Goal: Information Seeking & Learning: Learn about a topic

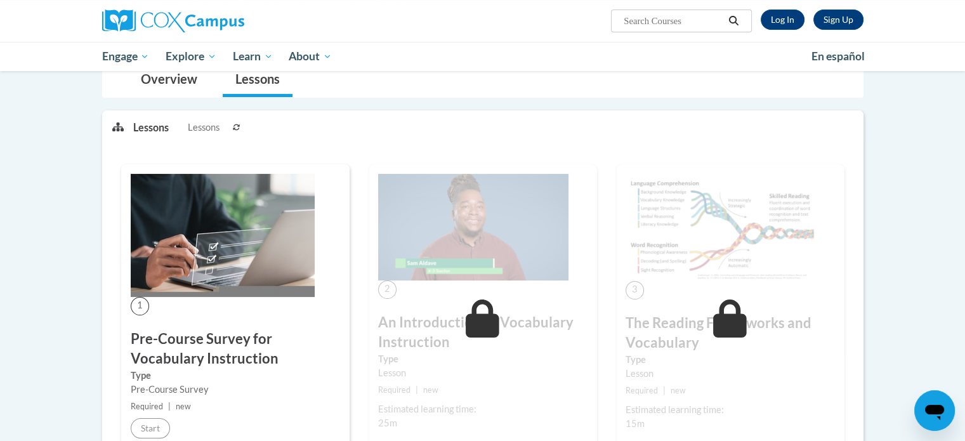
scroll to position [152, 0]
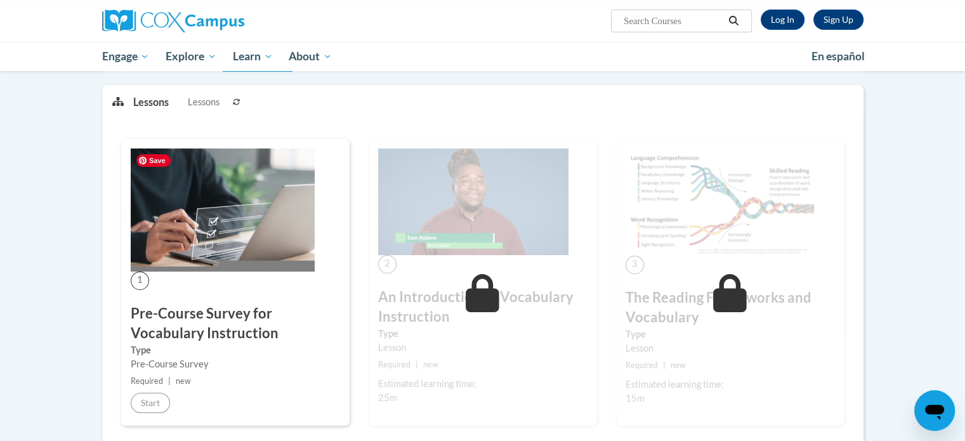
click at [203, 253] on img at bounding box center [223, 209] width 184 height 123
click at [219, 270] on img at bounding box center [223, 209] width 184 height 123
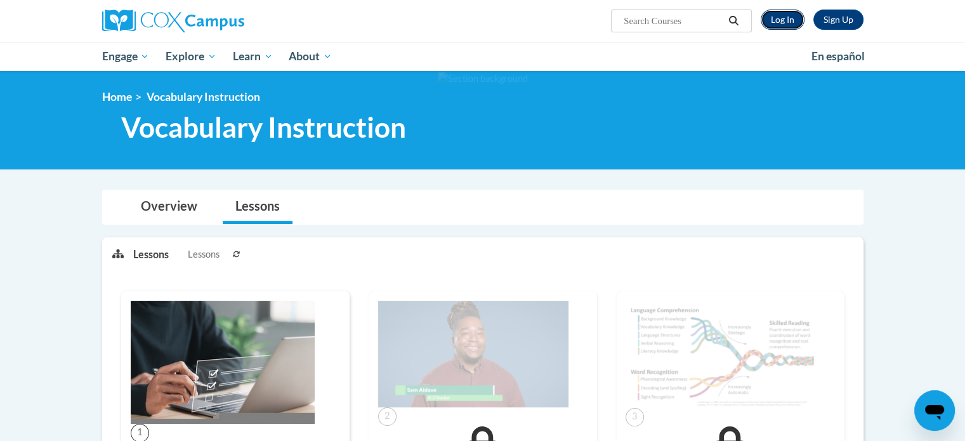
click at [782, 12] on link "Log In" at bounding box center [782, 20] width 44 height 20
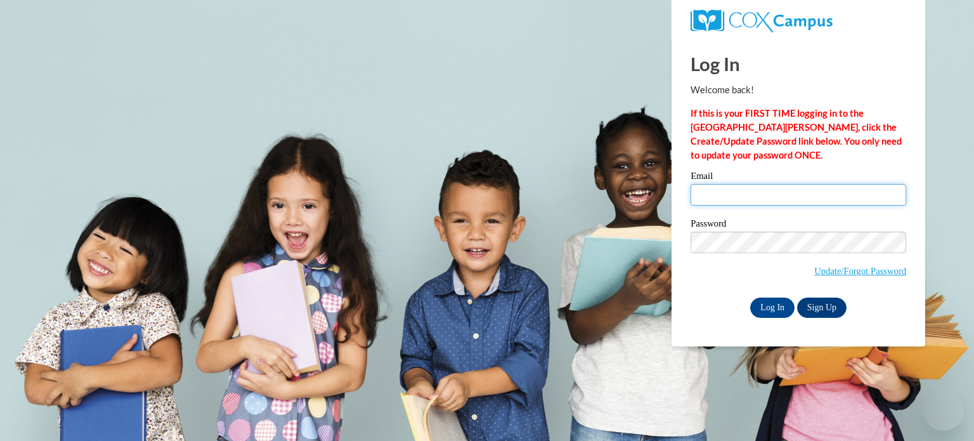
type input "petrime@wauwatosa.k12.wi.us"
click at [742, 189] on input "petrime@wauwatosa.k12.wi.us" at bounding box center [799, 195] width 216 height 22
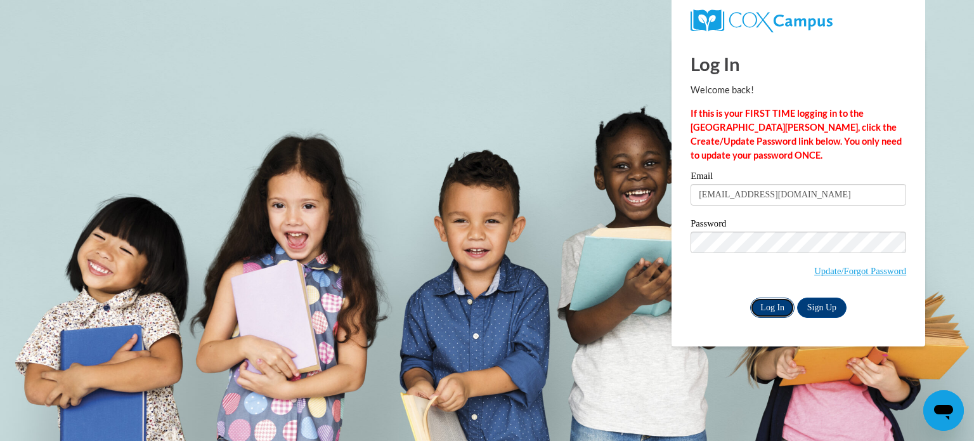
click at [771, 307] on input "Log In" at bounding box center [772, 307] width 44 height 20
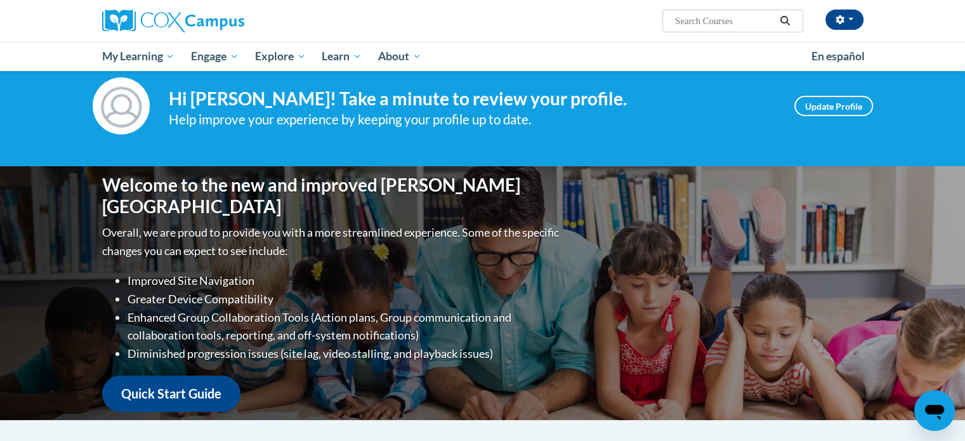
scroll to position [76, 0]
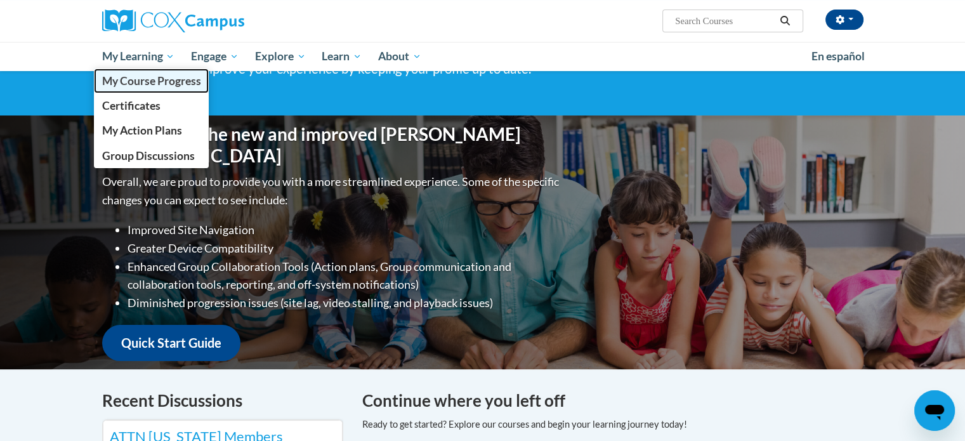
click at [155, 79] on span "My Course Progress" at bounding box center [150, 80] width 99 height 13
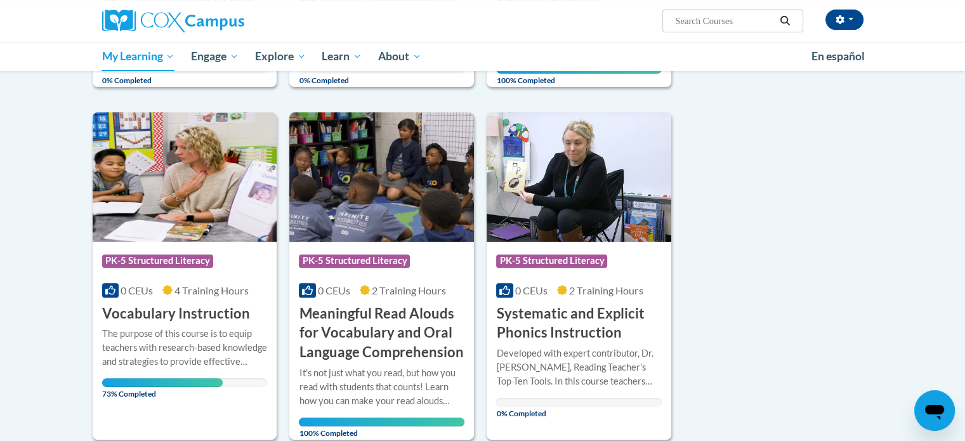
scroll to position [457, 0]
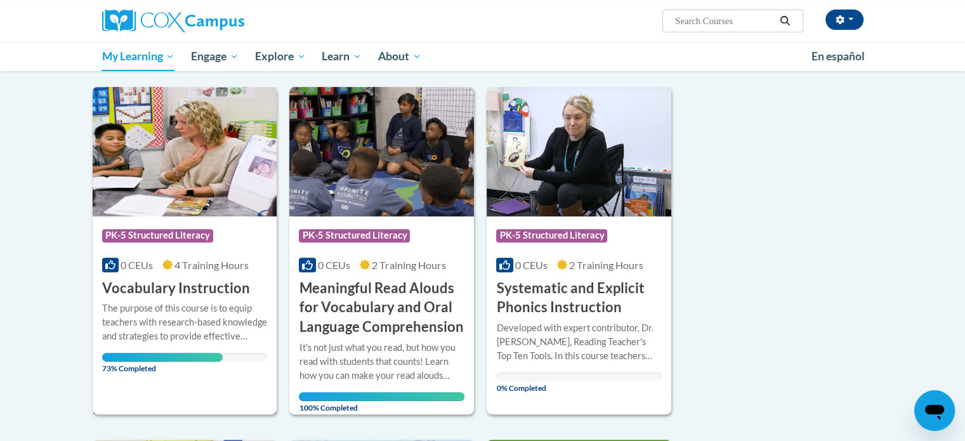
click at [186, 287] on h3 "Vocabulary Instruction" at bounding box center [176, 288] width 148 height 20
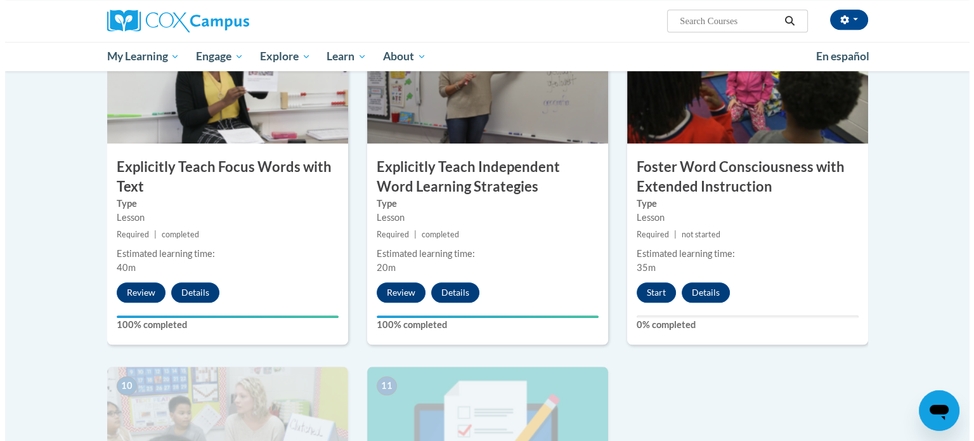
scroll to position [1091, 0]
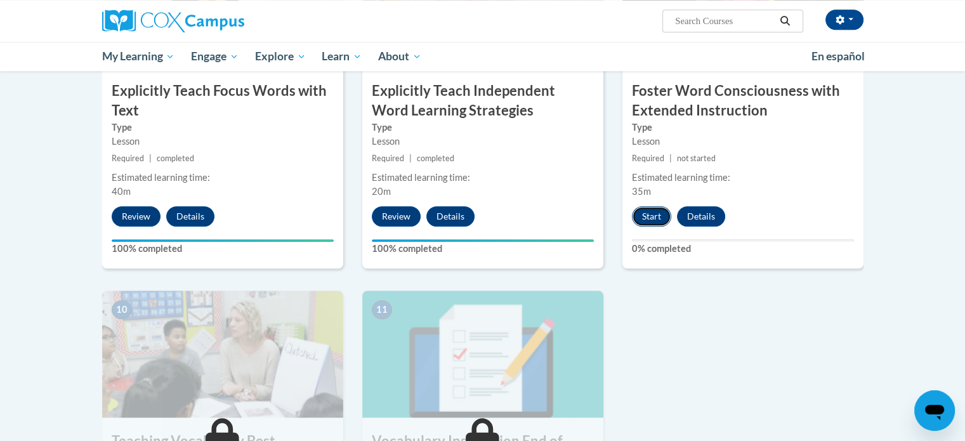
click at [647, 215] on button "Start" at bounding box center [651, 216] width 39 height 20
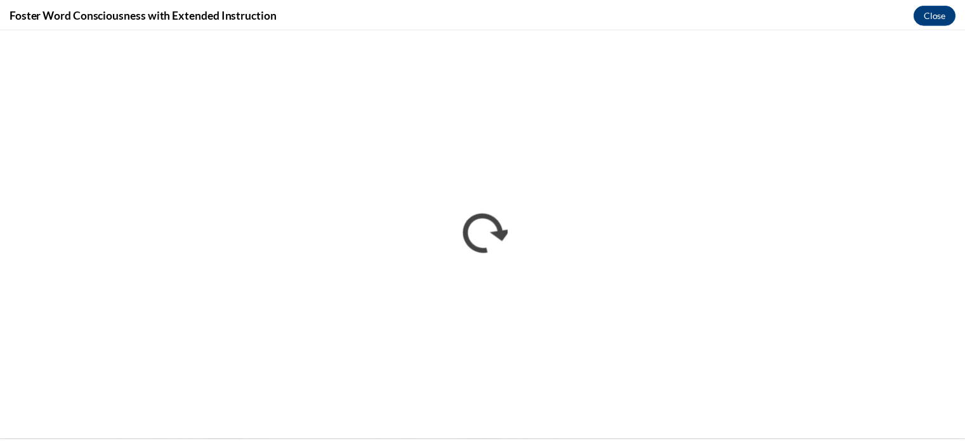
scroll to position [0, 0]
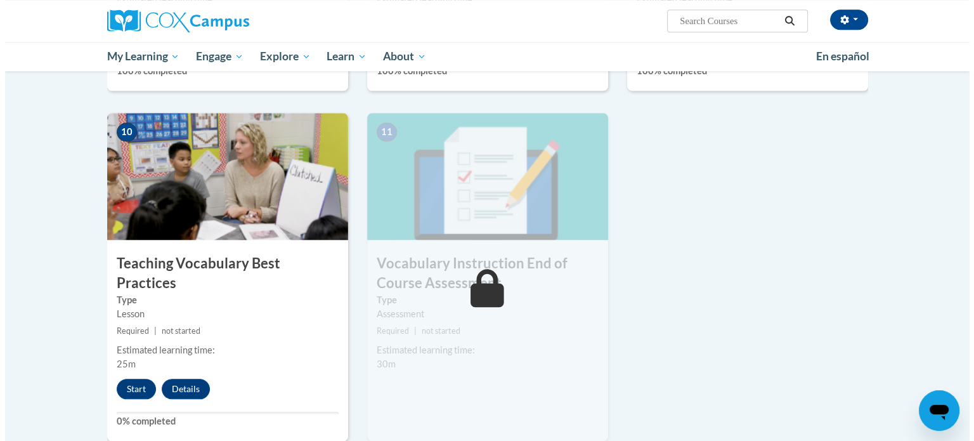
scroll to position [1243, 0]
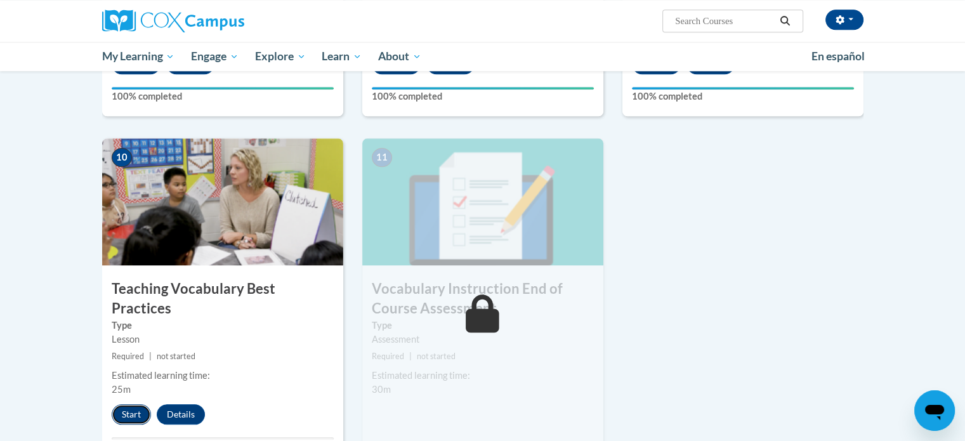
click at [128, 404] on button "Start" at bounding box center [131, 414] width 39 height 20
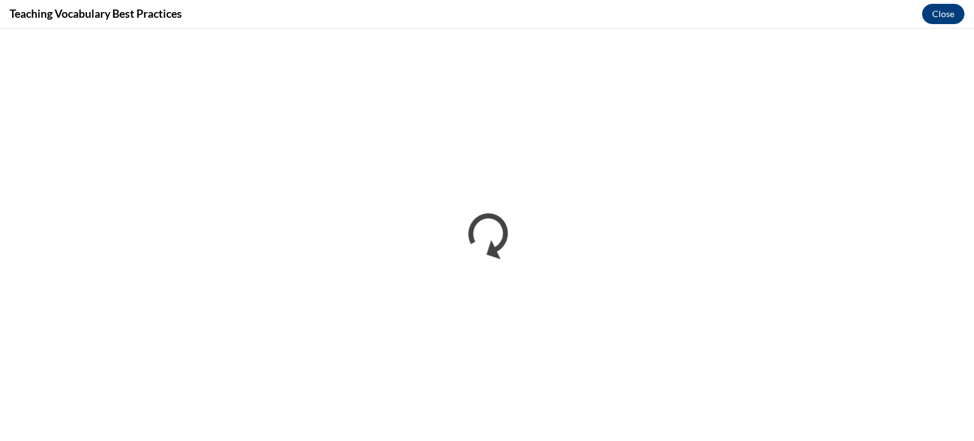
scroll to position [0, 0]
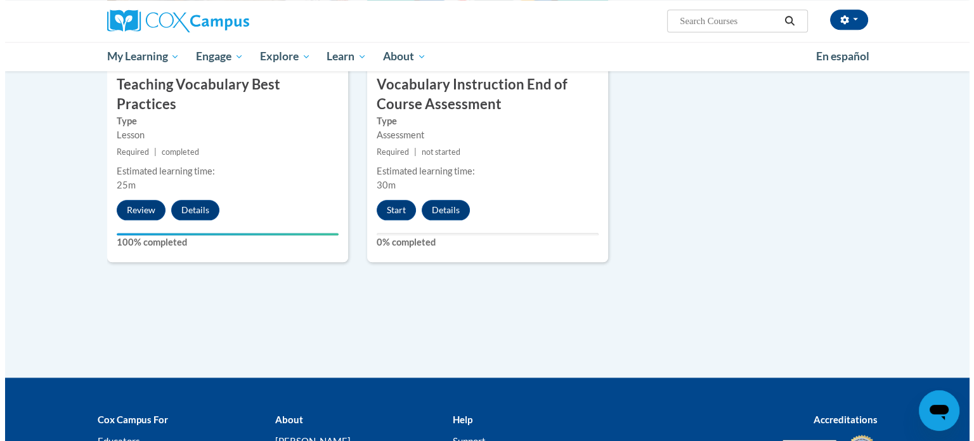
scroll to position [1443, 0]
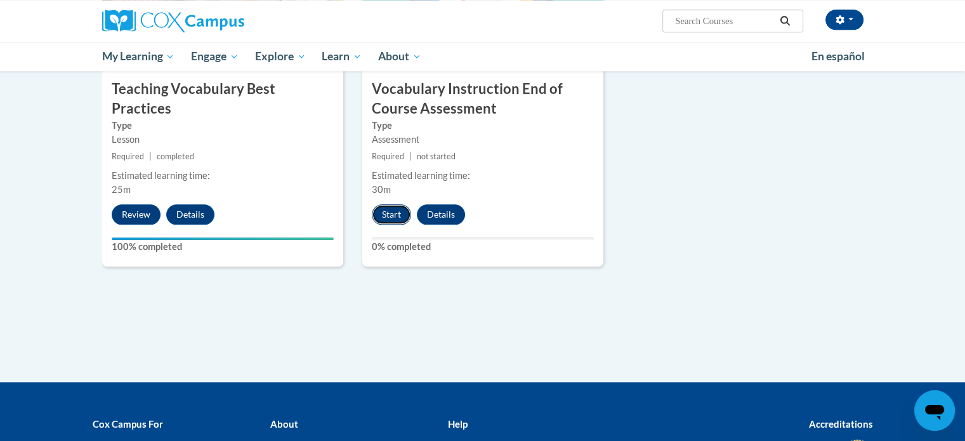
click at [391, 213] on button "Start" at bounding box center [391, 214] width 39 height 20
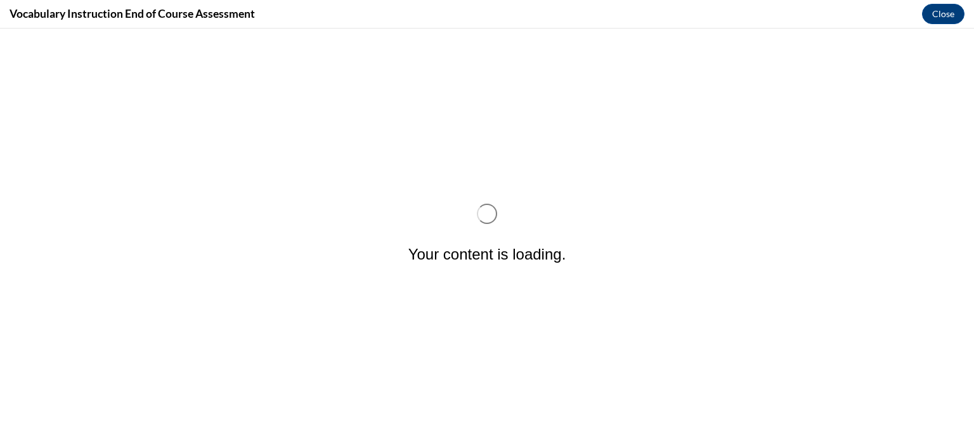
scroll to position [0, 0]
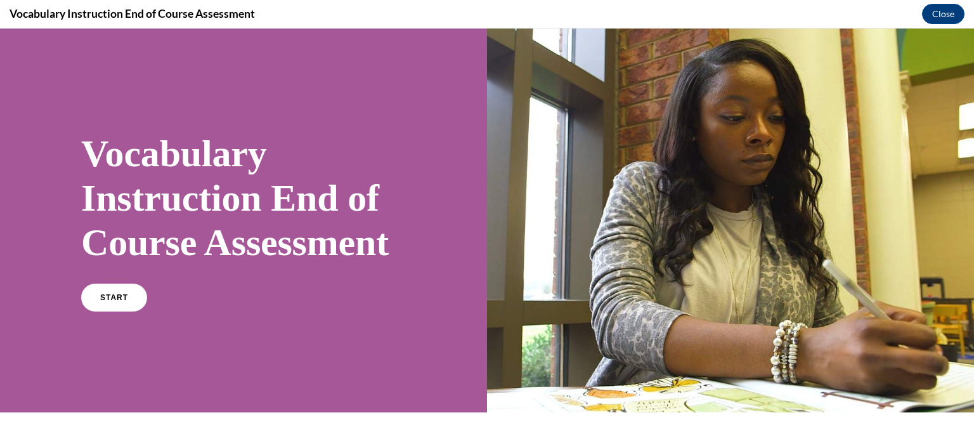
click at [126, 322] on div "Vocabulary Instruction End of Course Assessment START" at bounding box center [243, 221] width 325 height 204
click at [121, 312] on link "START" at bounding box center [113, 297] width 69 height 29
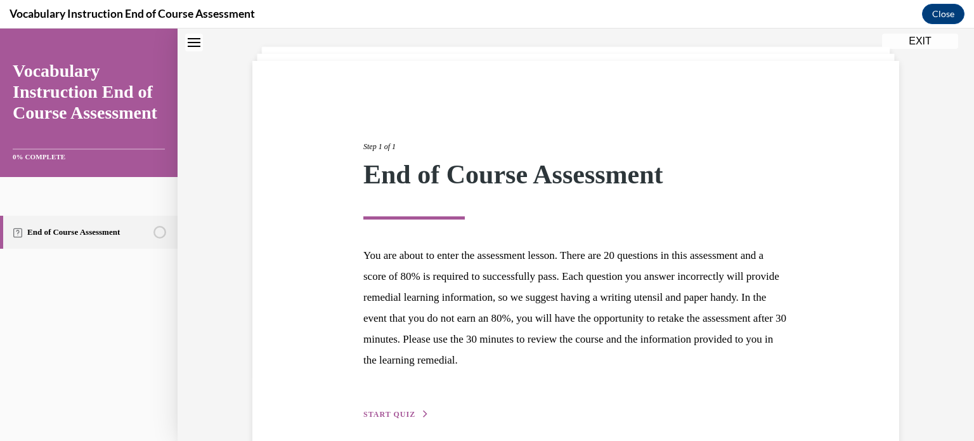
scroll to position [120, 0]
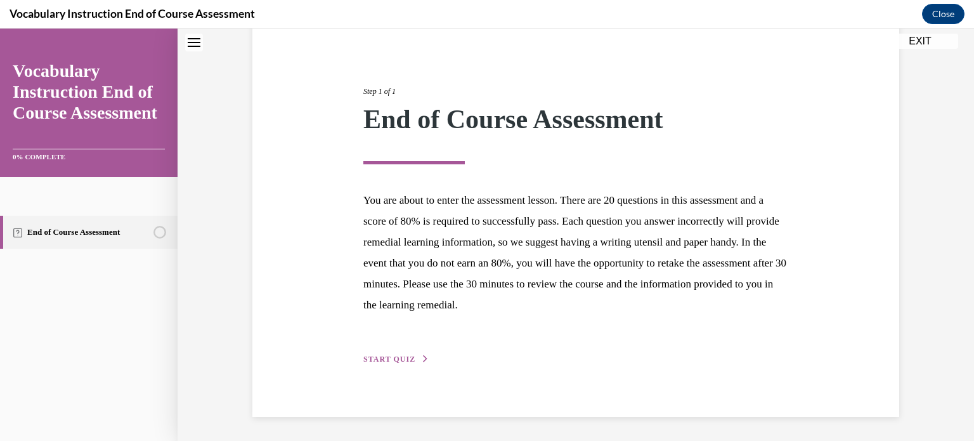
click at [411, 344] on div "Step 1 of 1 End of Course Assessment You are about to enter the assessment less…" at bounding box center [576, 211] width 444 height 310
click at [408, 349] on div "Step 1 of 1 End of Course Assessment You are about to enter the assessment less…" at bounding box center [576, 211] width 444 height 310
click at [401, 356] on span "START QUIZ" at bounding box center [389, 359] width 52 height 9
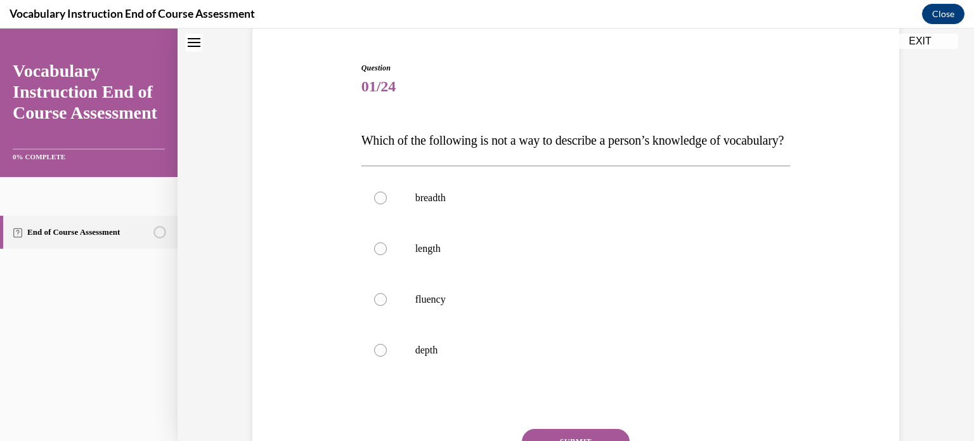
scroll to position [140, 0]
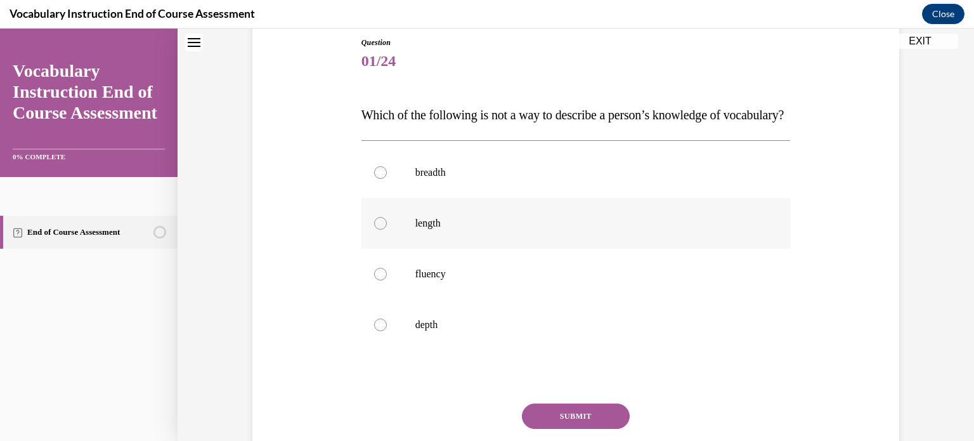
click at [375, 230] on div at bounding box center [380, 223] width 13 height 13
click at [375, 230] on input "length" at bounding box center [380, 223] width 13 height 13
radio input "true"
click at [549, 429] on button "SUBMIT" at bounding box center [576, 415] width 108 height 25
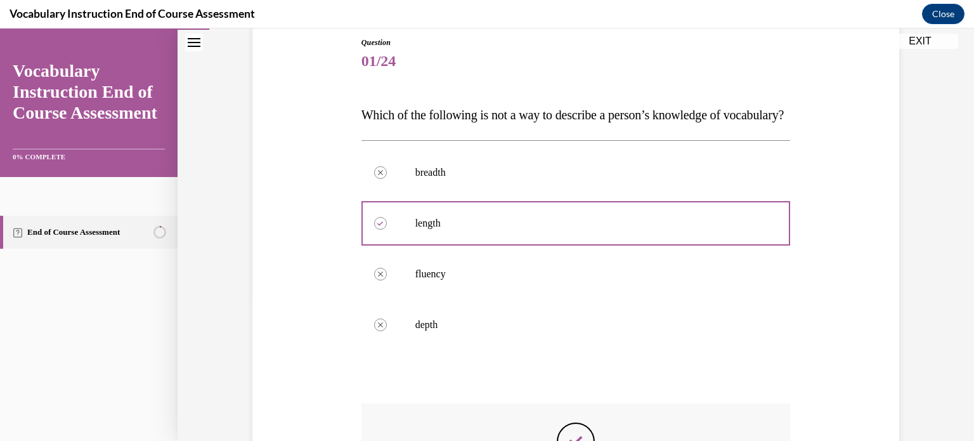
drag, startPoint x: 974, startPoint y: 205, endPoint x: 952, endPoint y: 379, distance: 175.1
click at [952, 379] on div "Question 01/24 Which of the following is not a way to describe a person’s knowl…" at bounding box center [576, 290] width 797 height 722
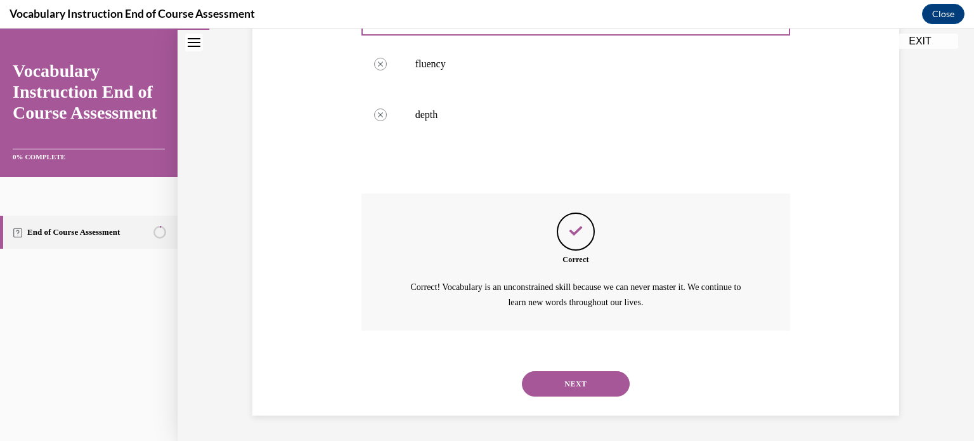
scroll to position [374, 0]
click at [589, 389] on button "NEXT" at bounding box center [576, 383] width 108 height 25
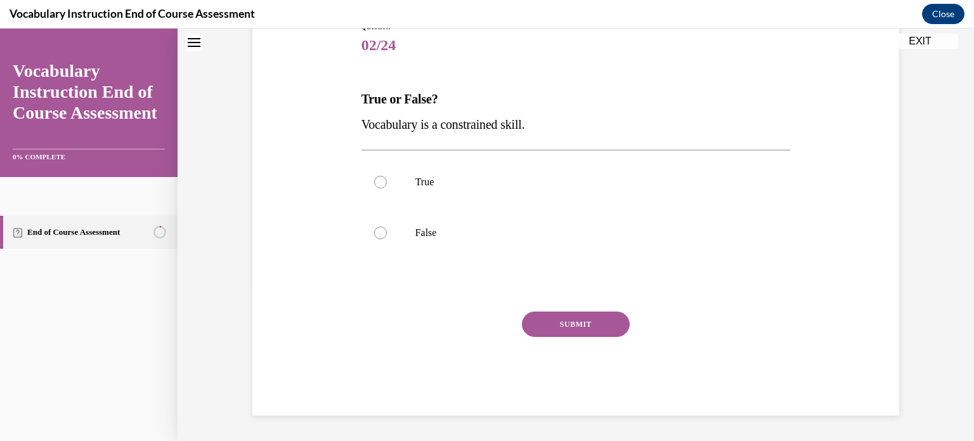
scroll to position [38, 0]
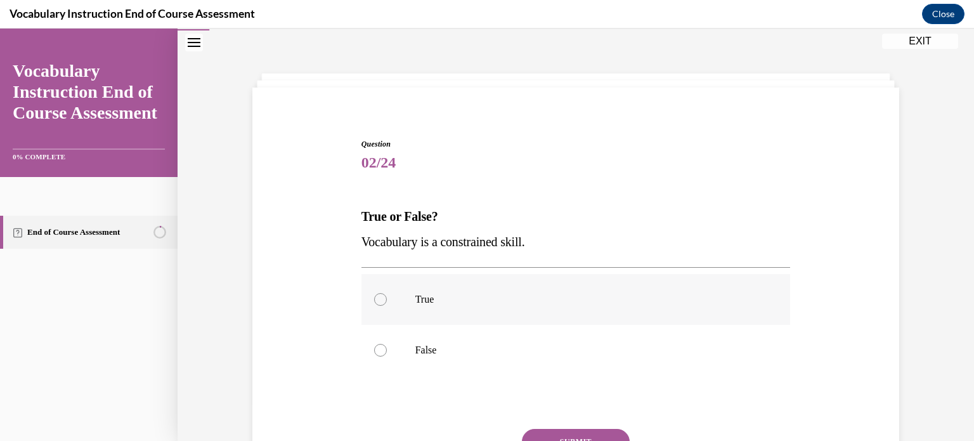
click at [374, 299] on div at bounding box center [380, 299] width 13 height 13
click at [374, 299] on input "True" at bounding box center [380, 299] width 13 height 13
radio input "true"
click at [557, 431] on button "SUBMIT" at bounding box center [576, 441] width 108 height 25
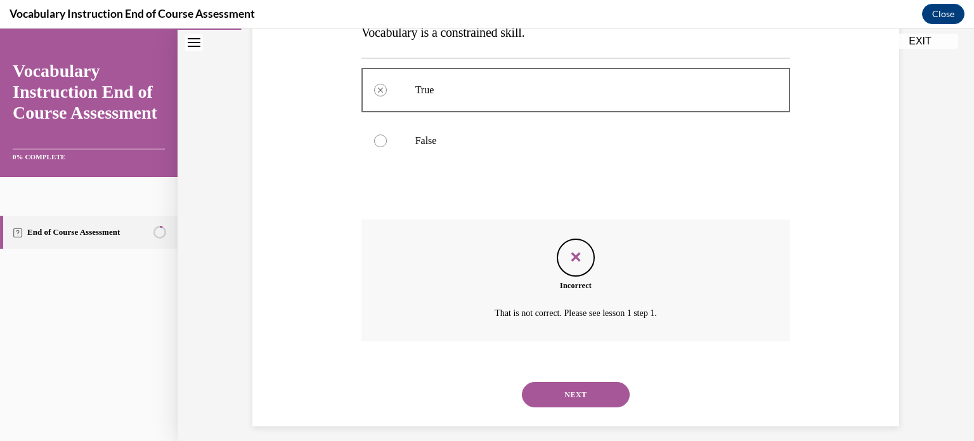
scroll to position [257, 0]
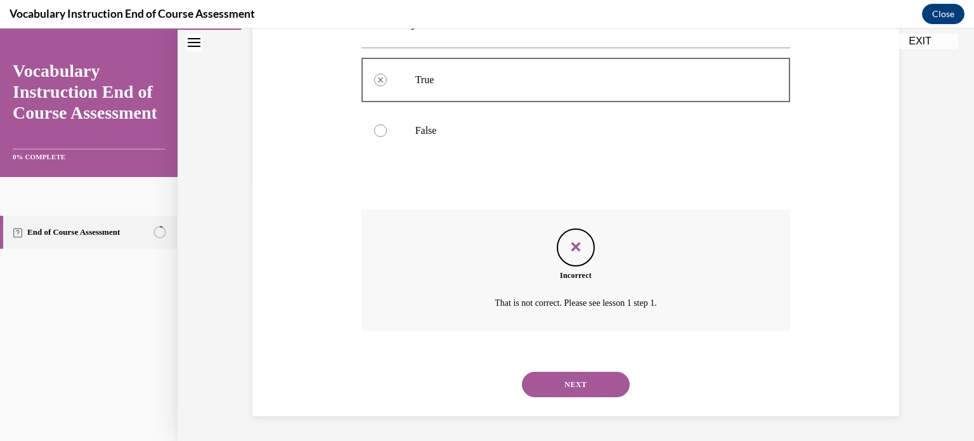
click at [596, 376] on button "NEXT" at bounding box center [576, 384] width 108 height 25
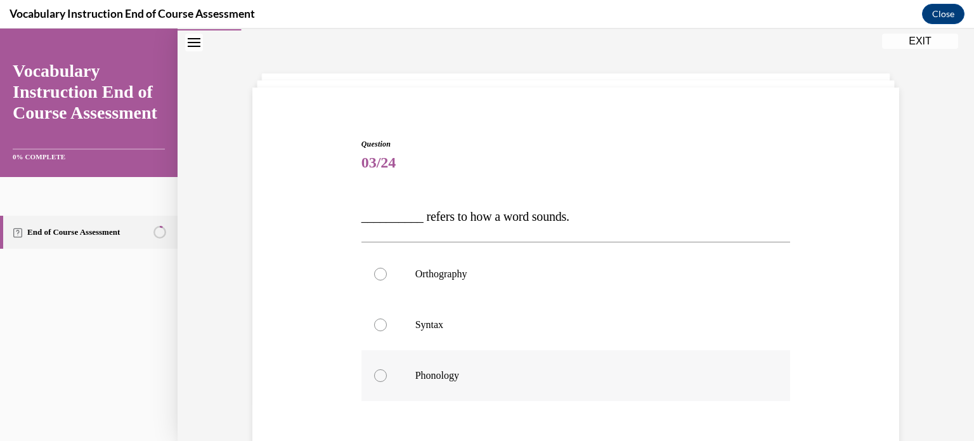
click at [377, 372] on div at bounding box center [380, 375] width 13 height 13
click at [377, 372] on input "Phonology" at bounding box center [380, 375] width 13 height 13
radio input "true"
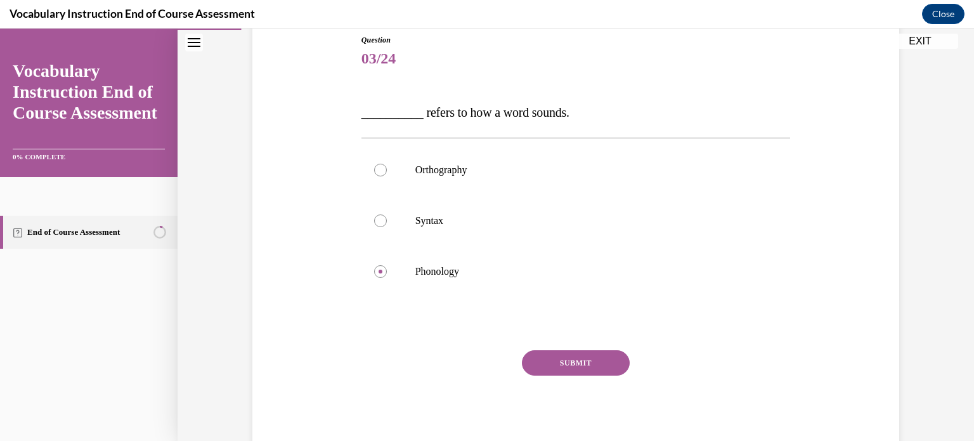
click at [575, 362] on button "SUBMIT" at bounding box center [576, 362] width 108 height 25
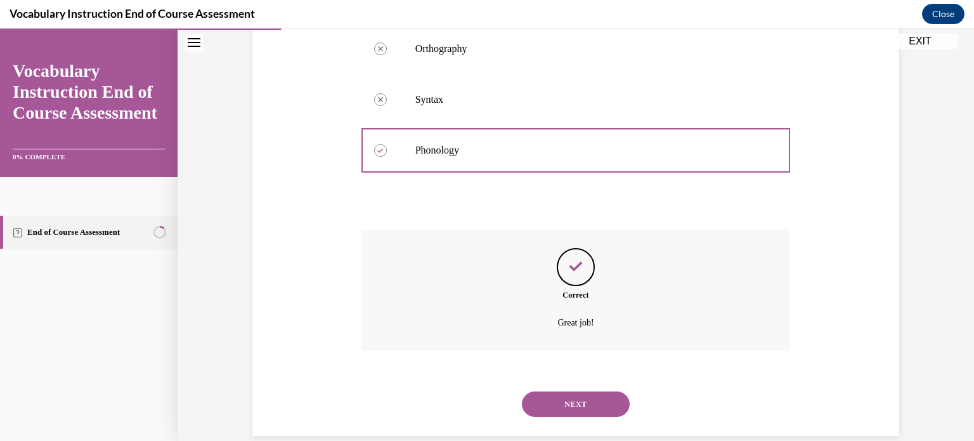
scroll to position [283, 0]
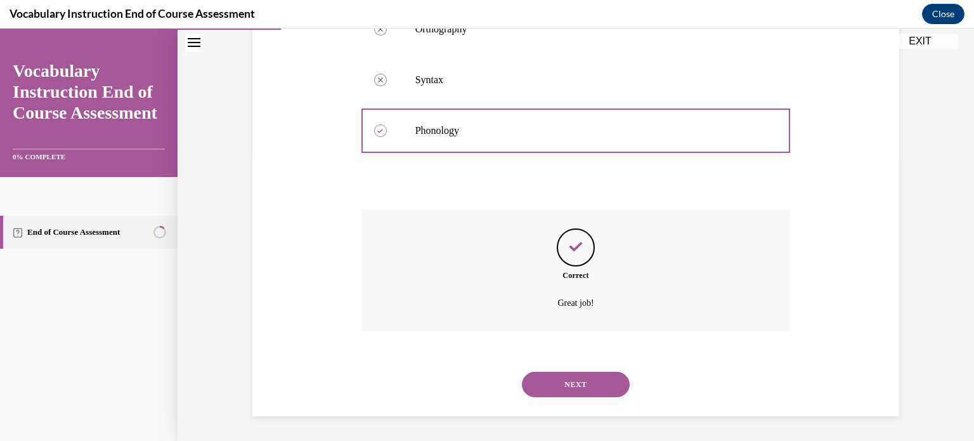
click at [565, 376] on button "NEXT" at bounding box center [576, 384] width 108 height 25
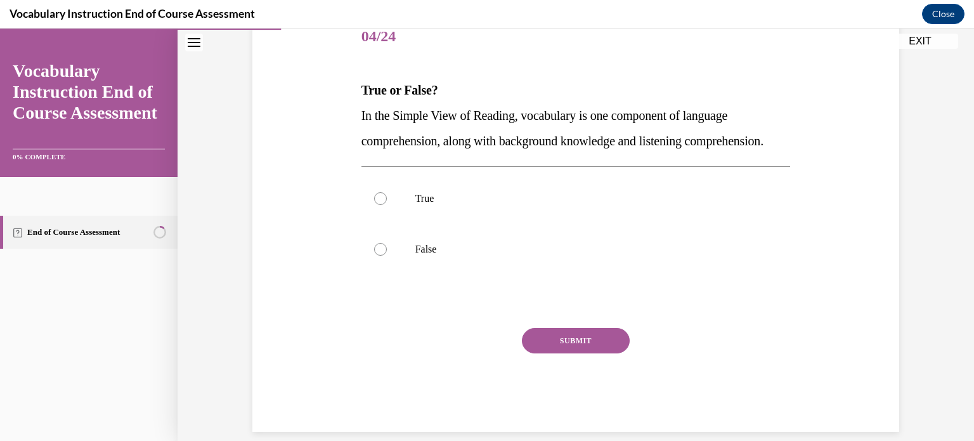
scroll to position [167, 0]
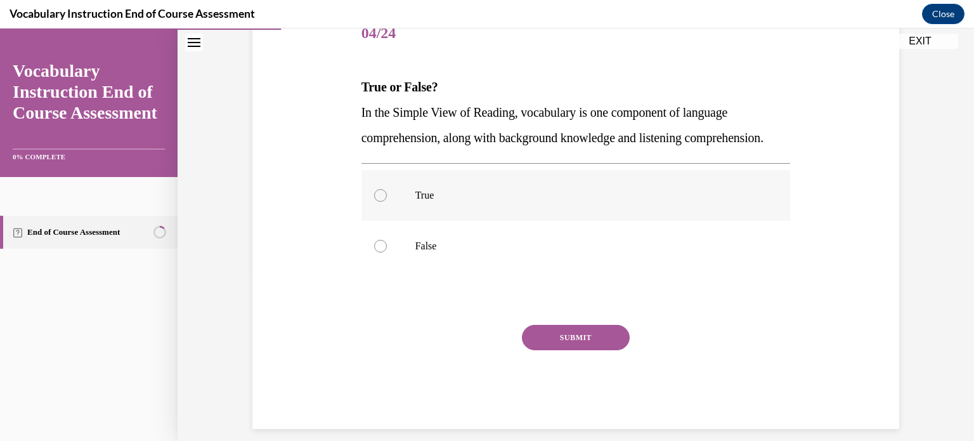
click at [374, 202] on div at bounding box center [380, 195] width 13 height 13
click at [374, 202] on input "True" at bounding box center [380, 195] width 13 height 13
radio input "true"
click at [566, 350] on button "SUBMIT" at bounding box center [576, 337] width 108 height 25
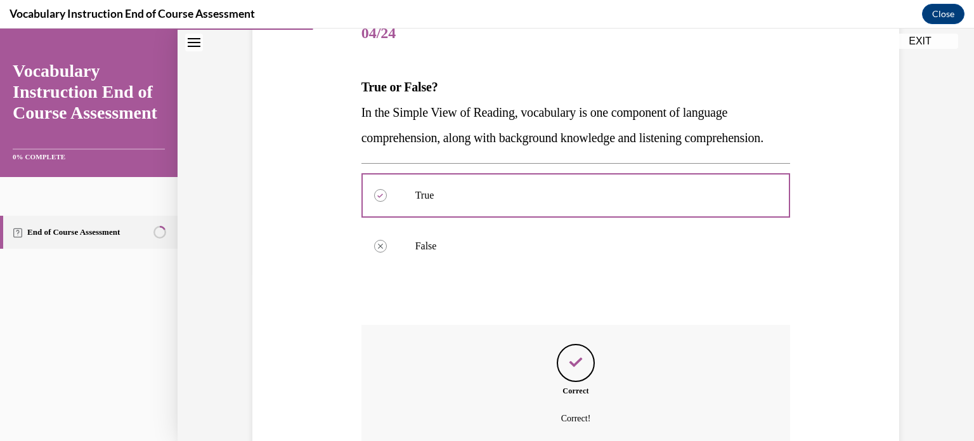
scroll to position [308, 0]
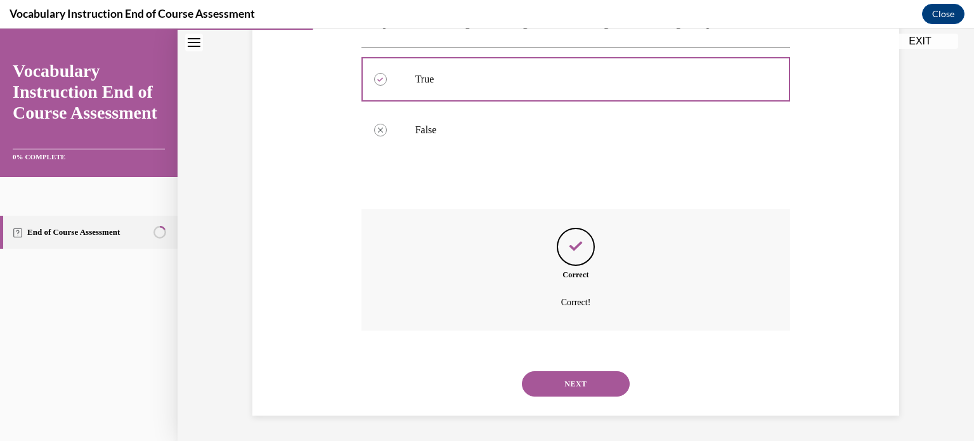
click at [561, 386] on button "NEXT" at bounding box center [576, 383] width 108 height 25
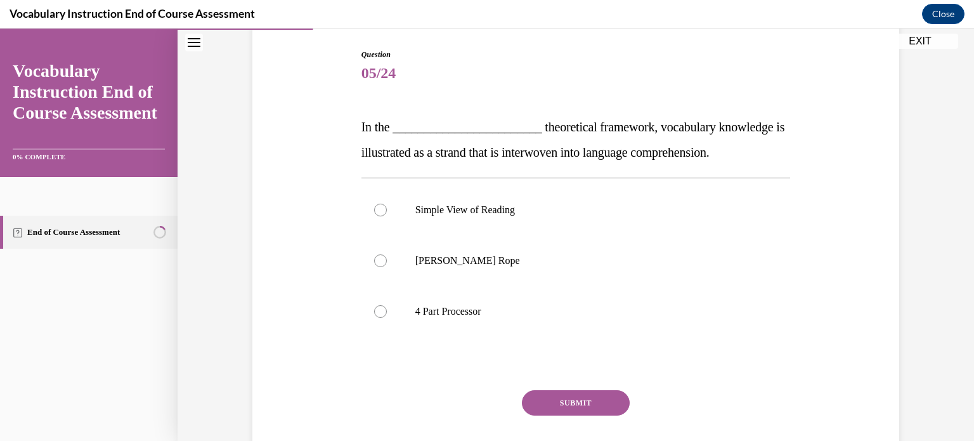
scroll to position [130, 0]
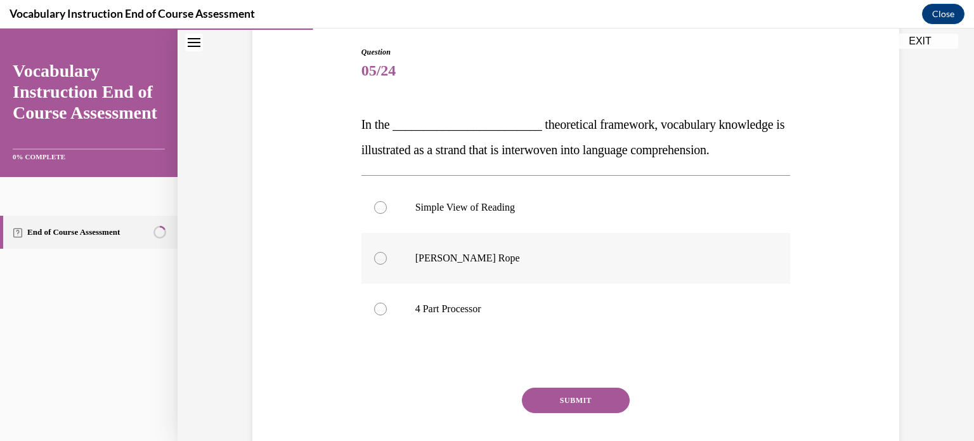
click at [382, 261] on label "Scarborough's Rope" at bounding box center [576, 258] width 429 height 51
click at [382, 261] on input "Scarborough's Rope" at bounding box center [380, 258] width 13 height 13
radio input "true"
click at [599, 388] on button "SUBMIT" at bounding box center [576, 400] width 108 height 25
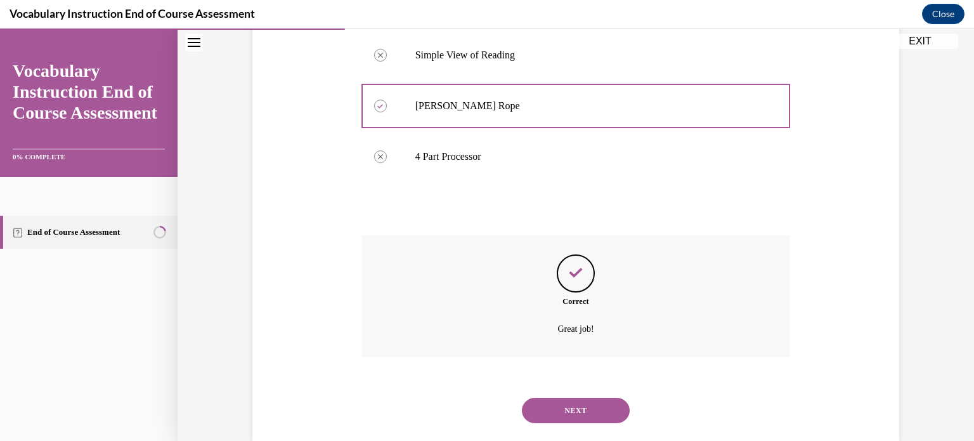
scroll to position [308, 0]
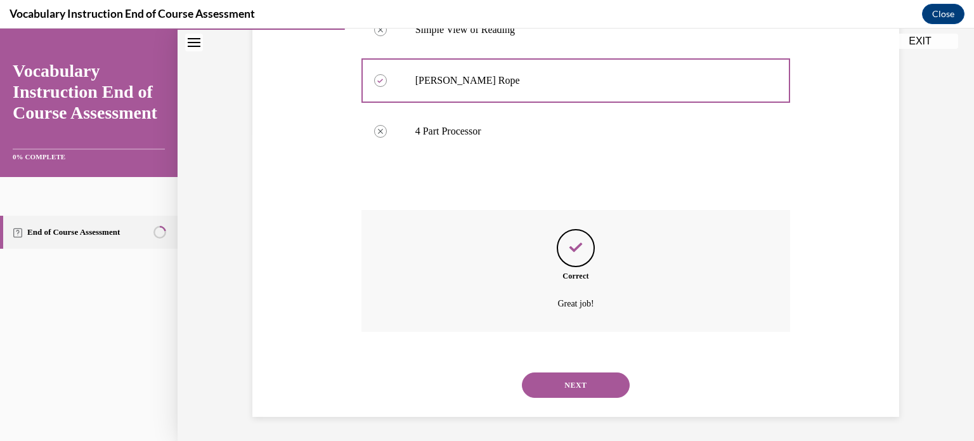
click at [561, 393] on button "NEXT" at bounding box center [576, 384] width 108 height 25
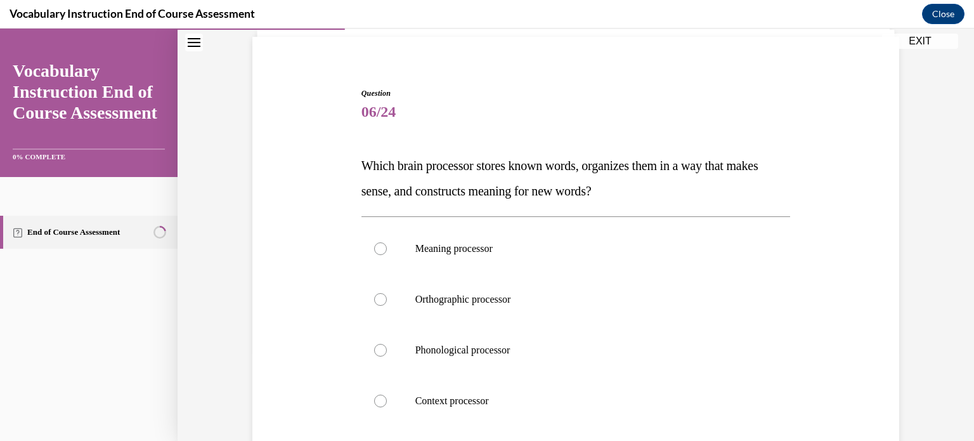
scroll to position [94, 0]
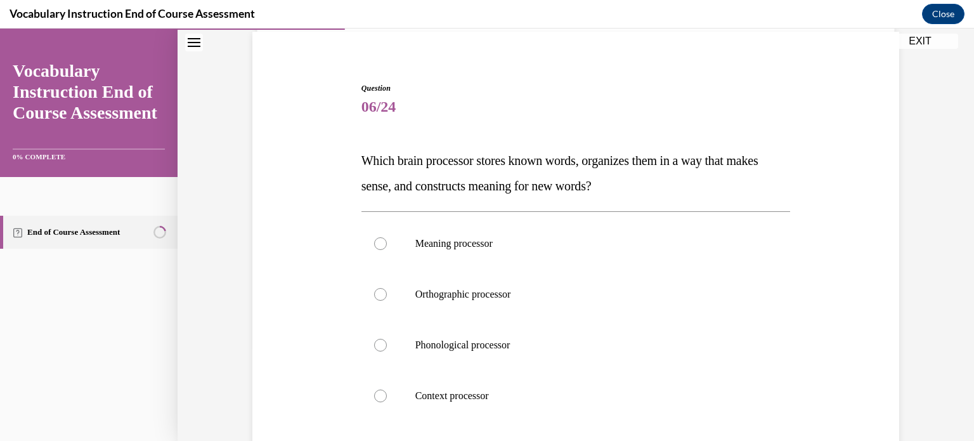
click at [349, 303] on div "Question 06/24 Which brain processor stores known words, organizes them in a wa…" at bounding box center [575, 311] width 653 height 534
click at [374, 299] on div at bounding box center [380, 294] width 13 height 13
click at [374, 299] on input "Orthographic processor" at bounding box center [380, 294] width 13 height 13
radio input "true"
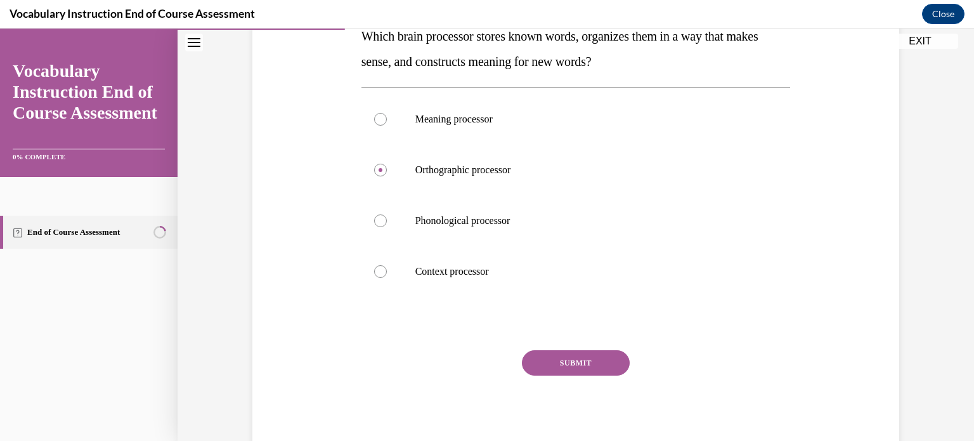
click at [609, 358] on button "SUBMIT" at bounding box center [576, 362] width 108 height 25
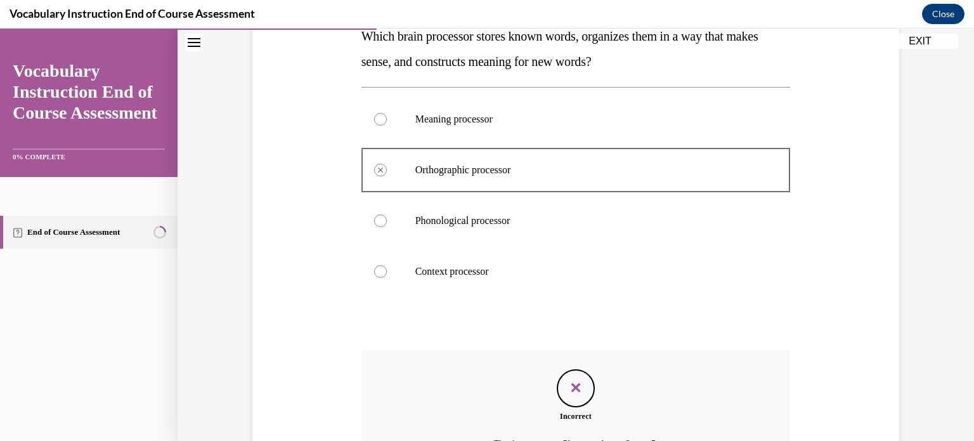
drag, startPoint x: 974, startPoint y: 247, endPoint x: 961, endPoint y: 398, distance: 151.4
click at [961, 398] on div "Question 06/24 Which brain processor stores known words, organizes them in a wa…" at bounding box center [576, 216] width 797 height 732
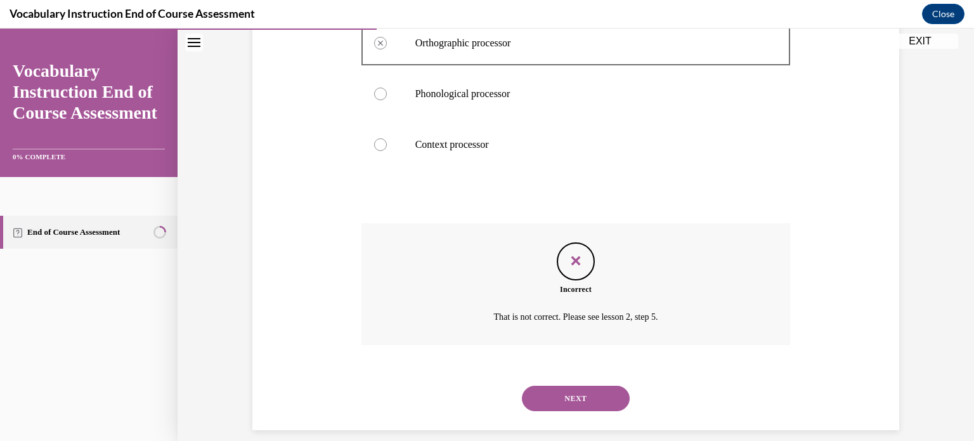
scroll to position [359, 0]
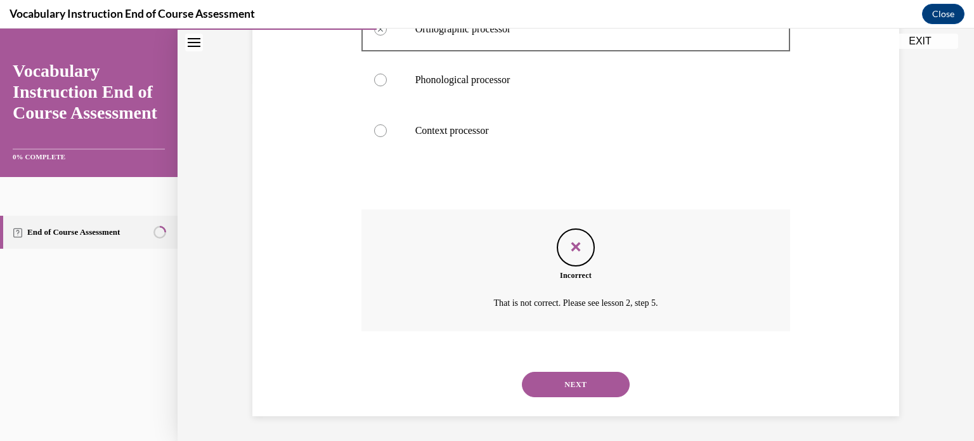
click at [580, 383] on button "NEXT" at bounding box center [576, 384] width 108 height 25
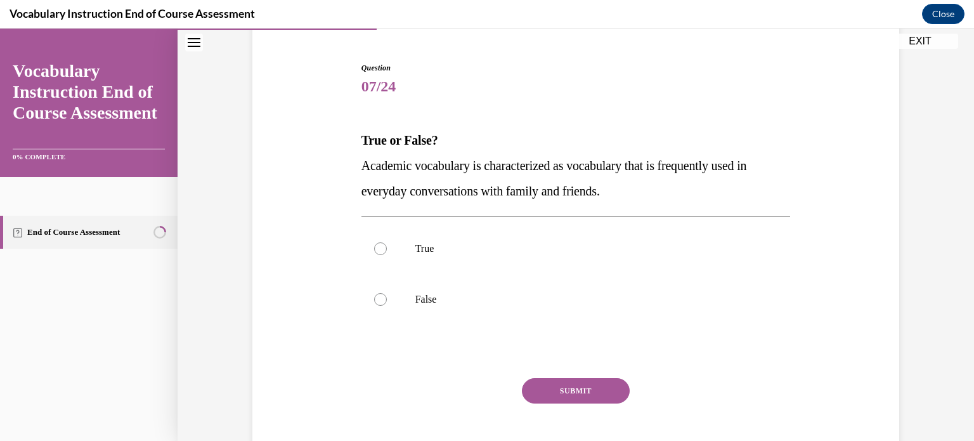
scroll to position [140, 0]
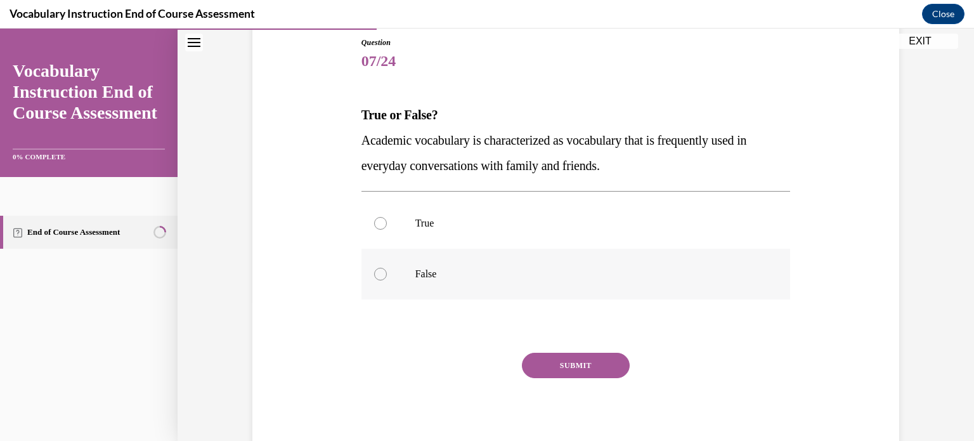
click at [386, 268] on label "False" at bounding box center [576, 274] width 429 height 51
click at [386, 268] on input "False" at bounding box center [380, 274] width 13 height 13
radio input "true"
click at [578, 359] on button "SUBMIT" at bounding box center [576, 365] width 108 height 25
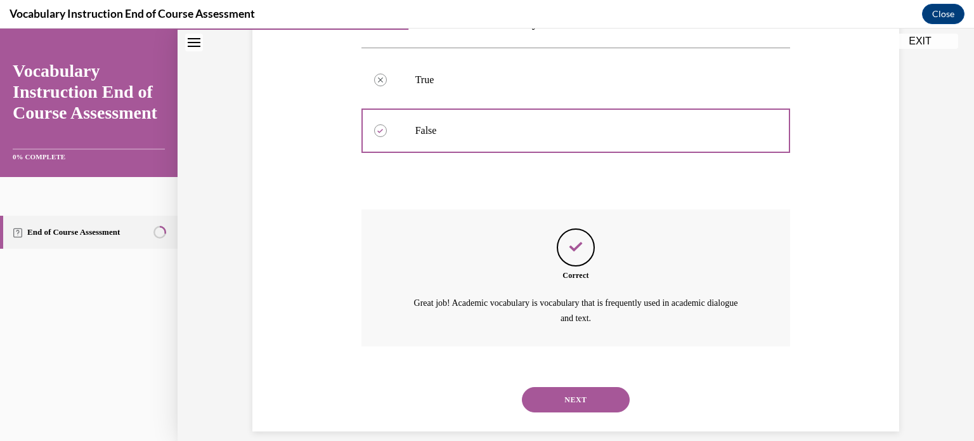
scroll to position [298, 0]
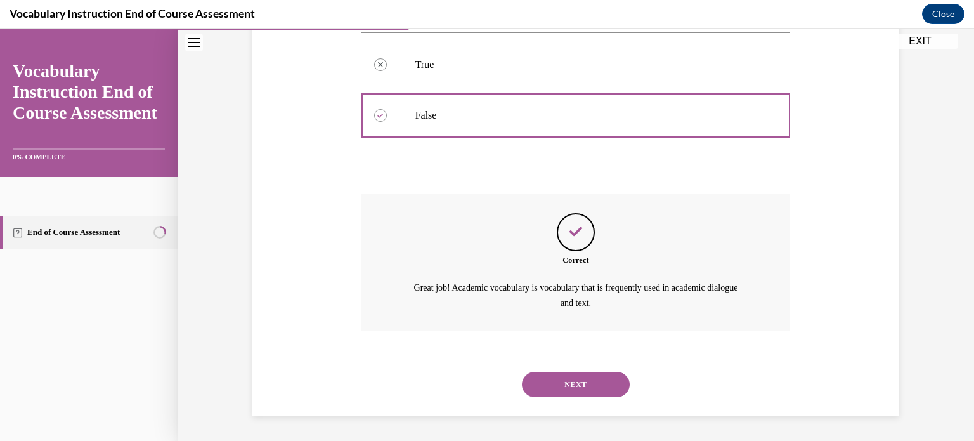
click at [568, 377] on button "NEXT" at bounding box center [576, 384] width 108 height 25
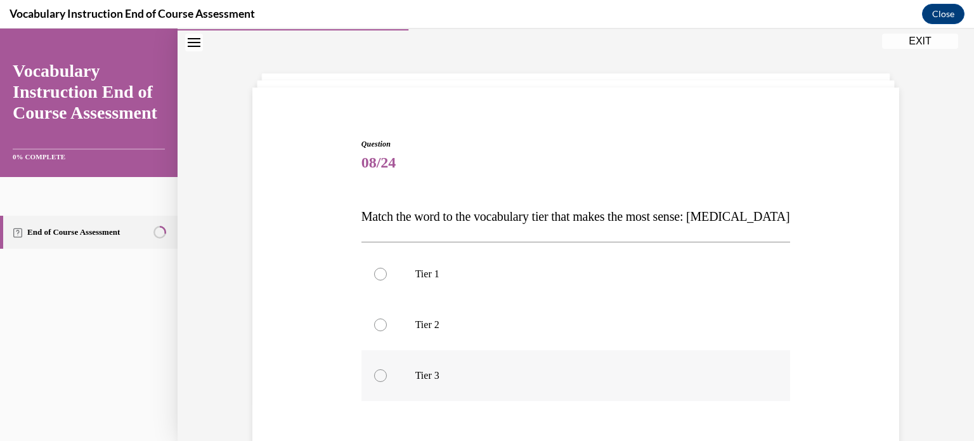
click at [378, 378] on div at bounding box center [380, 375] width 13 height 13
click at [378, 378] on input "Tier 3" at bounding box center [380, 375] width 13 height 13
radio input "true"
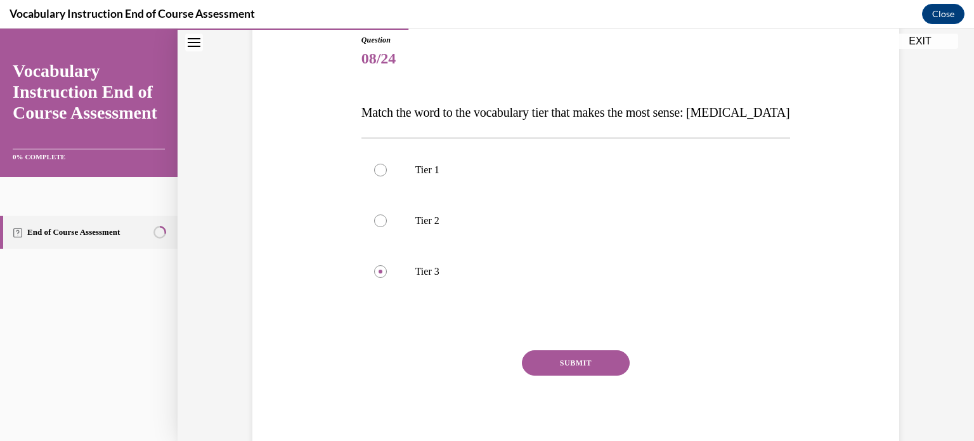
click at [564, 366] on button "SUBMIT" at bounding box center [576, 362] width 108 height 25
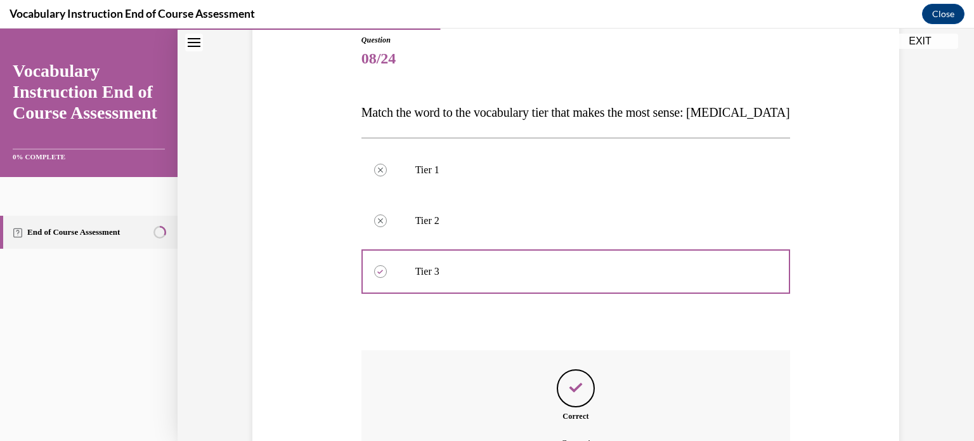
scroll to position [283, 0]
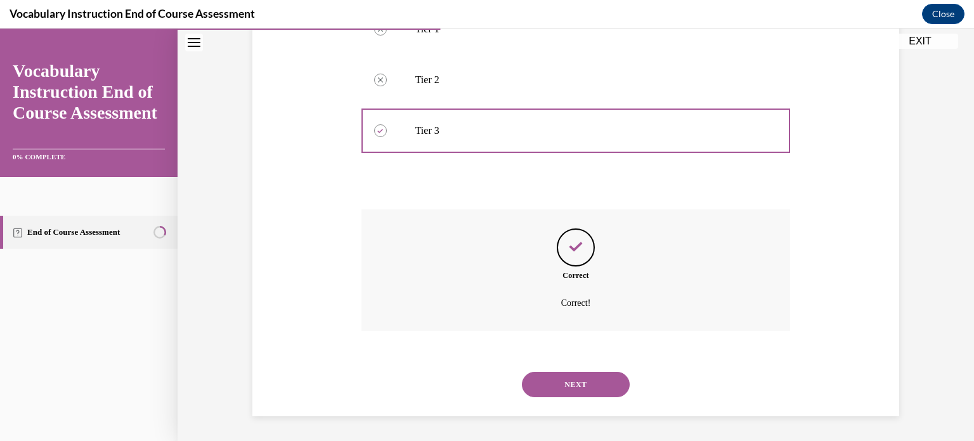
click at [545, 393] on button "NEXT" at bounding box center [576, 384] width 108 height 25
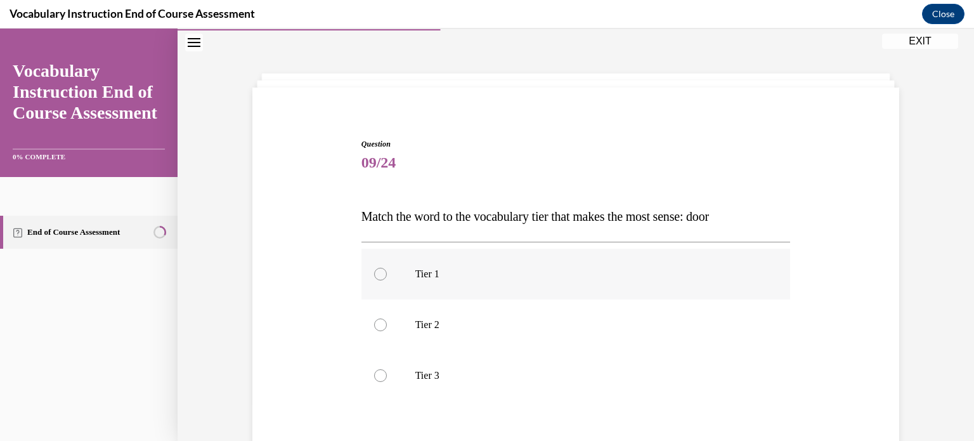
click at [375, 271] on div at bounding box center [380, 274] width 13 height 13
click at [375, 271] on input "Tier 1" at bounding box center [380, 274] width 13 height 13
radio input "true"
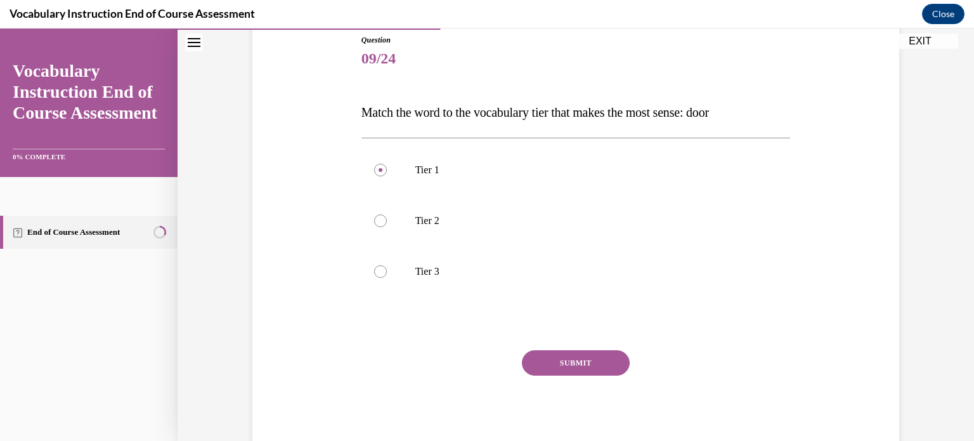
click at [571, 351] on button "SUBMIT" at bounding box center [576, 362] width 108 height 25
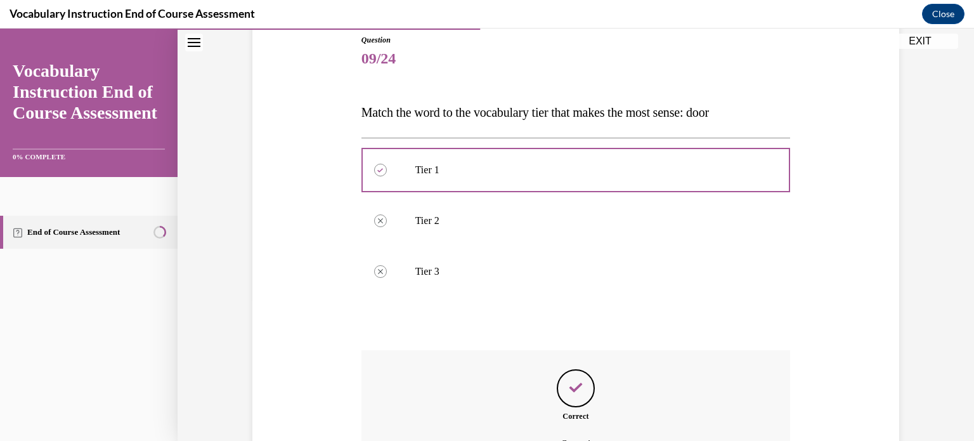
scroll to position [283, 0]
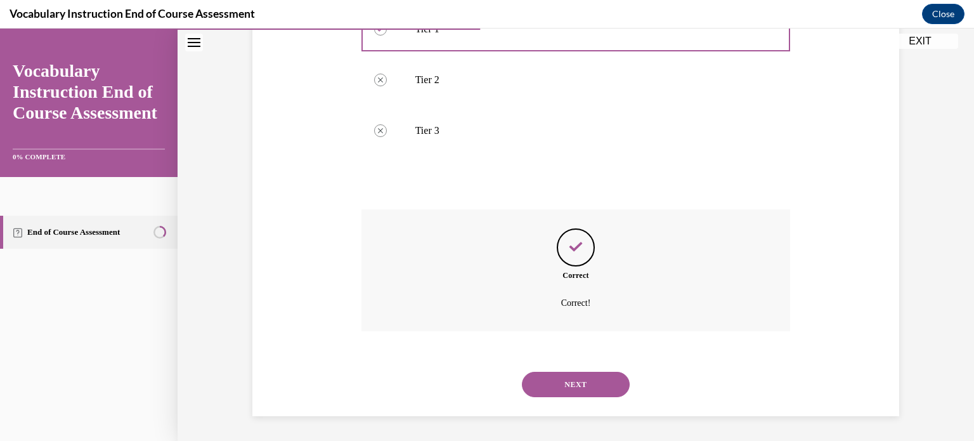
click at [559, 388] on button "NEXT" at bounding box center [576, 384] width 108 height 25
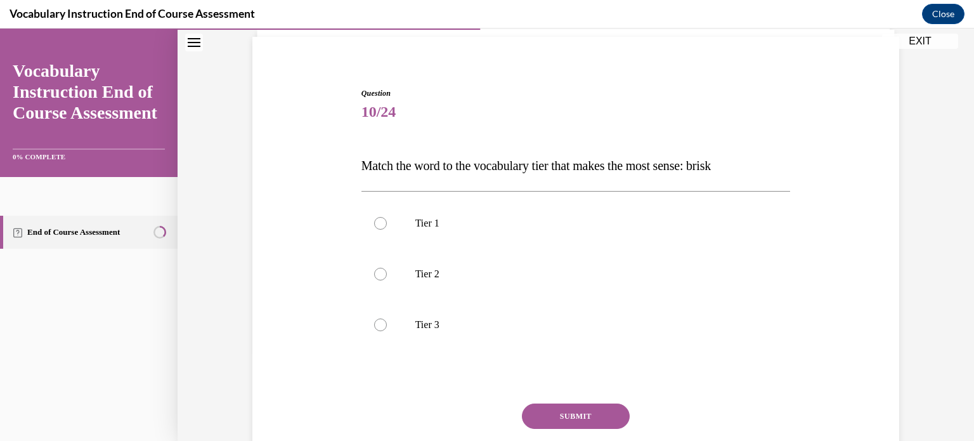
scroll to position [140, 0]
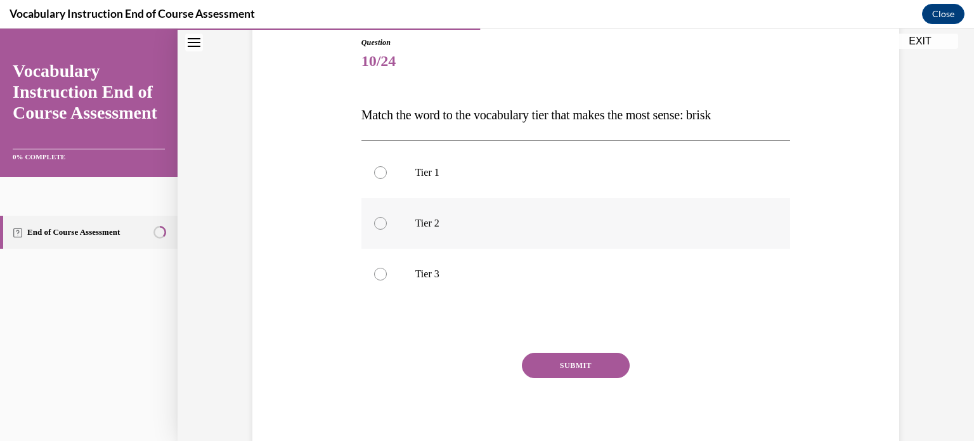
click at [374, 225] on div at bounding box center [380, 223] width 13 height 13
click at [374, 225] on input "Tier 2" at bounding box center [380, 223] width 13 height 13
radio input "true"
click at [541, 360] on button "SUBMIT" at bounding box center [576, 365] width 108 height 25
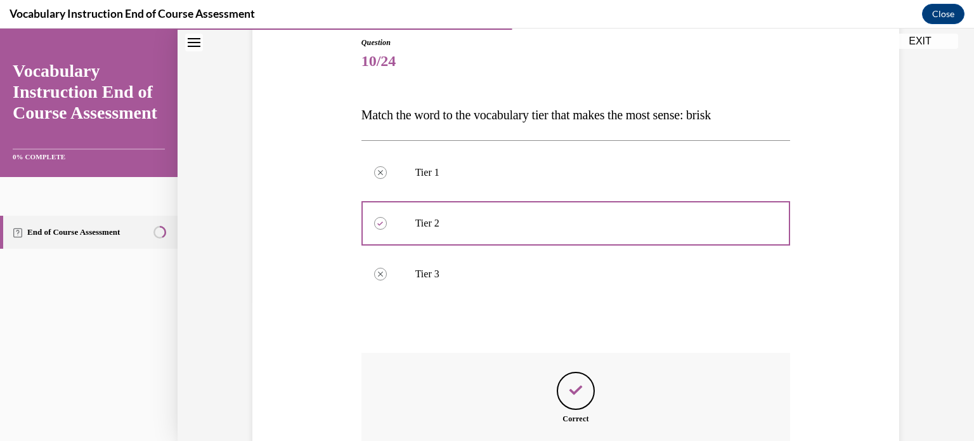
scroll to position [283, 0]
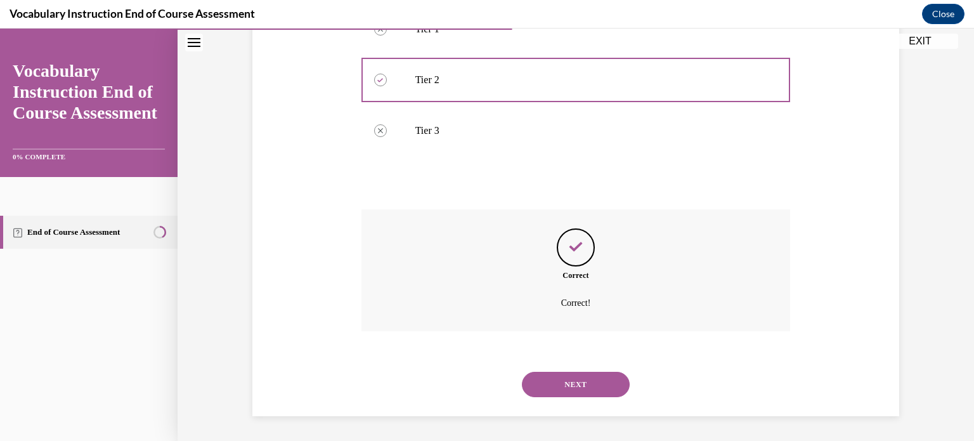
click at [609, 382] on button "NEXT" at bounding box center [576, 384] width 108 height 25
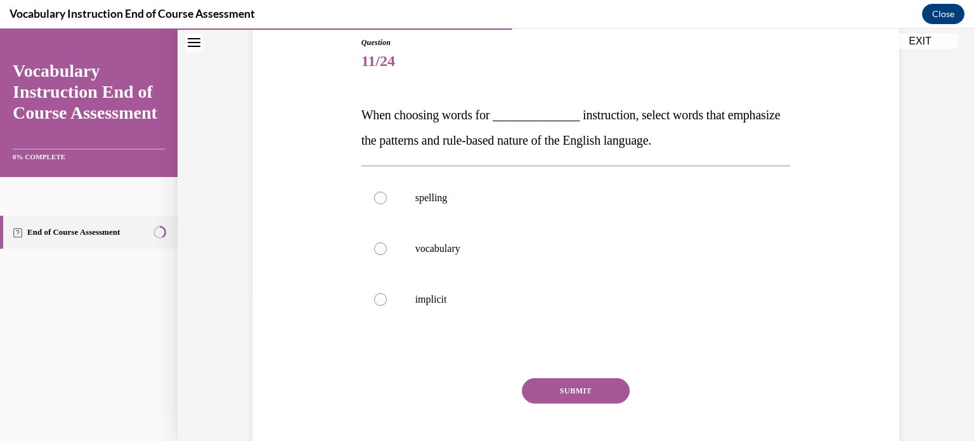
scroll to position [165, 0]
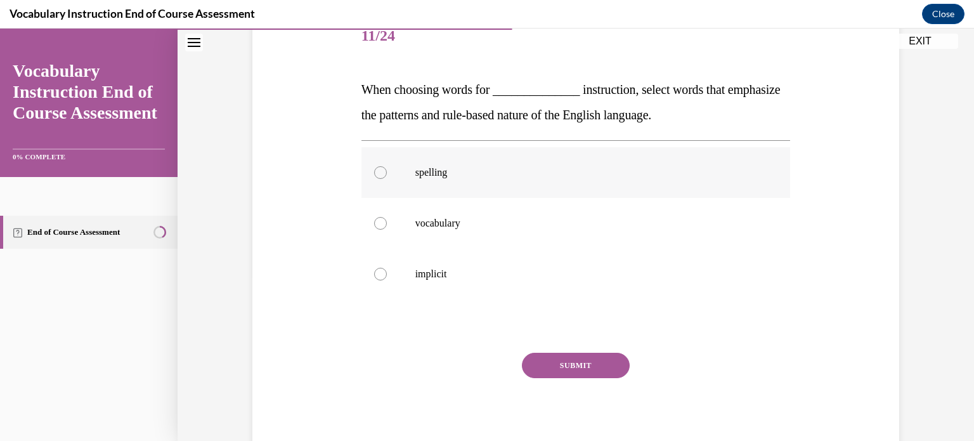
click at [368, 174] on label "spelling" at bounding box center [576, 172] width 429 height 51
click at [374, 174] on input "spelling" at bounding box center [380, 172] width 13 height 13
radio input "true"
click at [599, 365] on button "SUBMIT" at bounding box center [576, 365] width 108 height 25
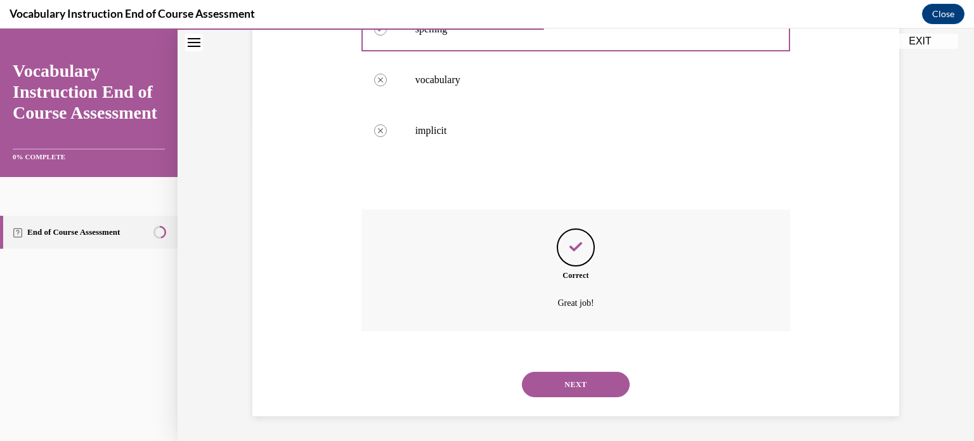
click at [599, 382] on button "NEXT" at bounding box center [576, 384] width 108 height 25
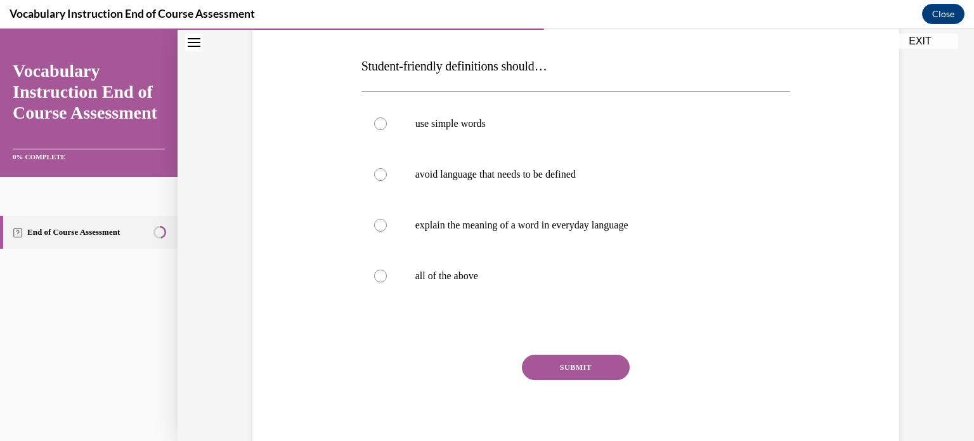
scroll to position [193, 0]
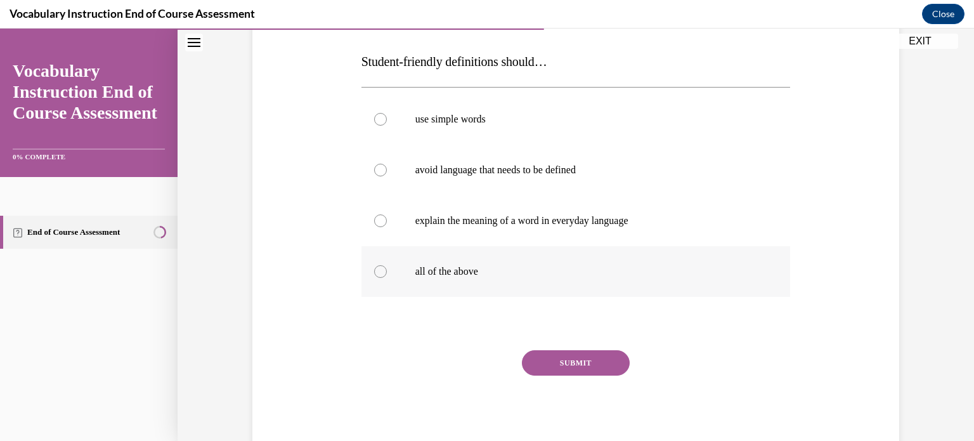
click at [375, 274] on div at bounding box center [380, 271] width 13 height 13
click at [375, 274] on input "all of the above" at bounding box center [380, 271] width 13 height 13
radio input "true"
click at [606, 364] on button "SUBMIT" at bounding box center [576, 362] width 108 height 25
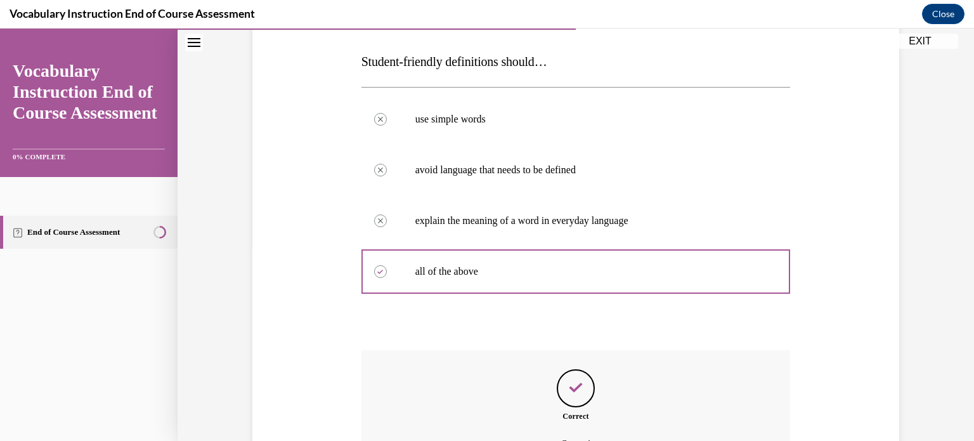
scroll to position [334, 0]
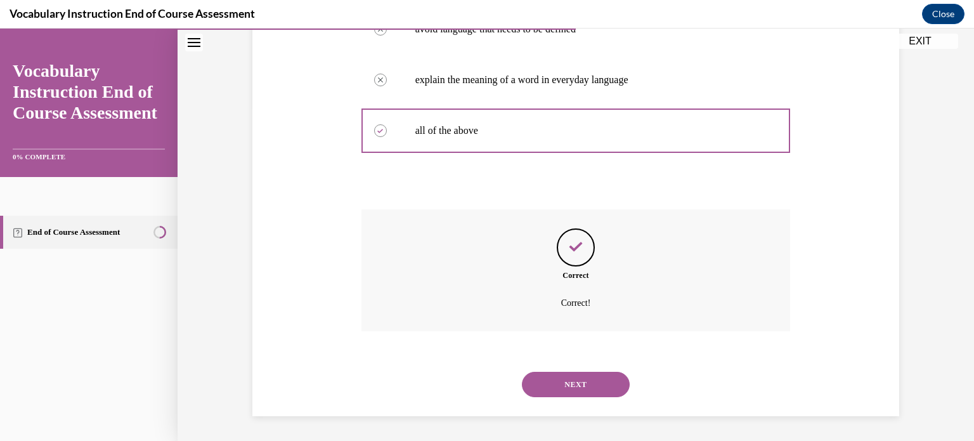
click at [576, 387] on button "NEXT" at bounding box center [576, 384] width 108 height 25
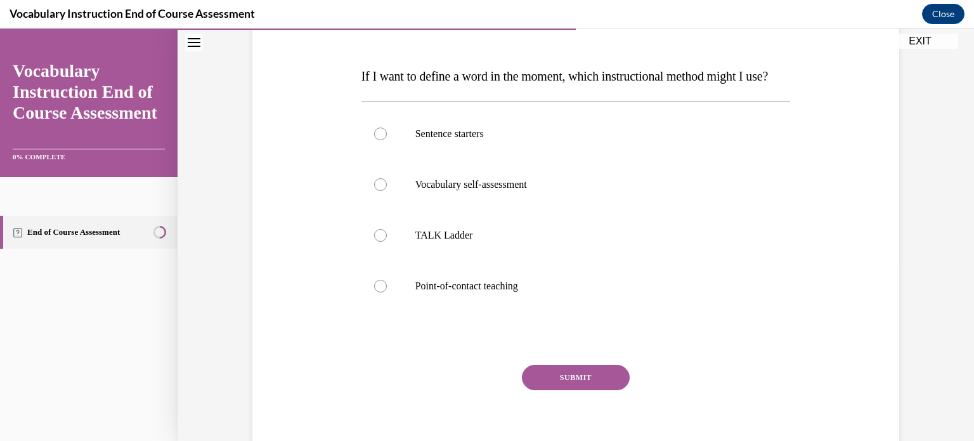
scroll to position [189, 0]
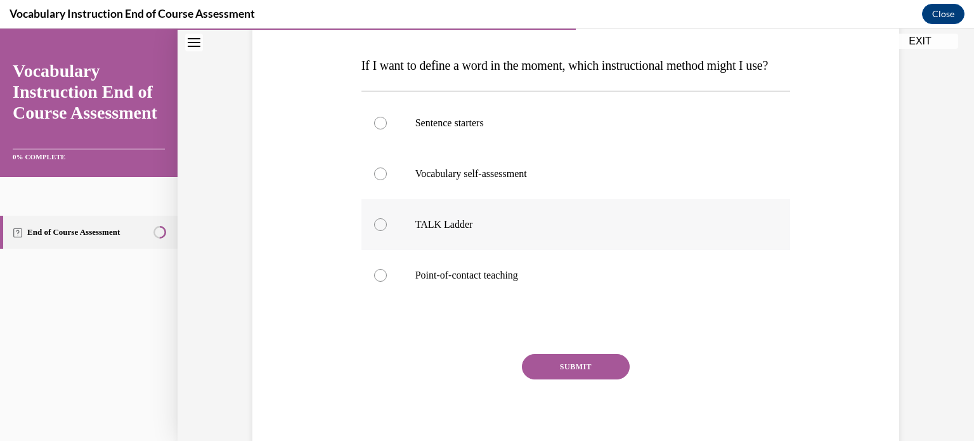
click at [375, 231] on div at bounding box center [380, 224] width 13 height 13
click at [375, 231] on input "TALK Ladder" at bounding box center [380, 224] width 13 height 13
radio input "true"
click at [586, 379] on button "SUBMIT" at bounding box center [576, 366] width 108 height 25
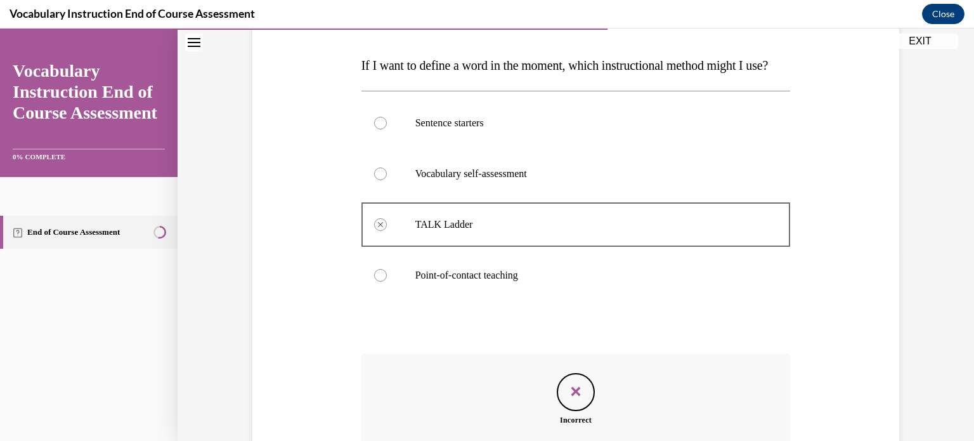
scroll to position [359, 0]
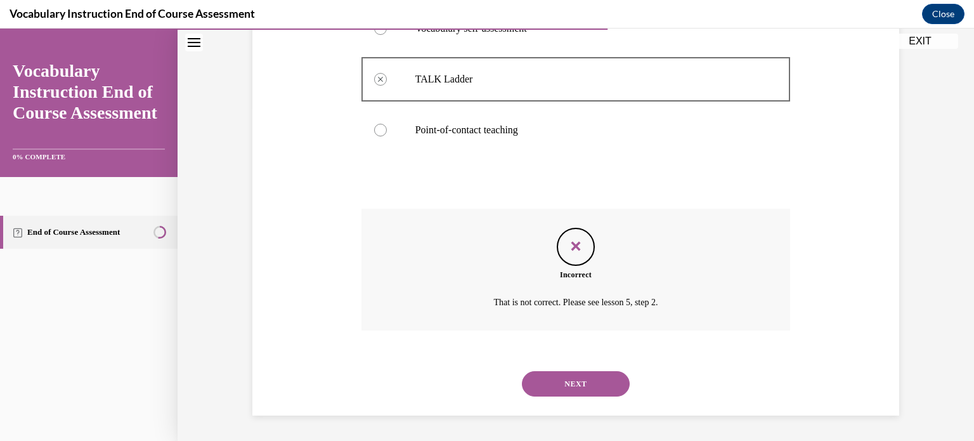
click at [538, 375] on button "NEXT" at bounding box center [576, 383] width 108 height 25
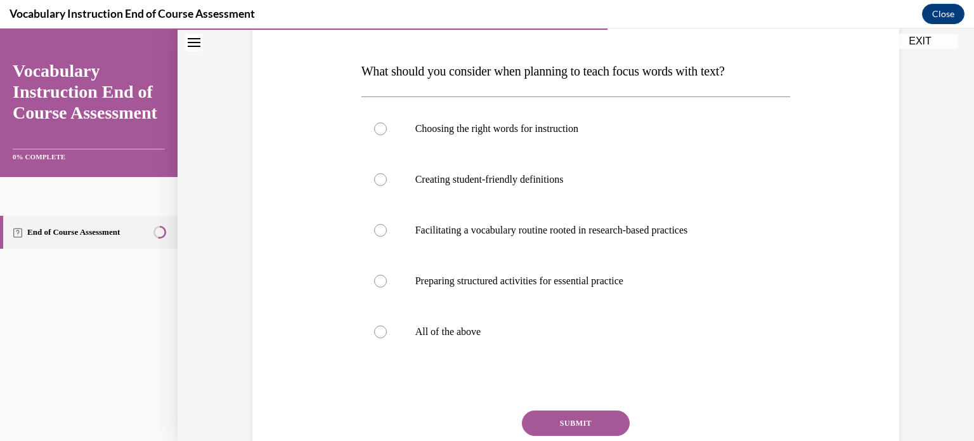
scroll to position [196, 0]
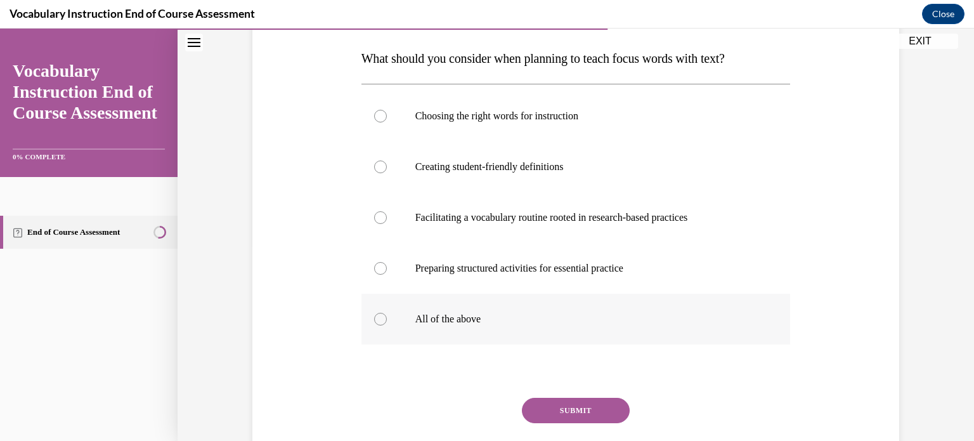
click at [367, 329] on label "All of the above" at bounding box center [576, 319] width 429 height 51
click at [374, 325] on input "All of the above" at bounding box center [380, 319] width 13 height 13
radio input "true"
click at [568, 405] on button "SUBMIT" at bounding box center [576, 410] width 108 height 25
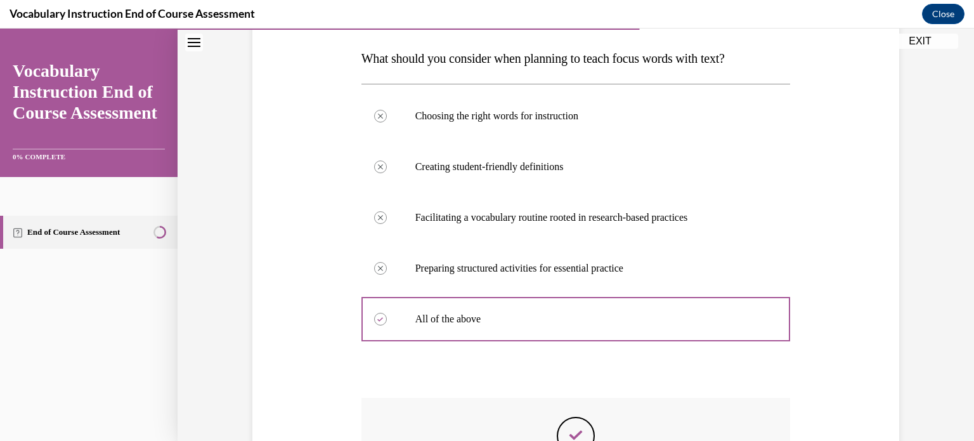
scroll to position [384, 0]
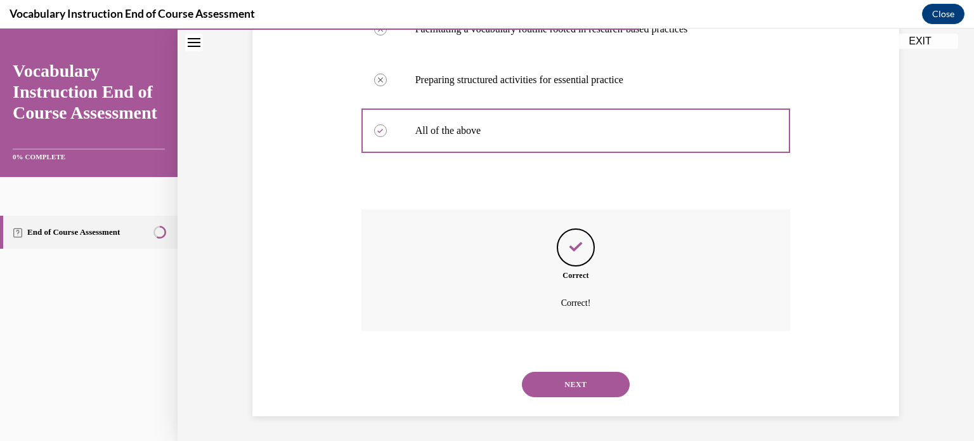
click at [538, 388] on button "NEXT" at bounding box center [576, 384] width 108 height 25
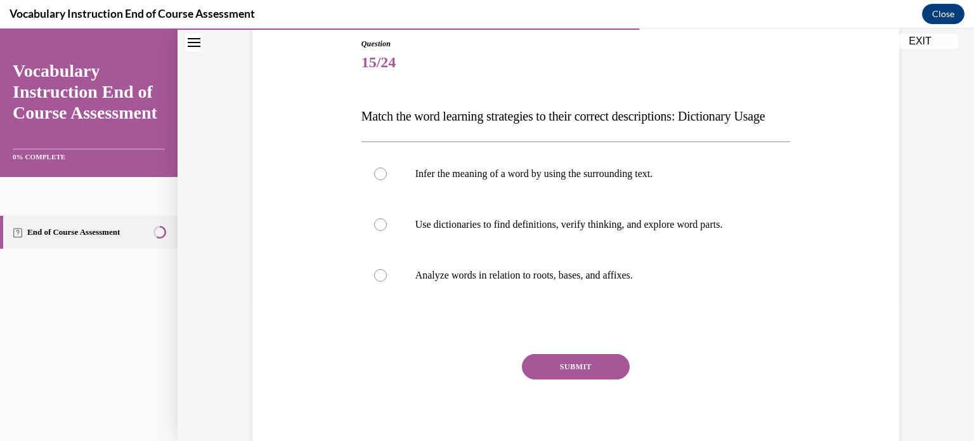
scroll to position [140, 0]
click at [370, 249] on label "Use dictionaries to find definitions, verify thinking, and explore word parts." at bounding box center [576, 223] width 429 height 51
click at [374, 230] on input "Use dictionaries to find definitions, verify thinking, and explore word parts." at bounding box center [380, 223] width 13 height 13
radio input "true"
click at [592, 378] on button "SUBMIT" at bounding box center [576, 365] width 108 height 25
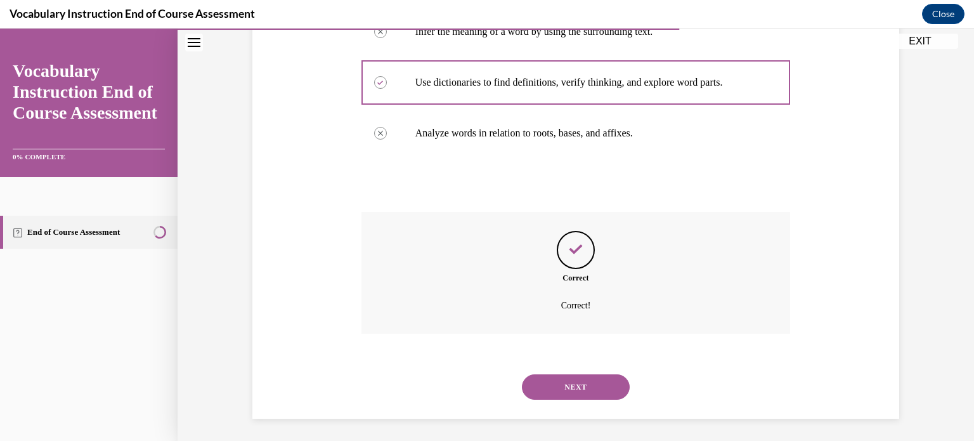
scroll to position [308, 0]
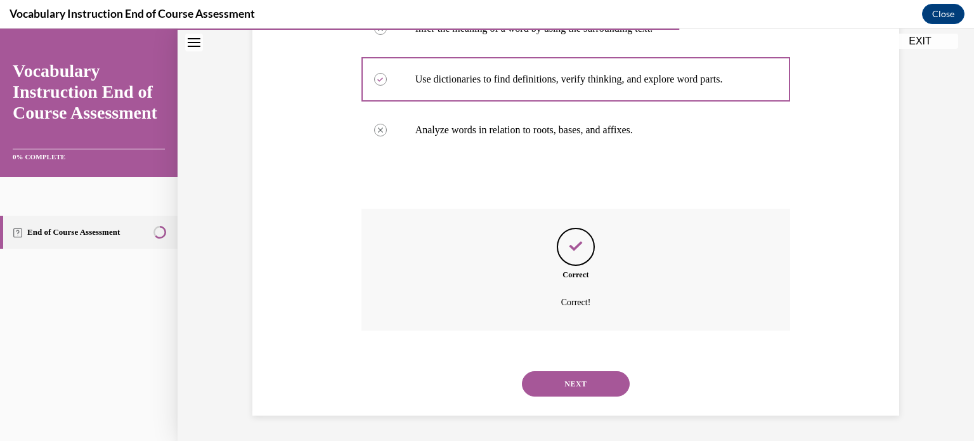
click at [590, 391] on button "NEXT" at bounding box center [576, 383] width 108 height 25
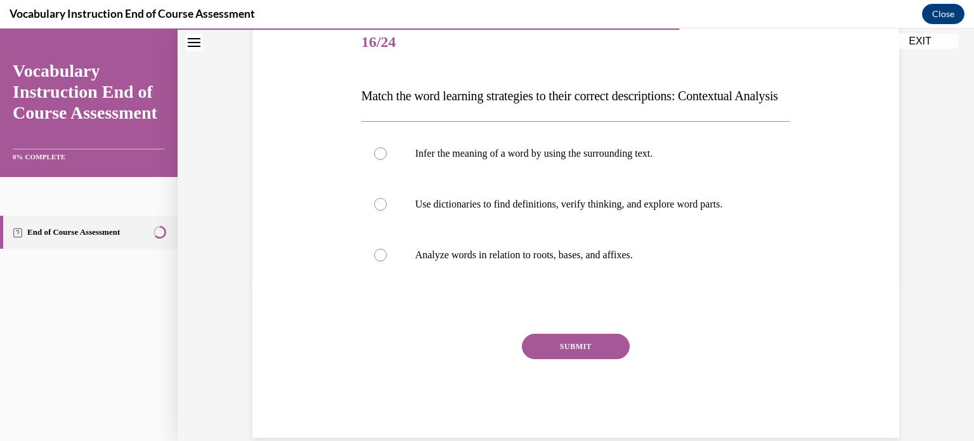
scroll to position [167, 0]
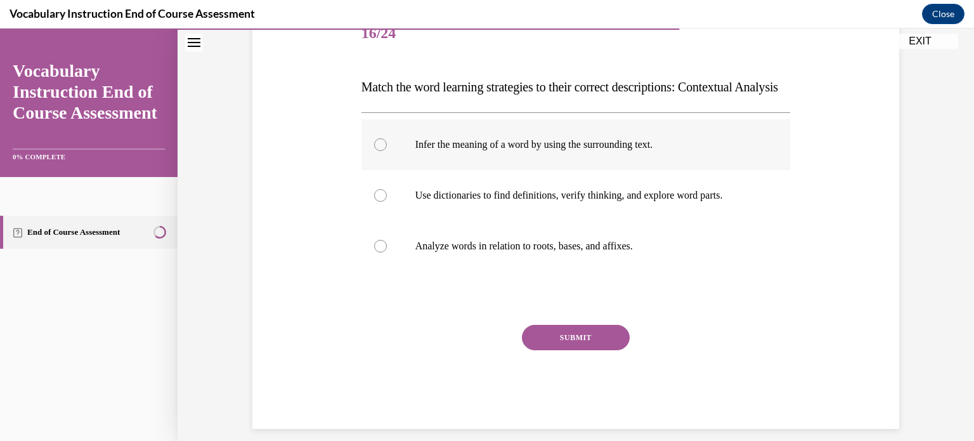
click at [378, 151] on div at bounding box center [380, 144] width 13 height 13
click at [378, 151] on input "Infer the meaning of a word by using the surrounding text." at bounding box center [380, 144] width 13 height 13
radio input "true"
click at [601, 350] on button "SUBMIT" at bounding box center [576, 337] width 108 height 25
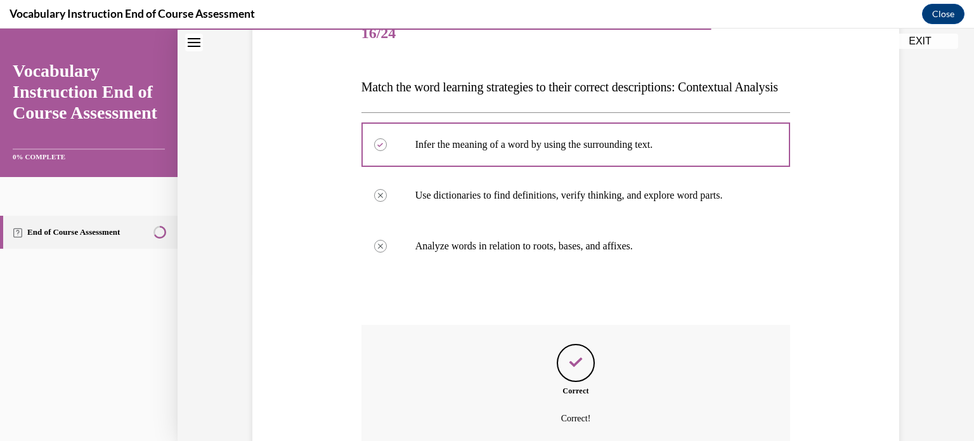
scroll to position [308, 0]
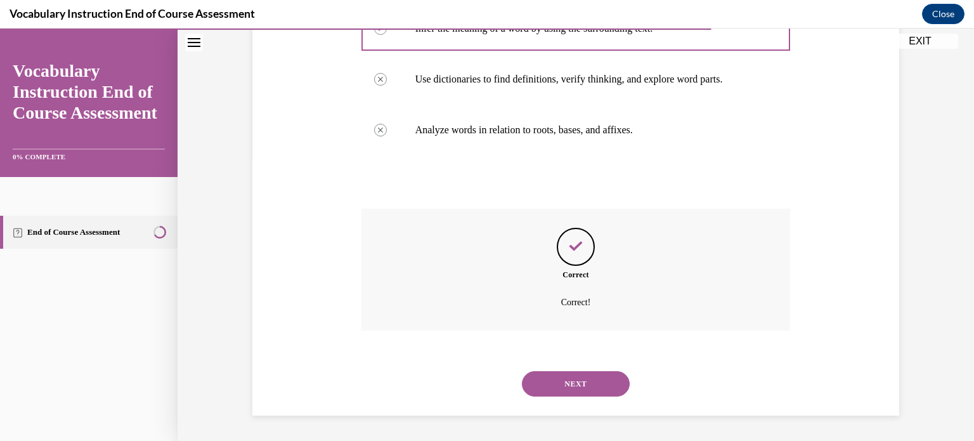
click at [599, 386] on button "NEXT" at bounding box center [576, 383] width 108 height 25
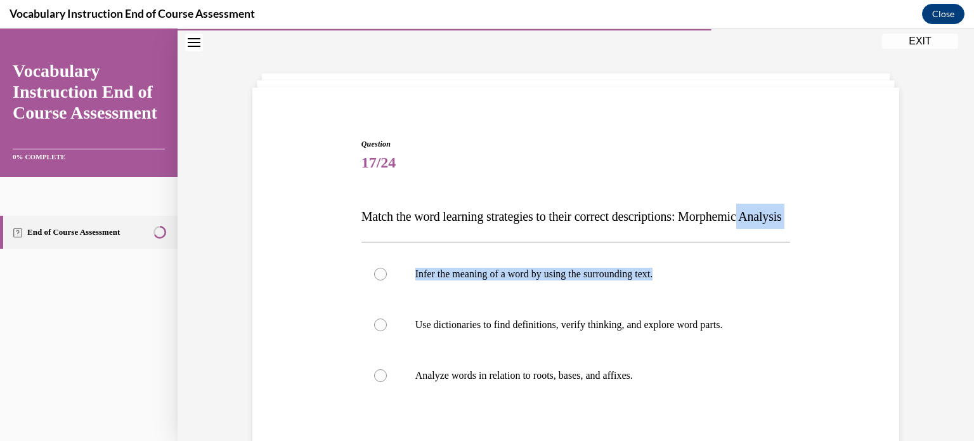
drag, startPoint x: 962, startPoint y: 218, endPoint x: 974, endPoint y: 311, distance: 93.9
click at [964, 311] on div "Home Question 16/24 Match the word learning strategies to their correct descrip…" at bounding box center [576, 235] width 797 height 412
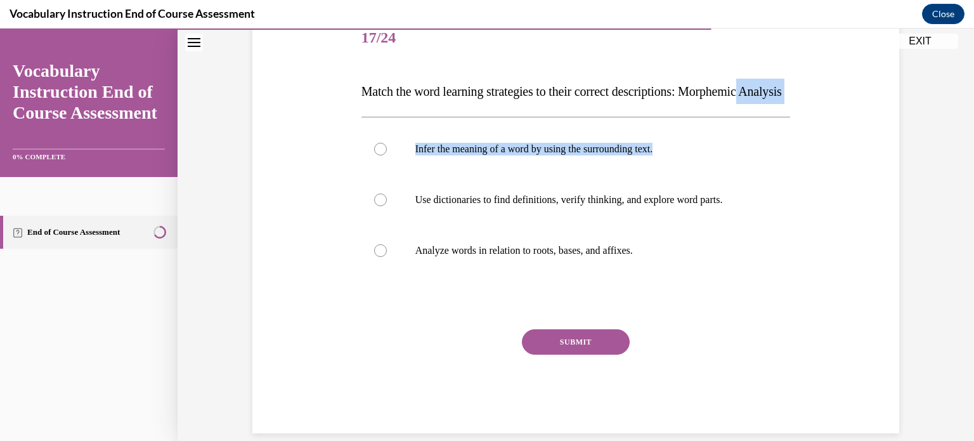
scroll to position [167, 0]
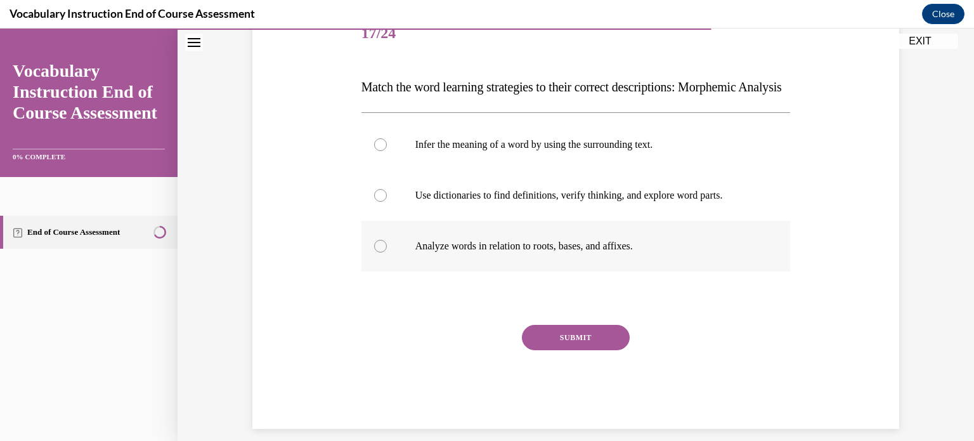
click at [375, 252] on div at bounding box center [380, 246] width 13 height 13
click at [375, 252] on input "Analyze words in relation to roots, bases, and affixes." at bounding box center [380, 246] width 13 height 13
radio input "true"
click at [592, 350] on button "SUBMIT" at bounding box center [576, 337] width 108 height 25
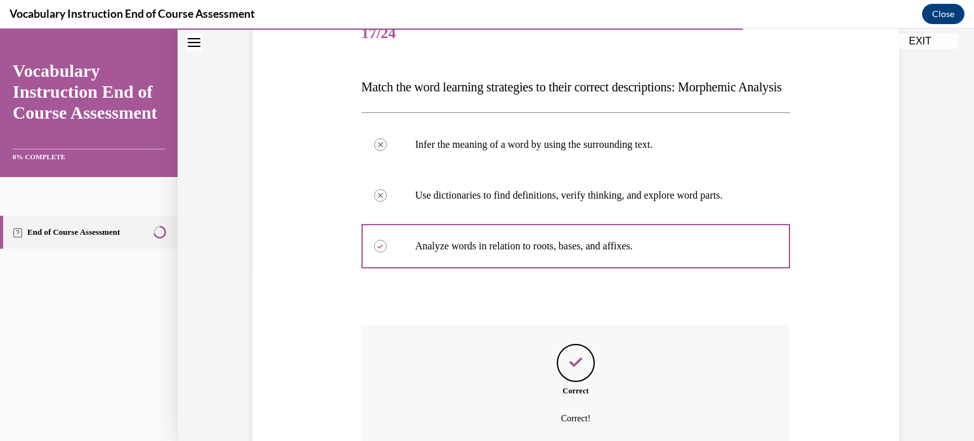
scroll to position [308, 0]
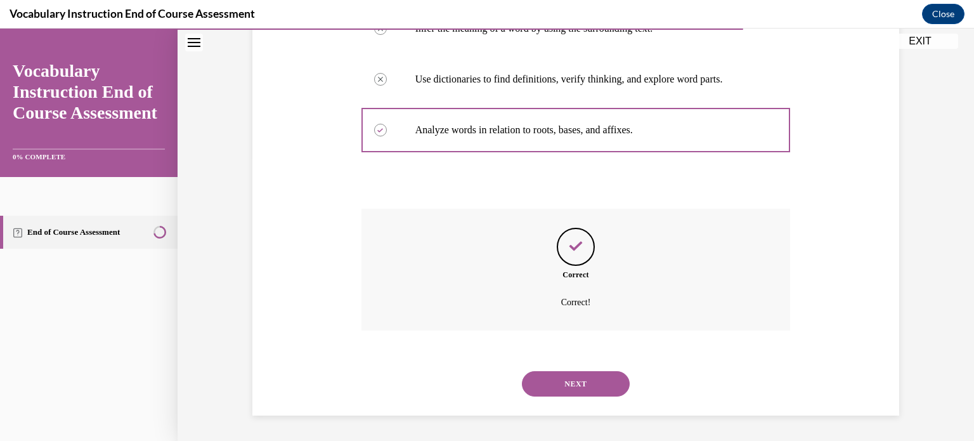
click at [606, 385] on button "NEXT" at bounding box center [576, 383] width 108 height 25
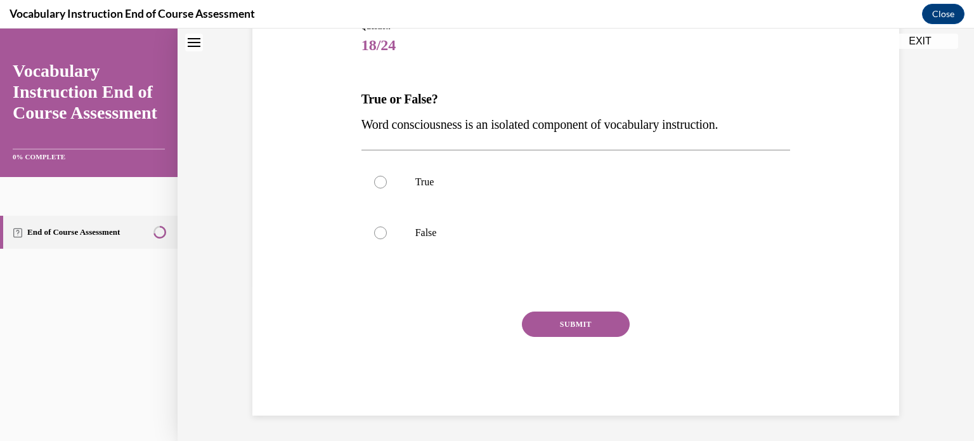
scroll to position [38, 0]
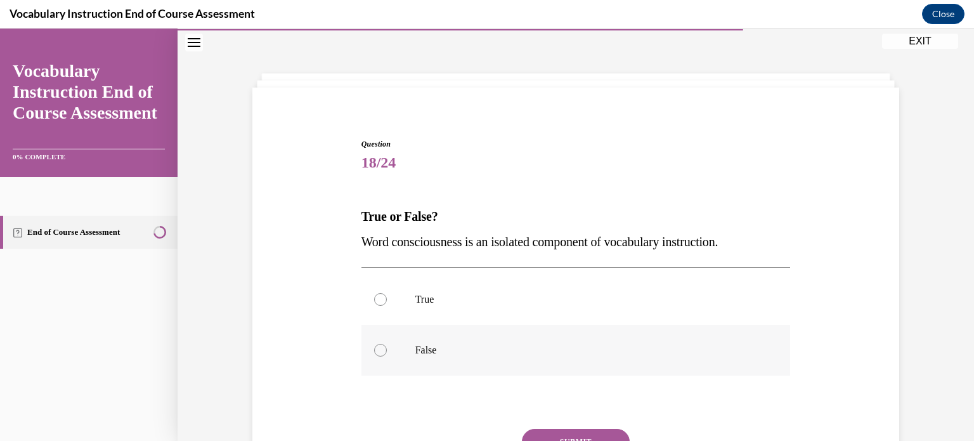
click at [375, 355] on div at bounding box center [380, 350] width 13 height 13
click at [375, 355] on input "False" at bounding box center [380, 350] width 13 height 13
radio input "true"
click at [586, 431] on button "SUBMIT" at bounding box center [576, 441] width 108 height 25
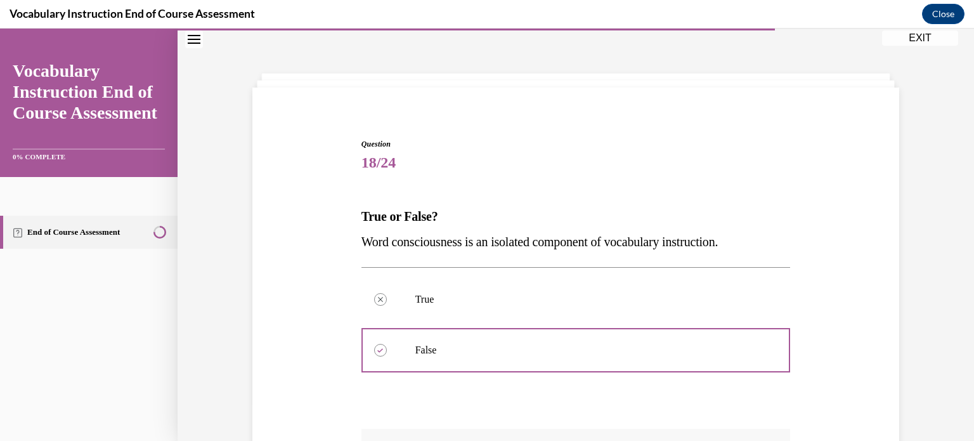
scroll to position [273, 0]
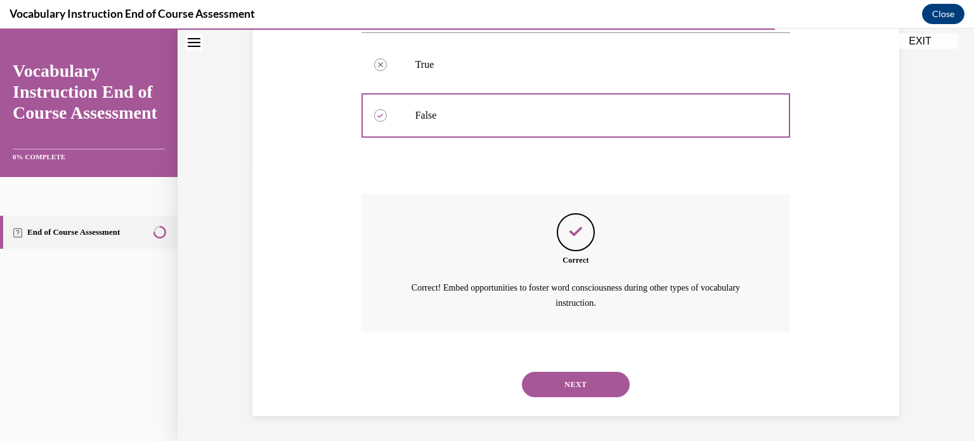
click at [602, 375] on button "NEXT" at bounding box center [576, 384] width 108 height 25
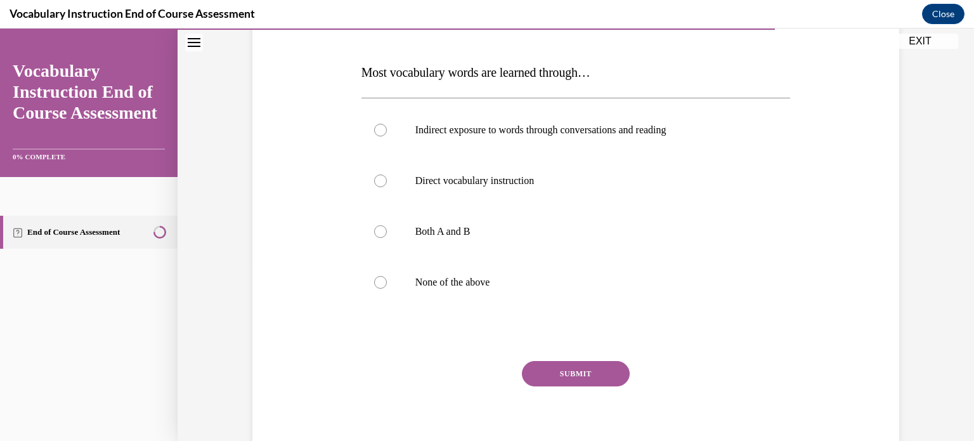
scroll to position [185, 0]
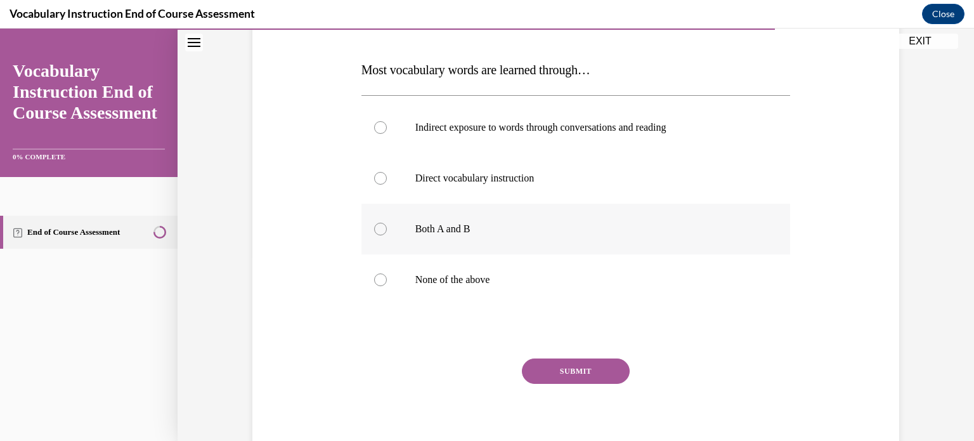
click at [374, 233] on div at bounding box center [380, 229] width 13 height 13
click at [374, 233] on input "Both A and B" at bounding box center [380, 229] width 13 height 13
radio input "true"
click at [573, 374] on button "SUBMIT" at bounding box center [576, 370] width 108 height 25
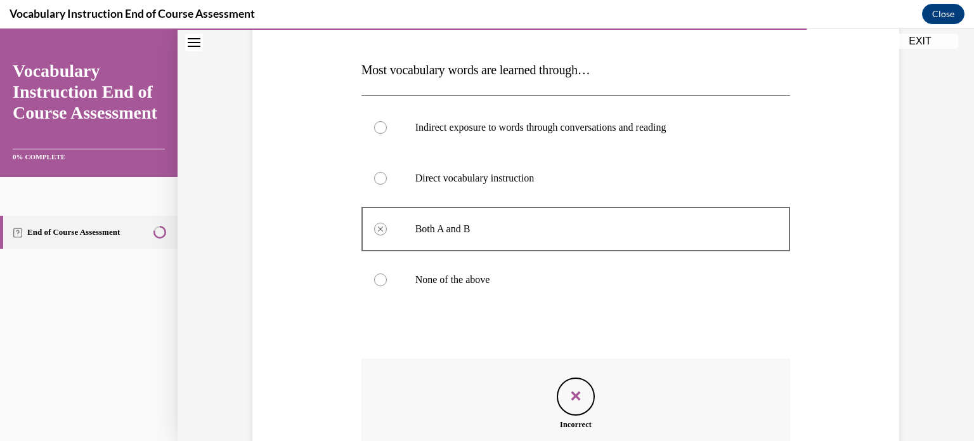
scroll to position [334, 0]
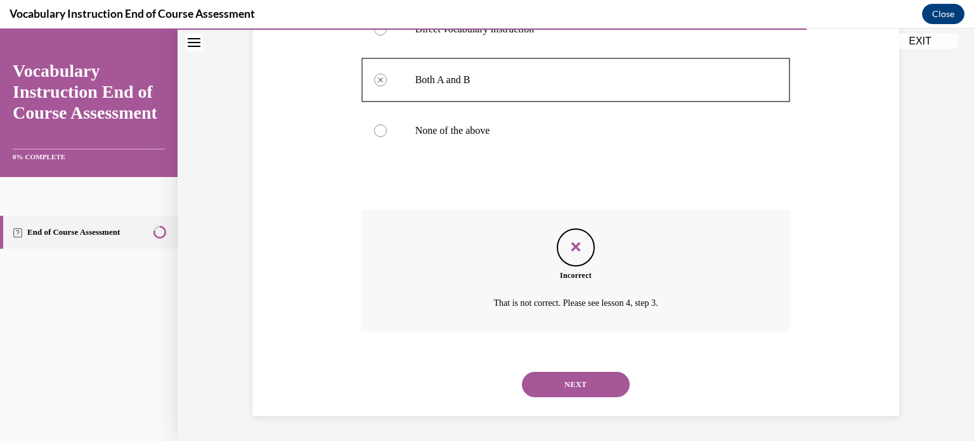
click at [579, 393] on button "NEXT" at bounding box center [576, 384] width 108 height 25
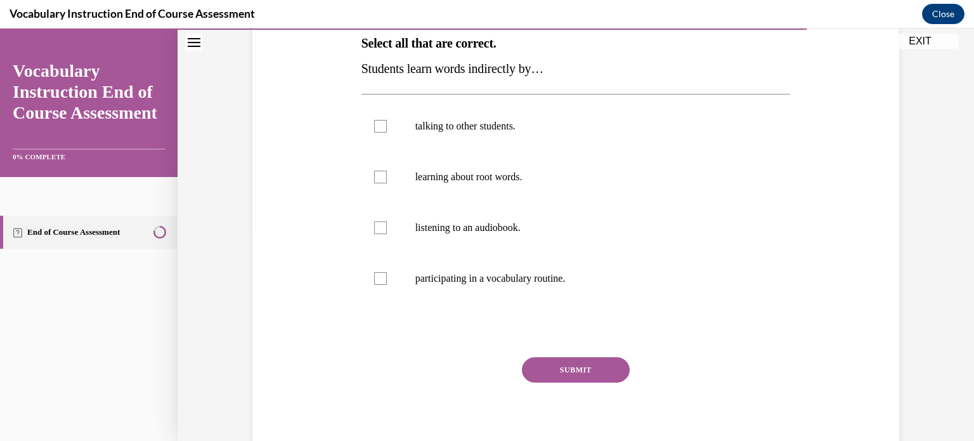
scroll to position [218, 0]
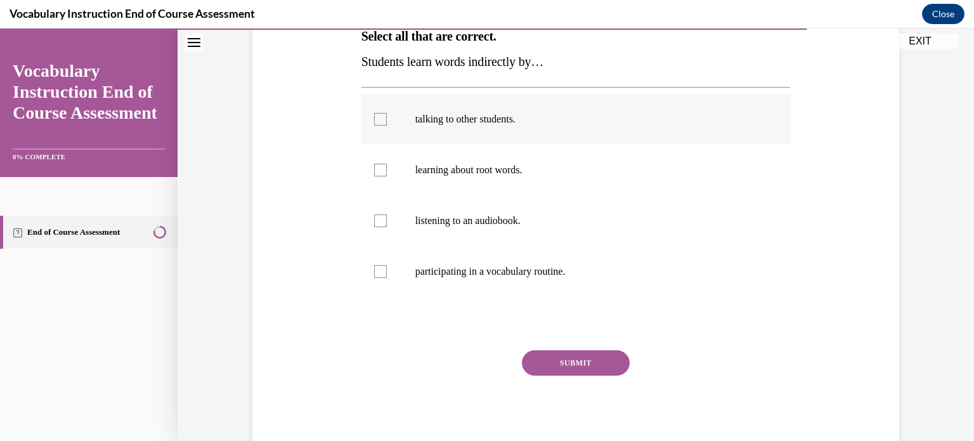
click at [379, 121] on div at bounding box center [380, 119] width 13 height 13
click at [379, 121] on input "talking to other students." at bounding box center [380, 119] width 13 height 13
checkbox input "true"
click at [581, 375] on div "SUBMIT NEXT" at bounding box center [576, 402] width 429 height 104
click at [583, 370] on button "SUBMIT" at bounding box center [576, 362] width 108 height 25
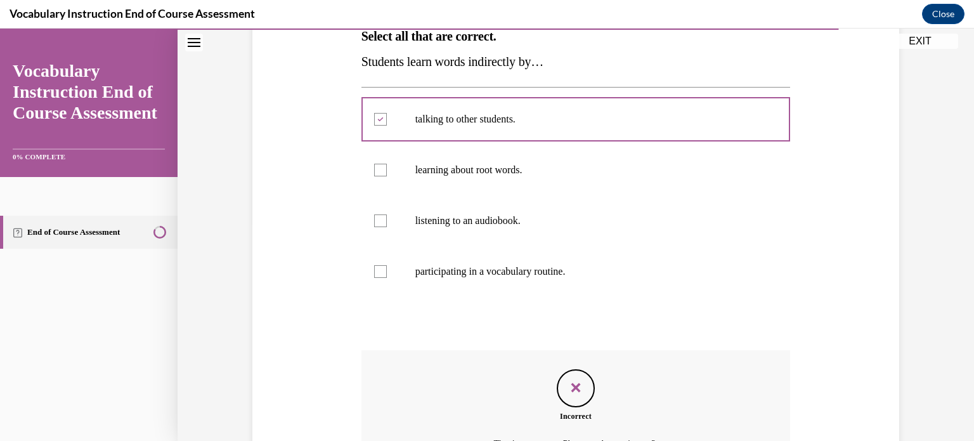
scroll to position [359, 0]
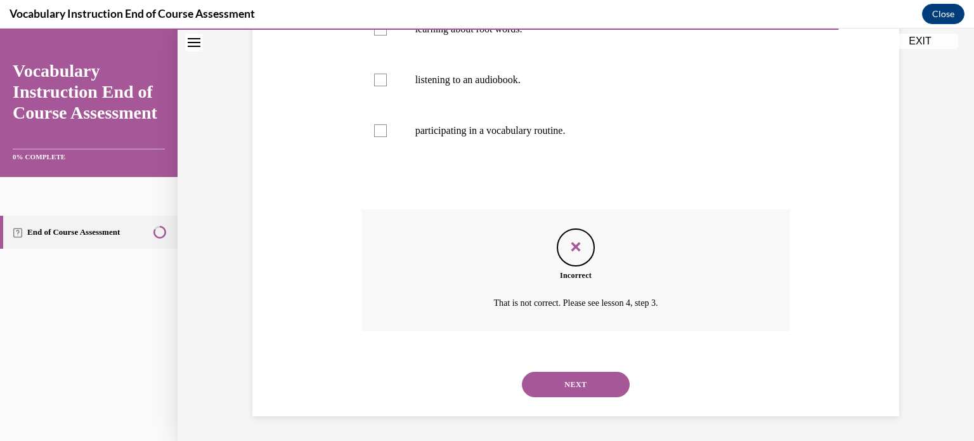
click at [557, 381] on button "NEXT" at bounding box center [576, 384] width 108 height 25
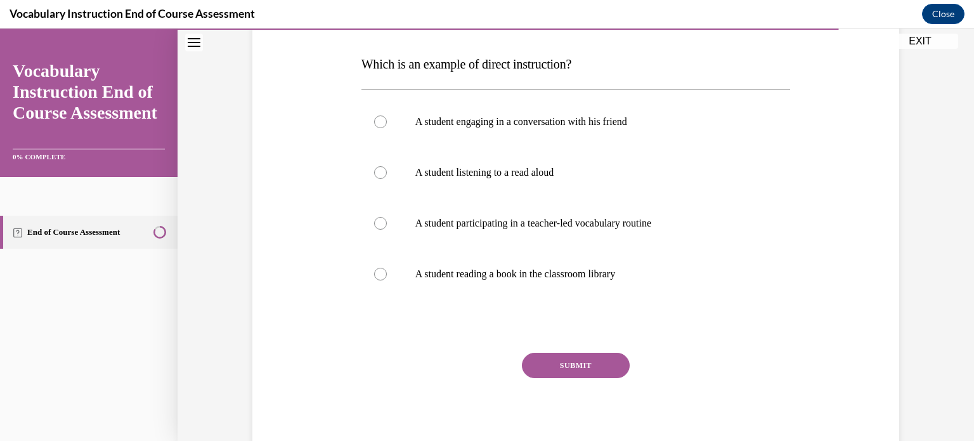
scroll to position [193, 0]
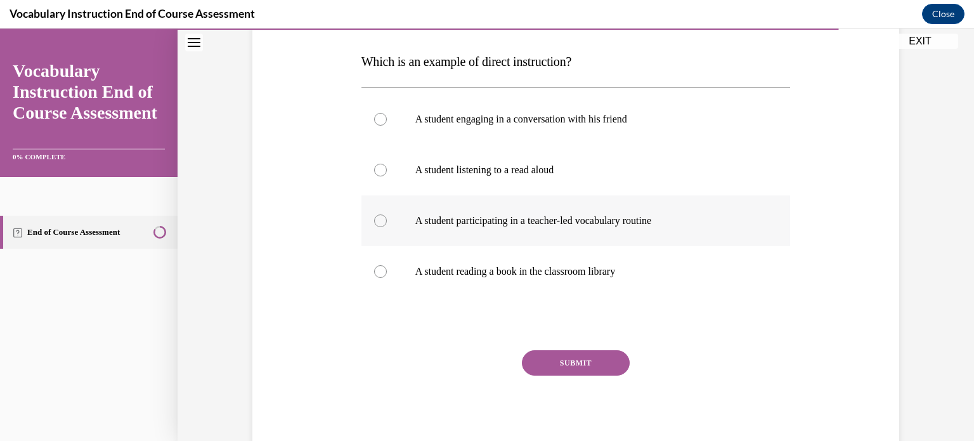
click at [381, 221] on div at bounding box center [380, 220] width 13 height 13
click at [381, 221] on input "A student participating in a teacher-led vocabulary routine" at bounding box center [380, 220] width 13 height 13
radio input "true"
click at [611, 370] on button "SUBMIT" at bounding box center [576, 362] width 108 height 25
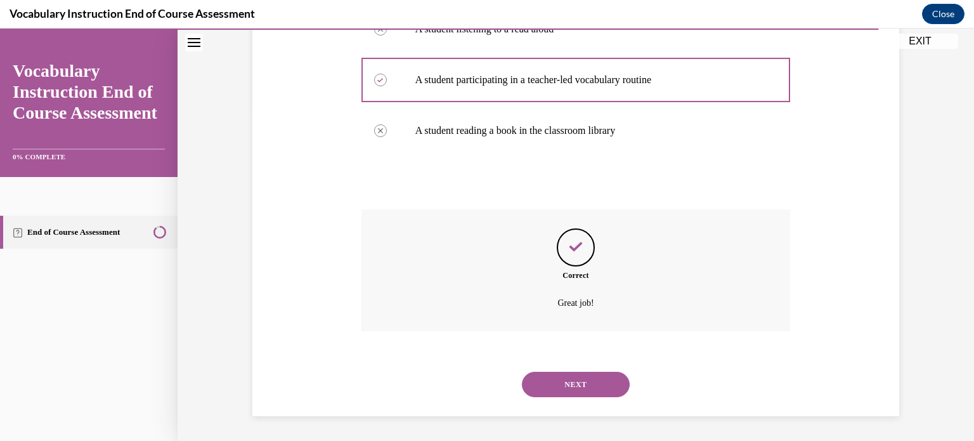
click at [563, 390] on button "NEXT" at bounding box center [576, 384] width 108 height 25
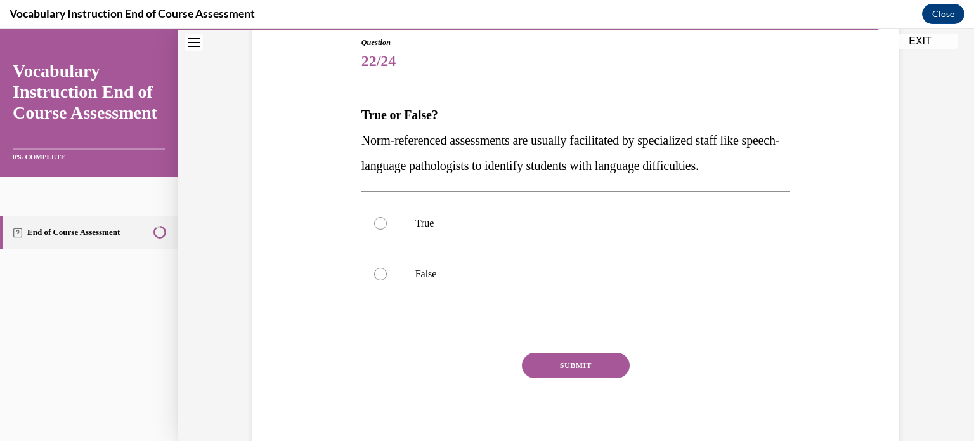
scroll to position [142, 0]
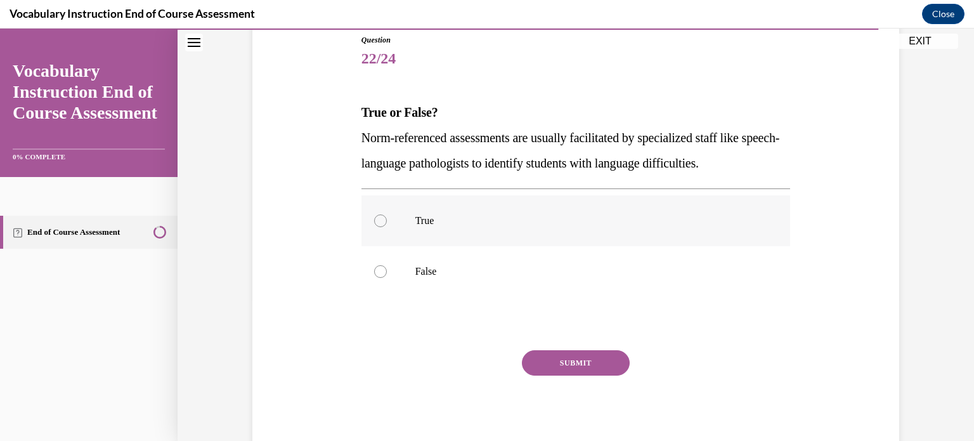
click at [381, 228] on label "True" at bounding box center [576, 220] width 429 height 51
click at [381, 227] on input "True" at bounding box center [380, 220] width 13 height 13
radio input "true"
click at [572, 379] on div "SUBMIT NEXT" at bounding box center [576, 402] width 429 height 104
click at [575, 365] on button "SUBMIT" at bounding box center [576, 362] width 108 height 25
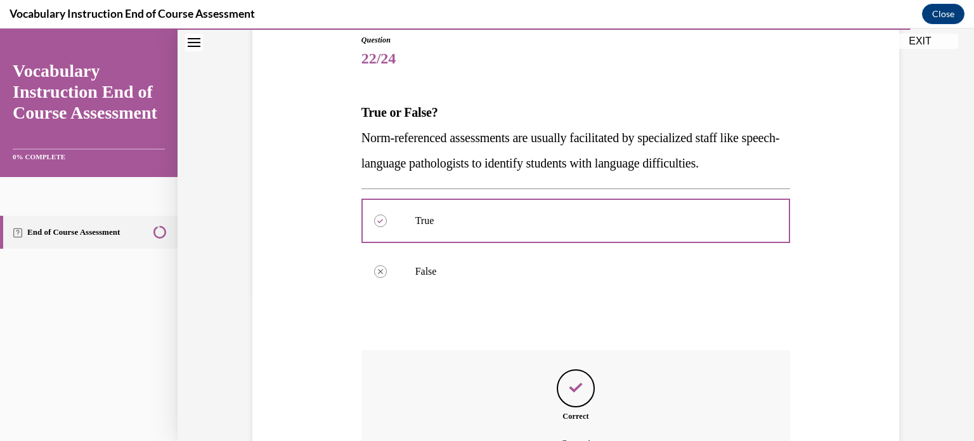
scroll to position [283, 0]
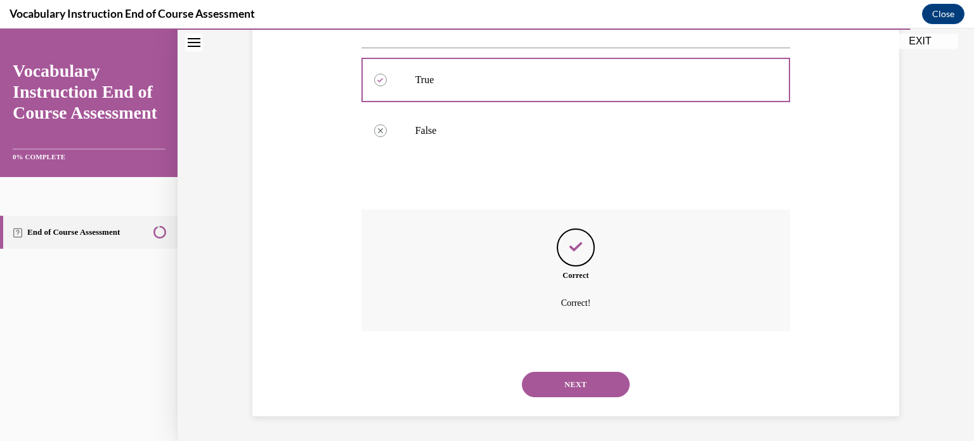
click at [583, 393] on button "NEXT" at bounding box center [576, 384] width 108 height 25
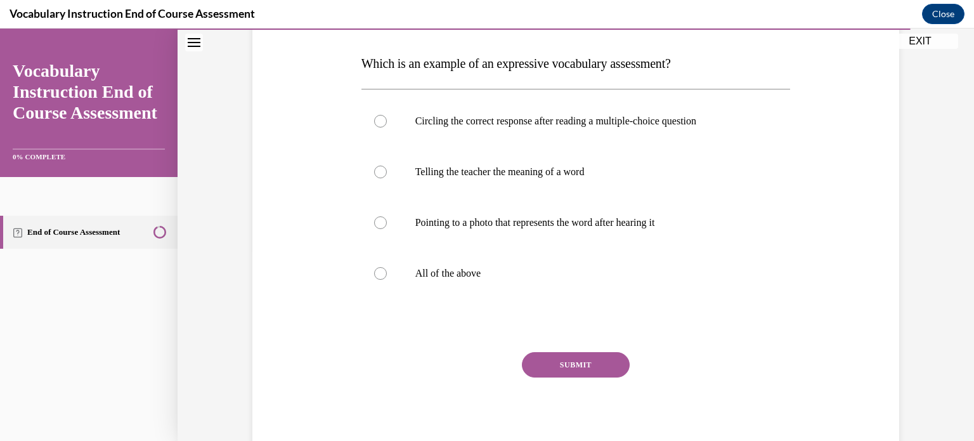
scroll to position [193, 0]
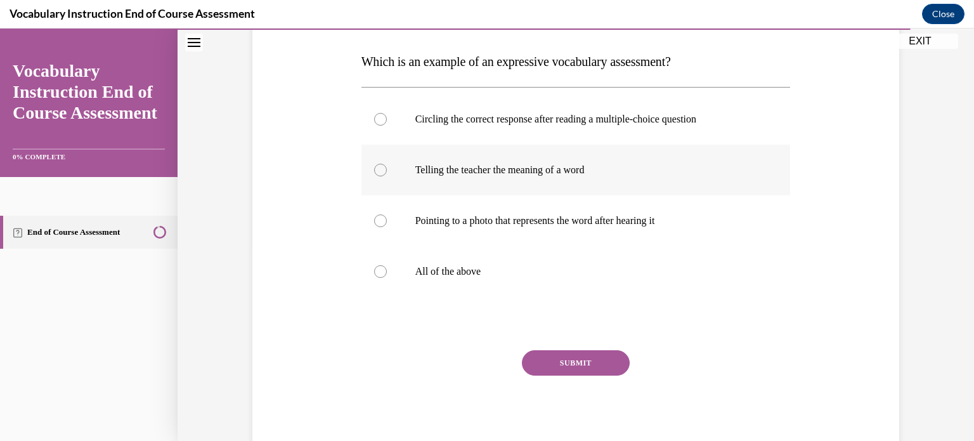
click at [374, 170] on div at bounding box center [380, 170] width 13 height 13
click at [374, 170] on input "Telling the teacher the meaning of a word" at bounding box center [380, 170] width 13 height 13
radio input "true"
click at [554, 358] on button "SUBMIT" at bounding box center [576, 362] width 108 height 25
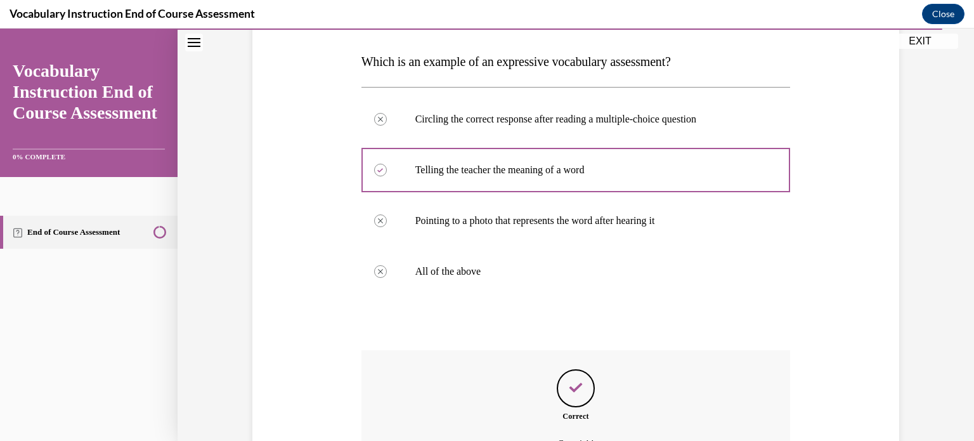
scroll to position [334, 0]
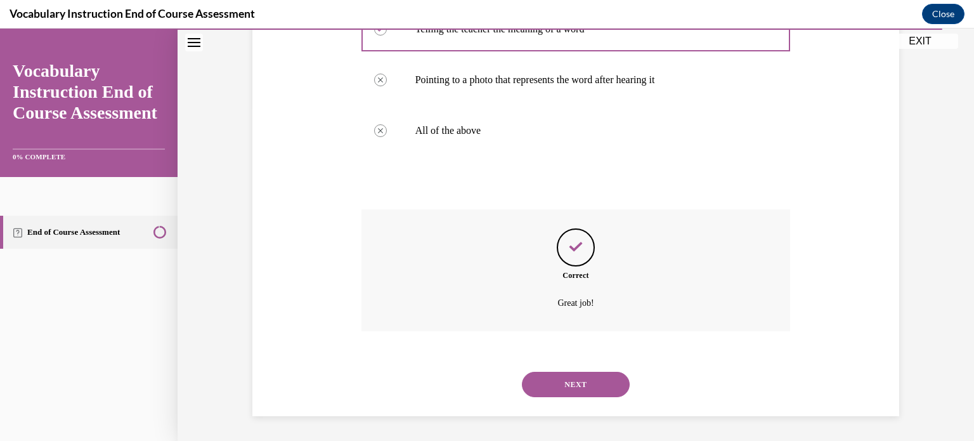
click at [601, 385] on button "NEXT" at bounding box center [576, 384] width 108 height 25
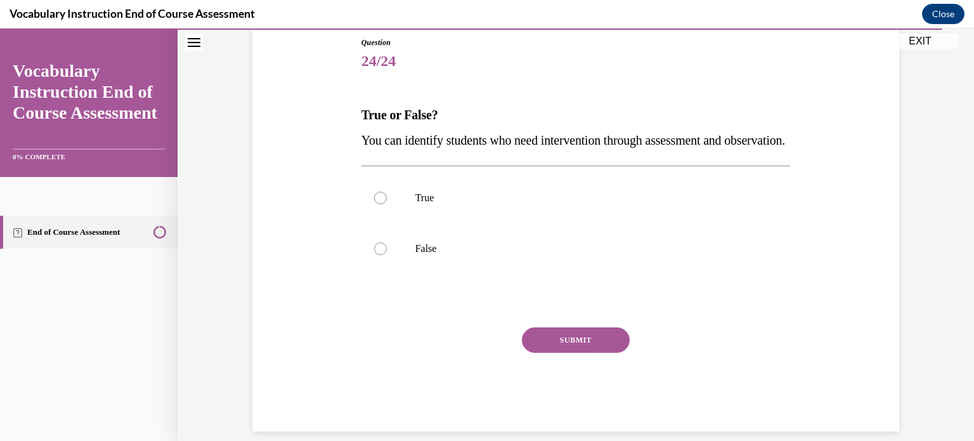
scroll to position [142, 0]
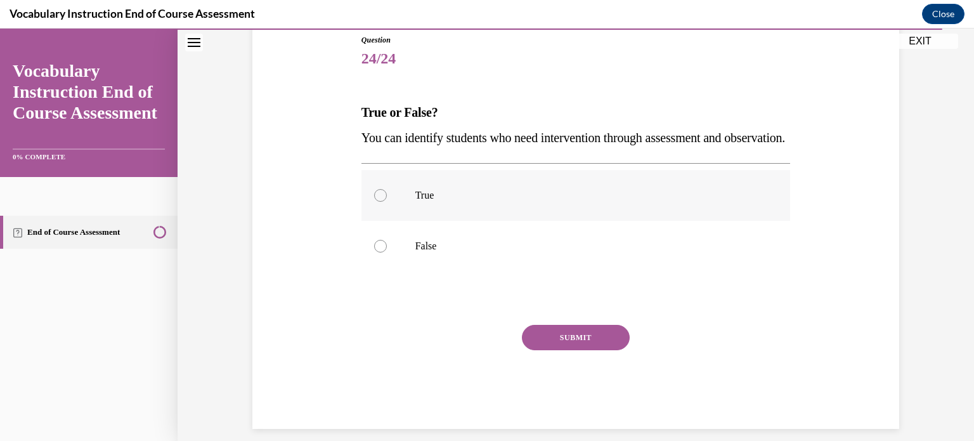
click at [375, 202] on div at bounding box center [380, 195] width 13 height 13
click at [375, 202] on input "True" at bounding box center [380, 195] width 13 height 13
radio input "true"
click at [553, 350] on button "SUBMIT" at bounding box center [576, 337] width 108 height 25
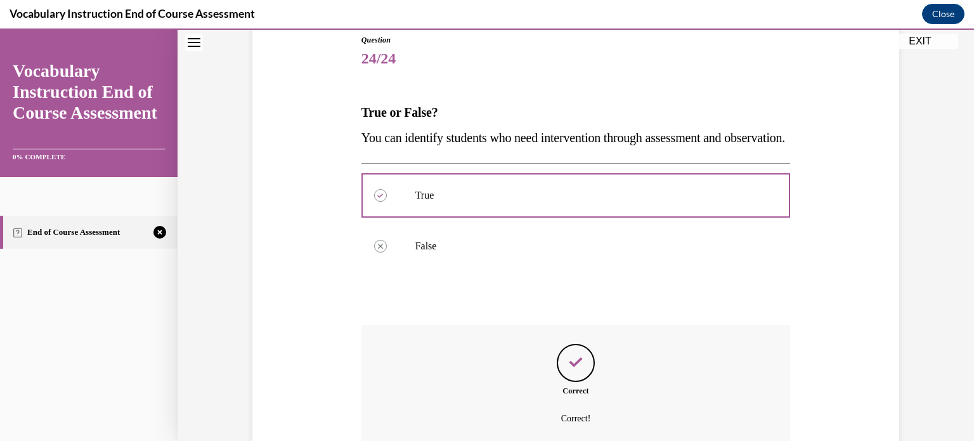
scroll to position [283, 0]
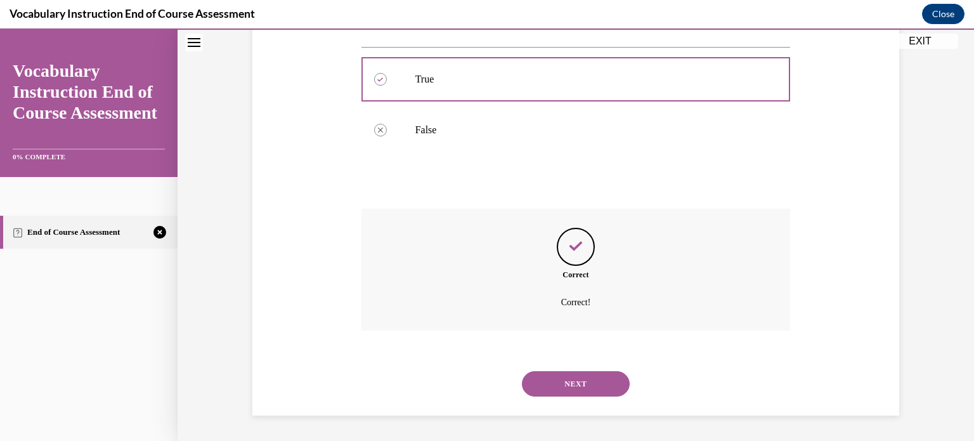
click at [536, 390] on button "NEXT" at bounding box center [576, 383] width 108 height 25
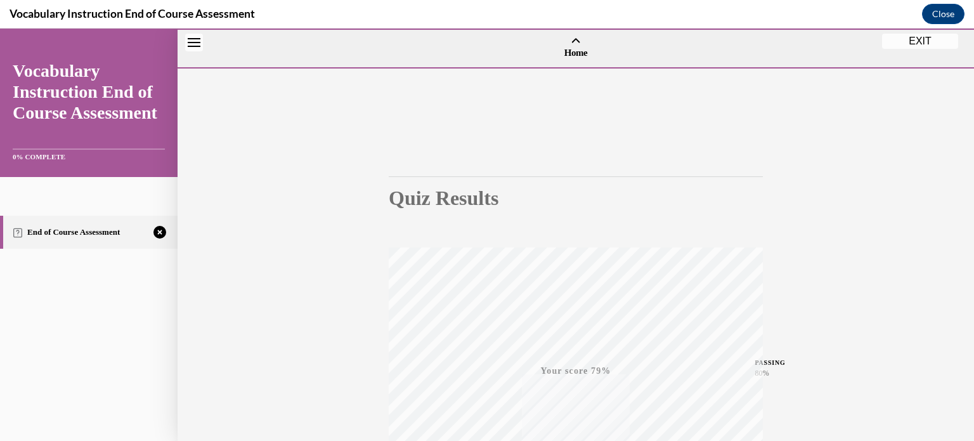
scroll to position [237, 0]
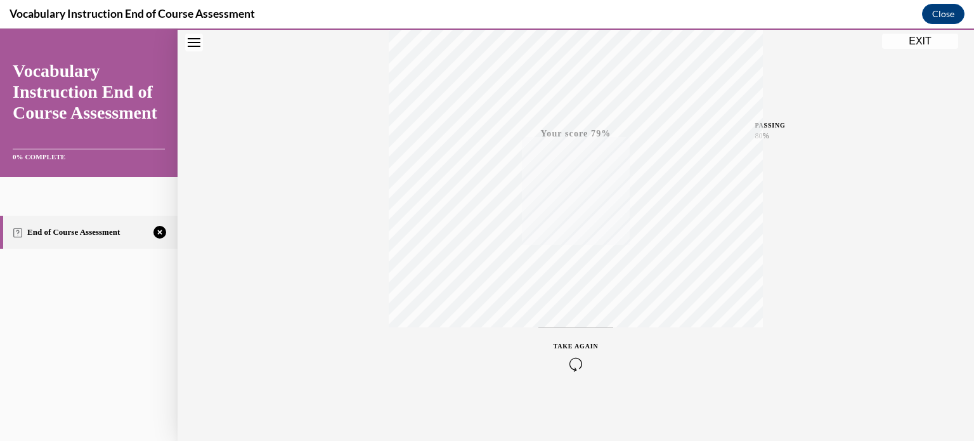
click at [576, 349] on div "TAKE AGAIN" at bounding box center [576, 356] width 45 height 30
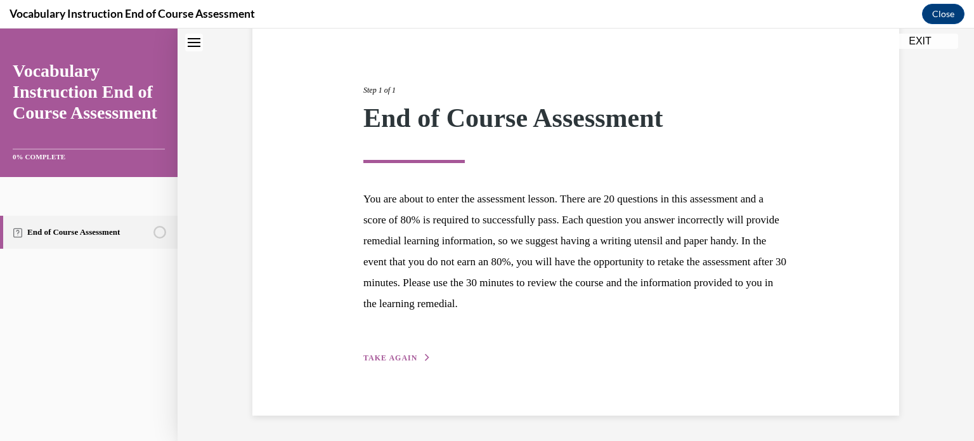
scroll to position [120, 0]
click at [363, 372] on div "Step 1 of 1 End of Course Assessment You are about to enter the assessment less…" at bounding box center [575, 211] width 647 height 411
click at [379, 359] on span "TAKE AGAIN" at bounding box center [390, 359] width 54 height 9
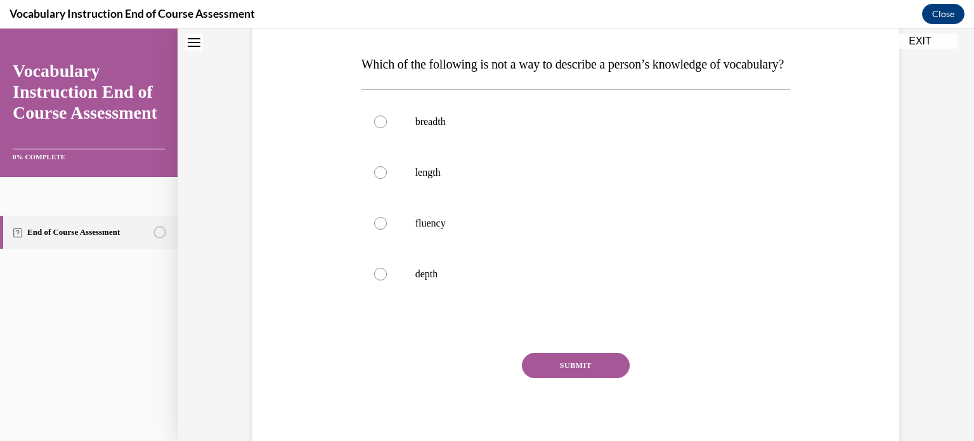
scroll to position [216, 0]
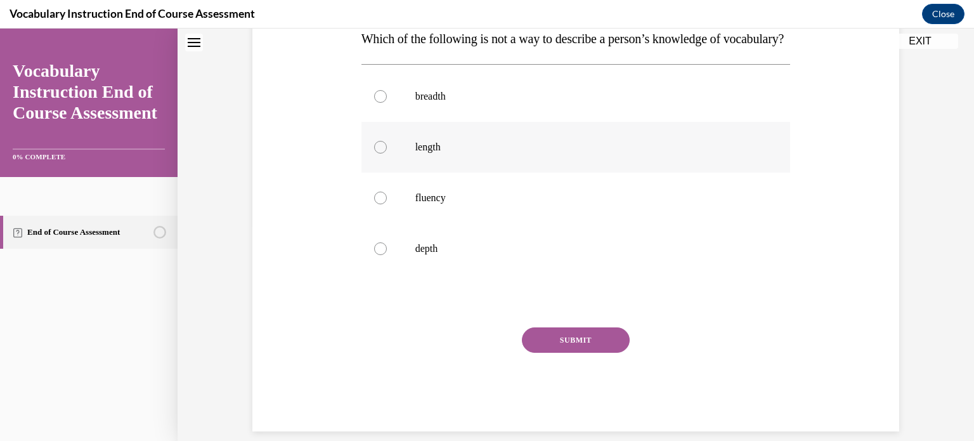
click at [384, 169] on label "length" at bounding box center [576, 147] width 429 height 51
click at [384, 153] on input "length" at bounding box center [380, 147] width 13 height 13
radio input "true"
click at [617, 353] on button "SUBMIT" at bounding box center [576, 339] width 108 height 25
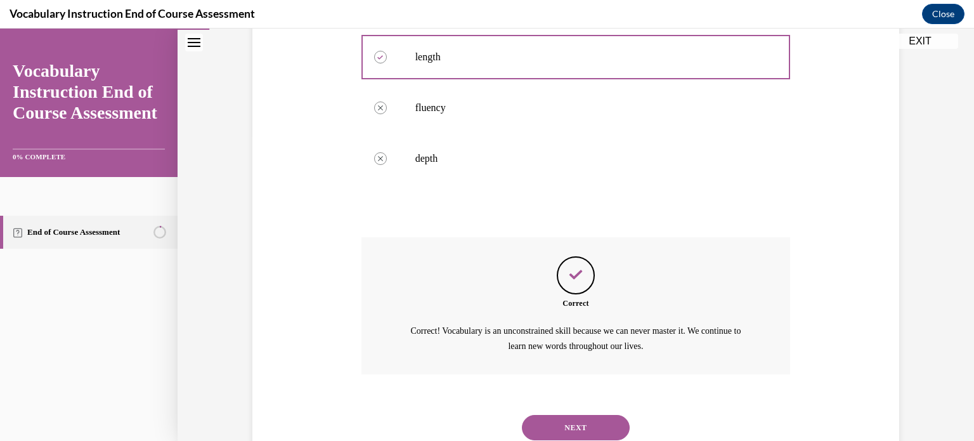
scroll to position [374, 0]
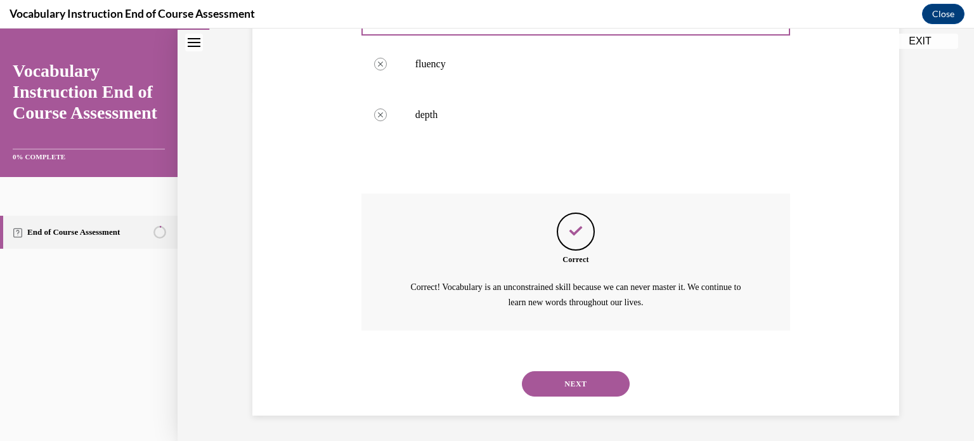
click at [583, 382] on button "NEXT" at bounding box center [576, 383] width 108 height 25
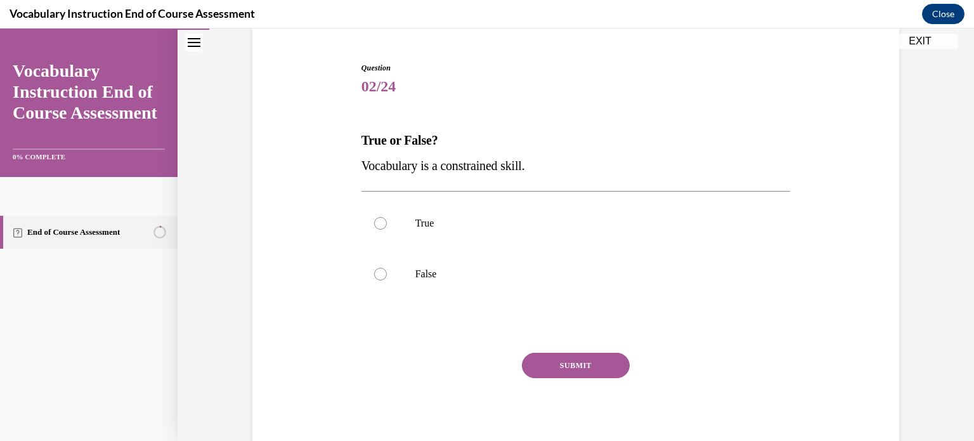
scroll to position [117, 0]
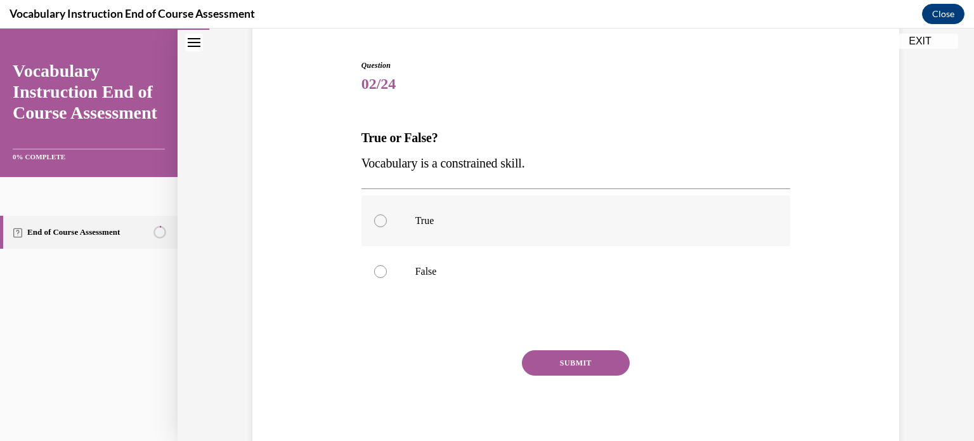
click at [374, 231] on label "True" at bounding box center [576, 220] width 429 height 51
click at [374, 227] on input "True" at bounding box center [380, 220] width 13 height 13
radio input "true"
click at [604, 367] on button "SUBMIT" at bounding box center [576, 362] width 108 height 25
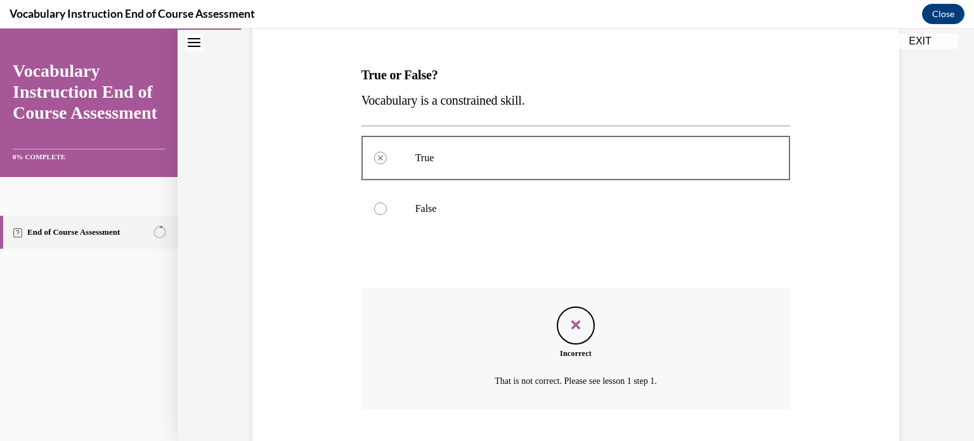
scroll to position [257, 0]
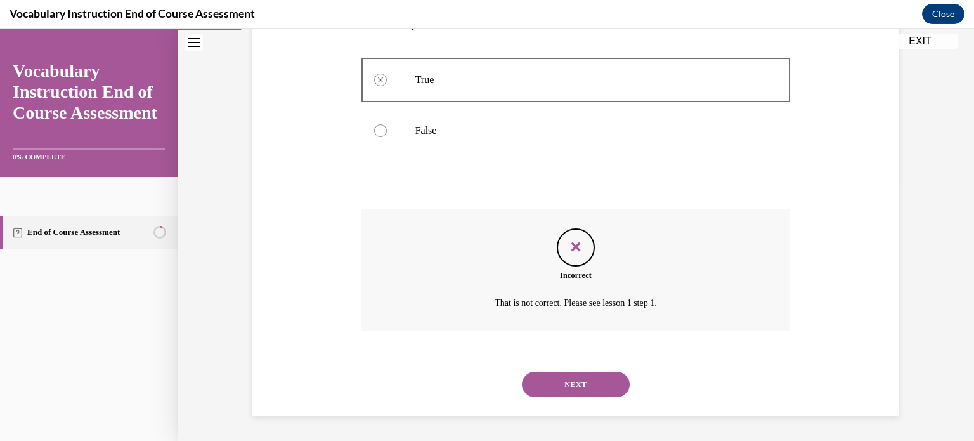
click at [566, 380] on button "NEXT" at bounding box center [576, 384] width 108 height 25
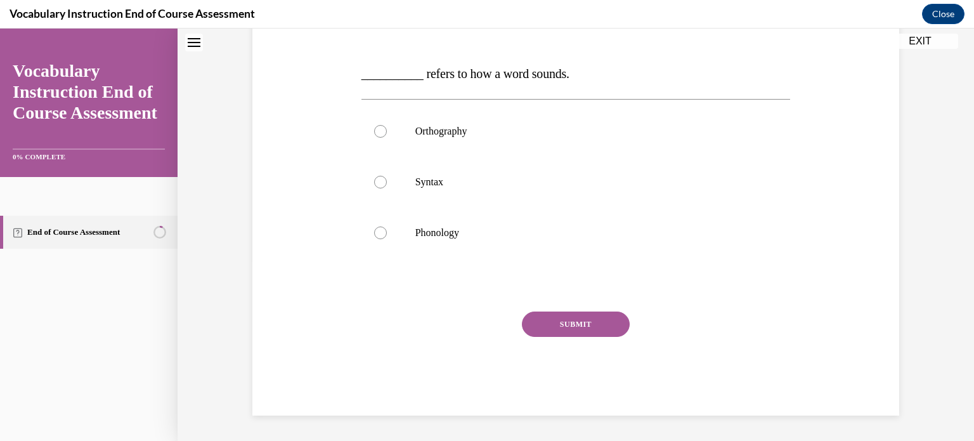
scroll to position [38, 0]
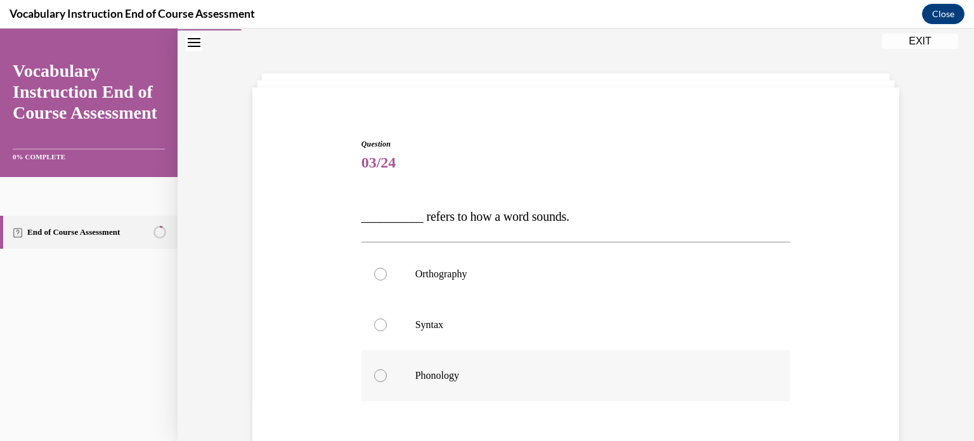
click at [382, 362] on label "Phonology" at bounding box center [576, 375] width 429 height 51
click at [382, 369] on input "Phonology" at bounding box center [380, 375] width 13 height 13
radio input "true"
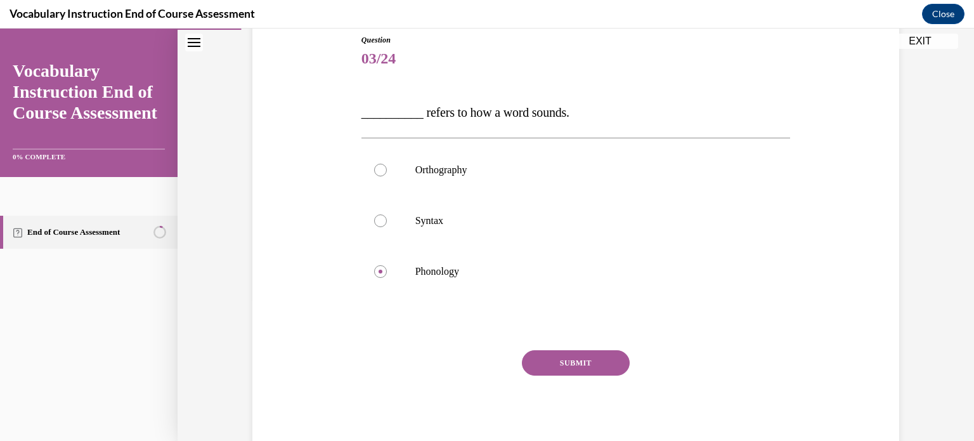
click at [544, 364] on button "SUBMIT" at bounding box center [576, 362] width 108 height 25
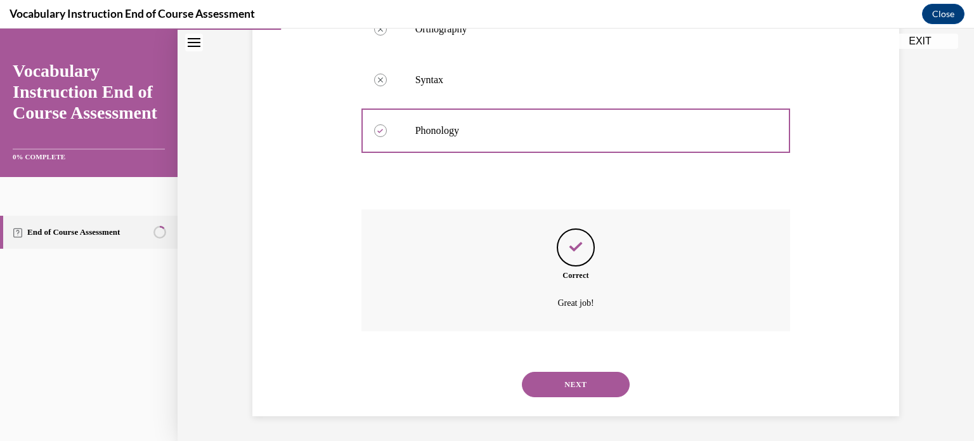
click at [614, 384] on button "NEXT" at bounding box center [576, 384] width 108 height 25
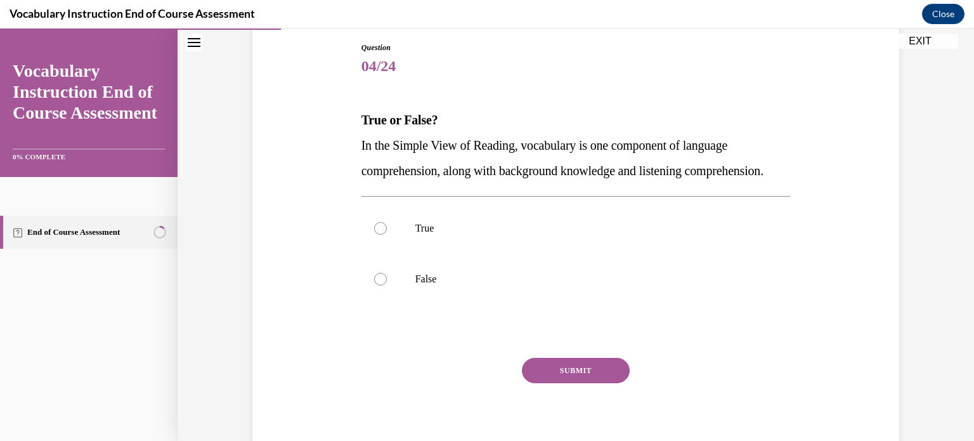
scroll to position [167, 0]
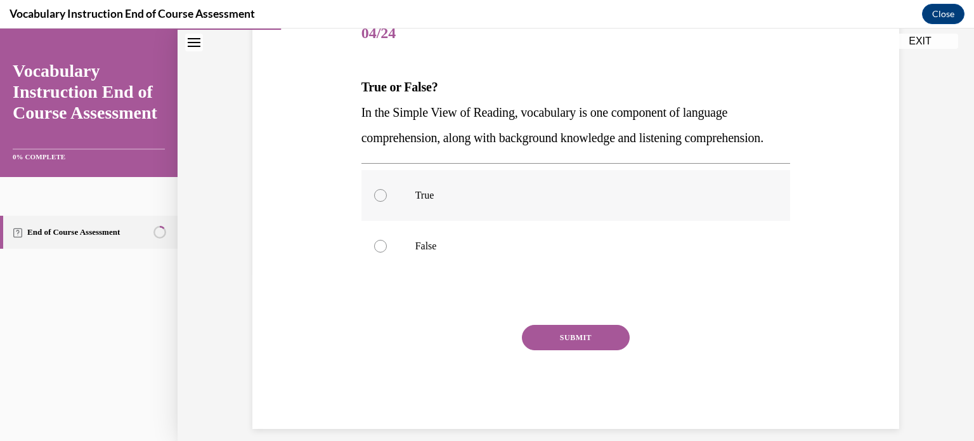
click at [374, 202] on div at bounding box center [380, 195] width 13 height 13
click at [374, 202] on input "True" at bounding box center [380, 195] width 13 height 13
radio input "true"
click at [567, 350] on button "SUBMIT" at bounding box center [576, 337] width 108 height 25
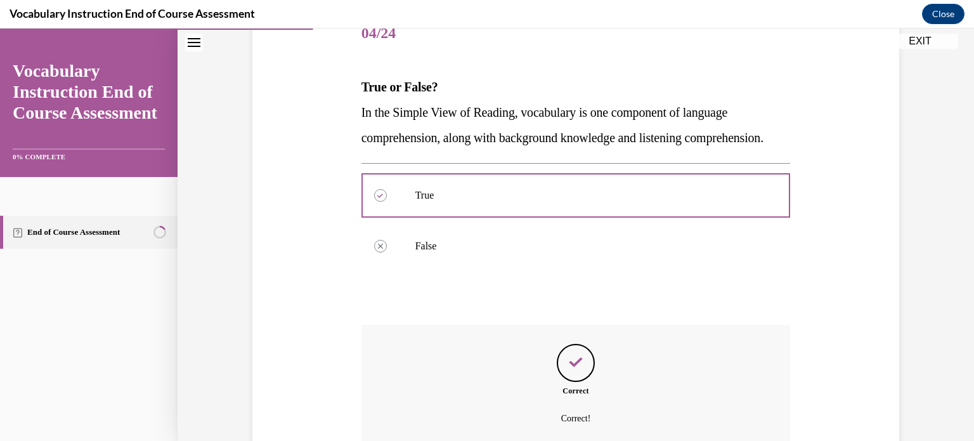
scroll to position [308, 0]
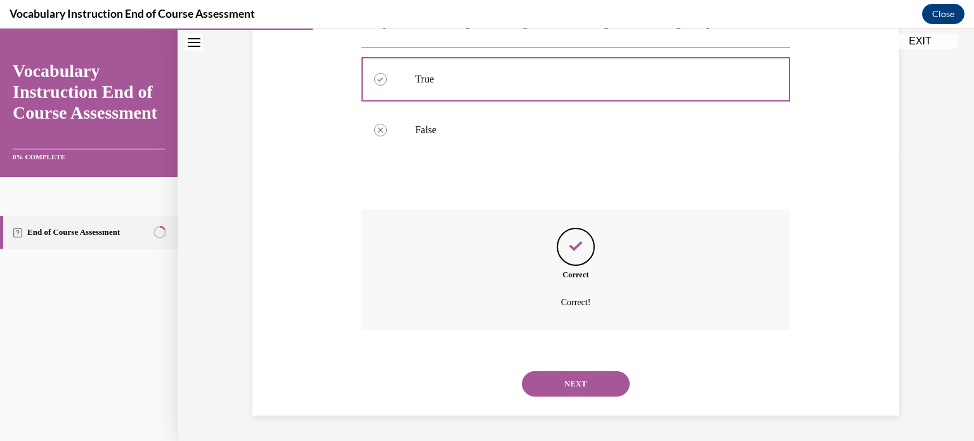
click at [570, 375] on button "NEXT" at bounding box center [576, 383] width 108 height 25
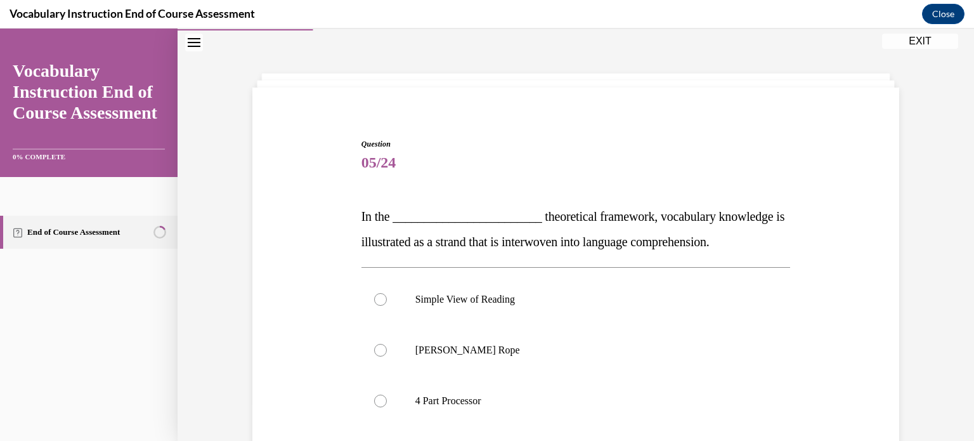
scroll to position [167, 0]
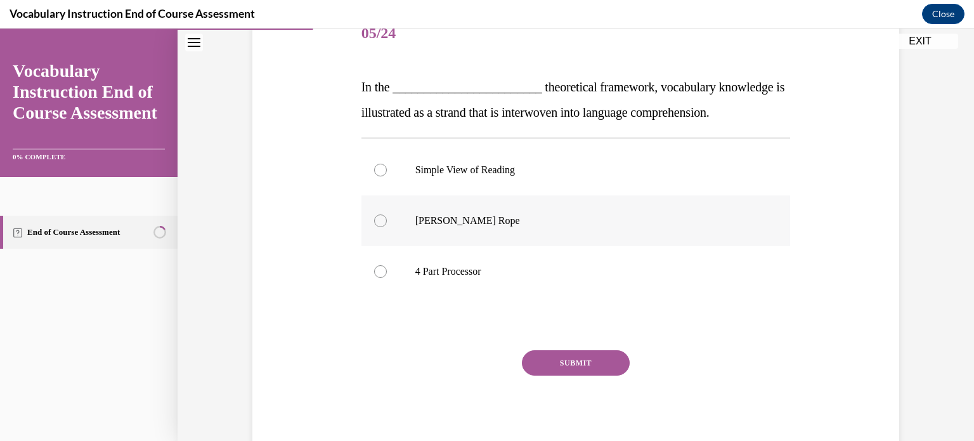
click at [374, 218] on div at bounding box center [380, 220] width 13 height 13
click at [374, 218] on input "Scarborough's Rope" at bounding box center [380, 220] width 13 height 13
radio input "true"
click at [578, 362] on button "SUBMIT" at bounding box center [576, 362] width 108 height 25
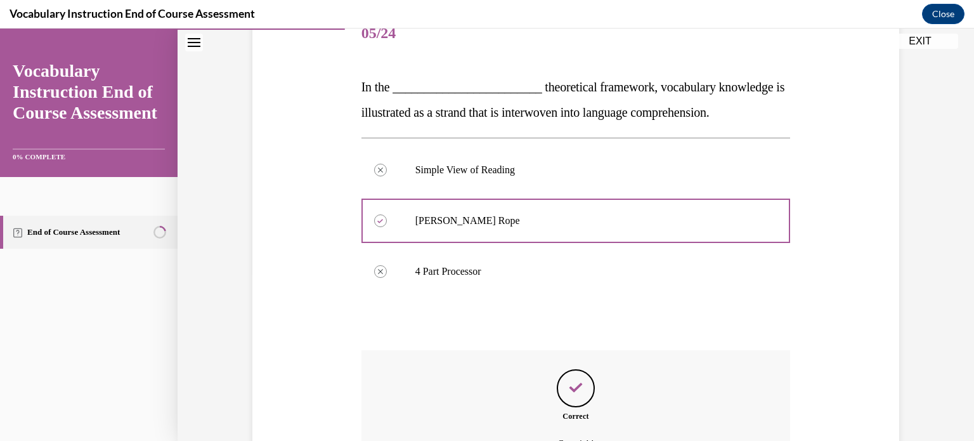
scroll to position [308, 0]
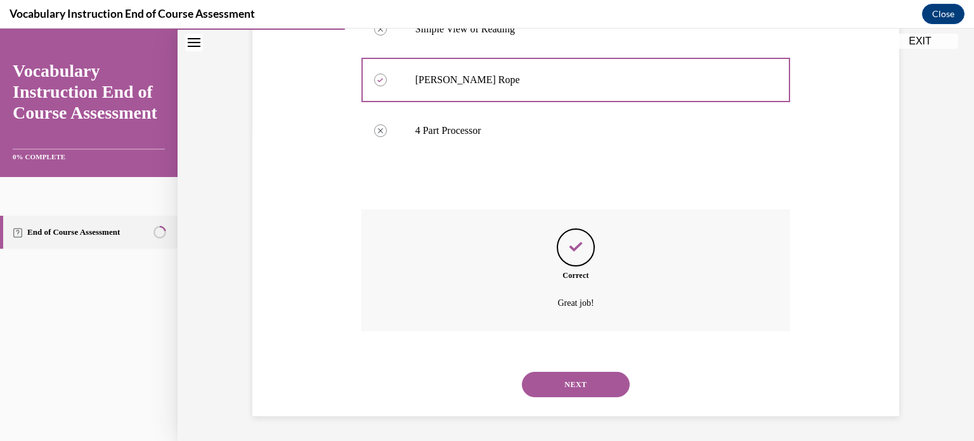
click at [606, 386] on button "NEXT" at bounding box center [576, 384] width 108 height 25
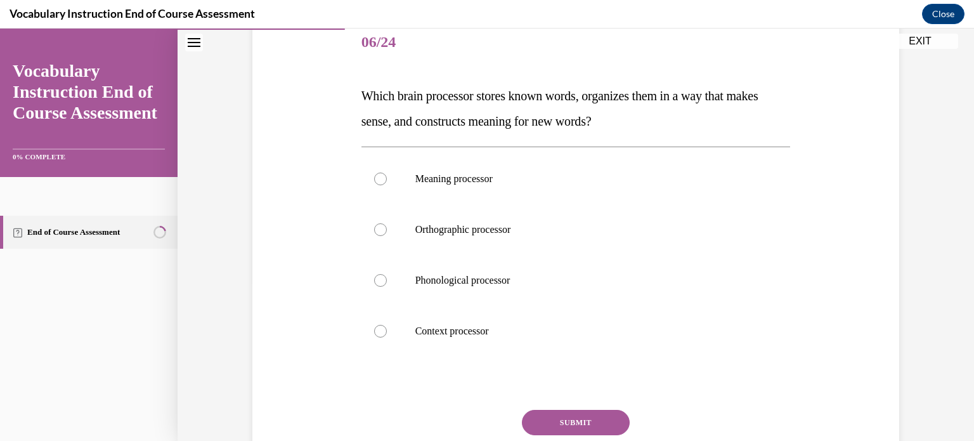
scroll to position [218, 0]
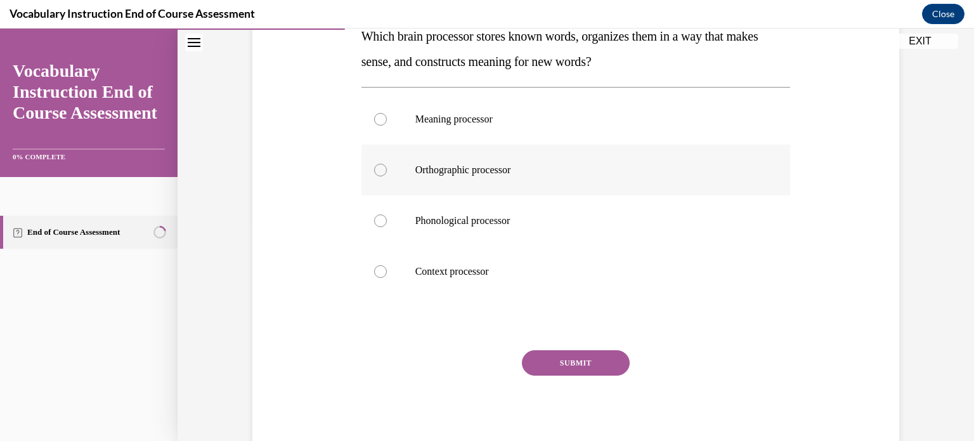
click at [374, 173] on div at bounding box center [380, 170] width 13 height 13
click at [374, 173] on input "Orthographic processor" at bounding box center [380, 170] width 13 height 13
radio input "true"
click at [561, 360] on button "SUBMIT" at bounding box center [576, 362] width 108 height 25
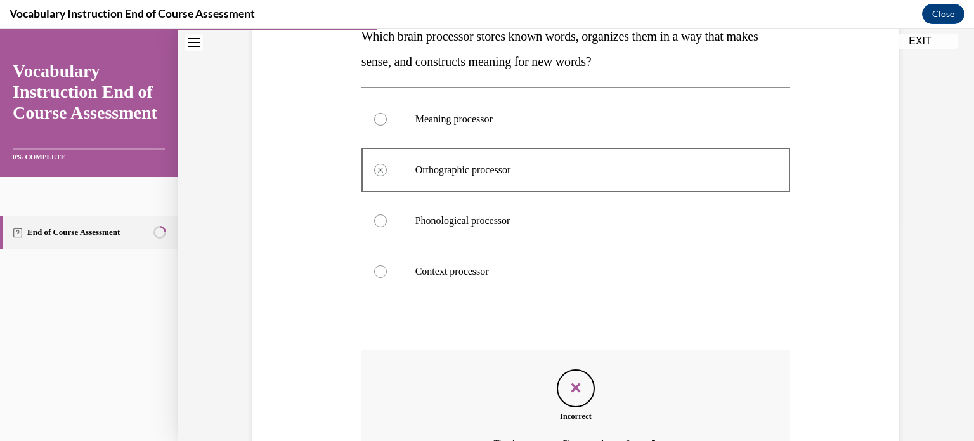
scroll to position [359, 0]
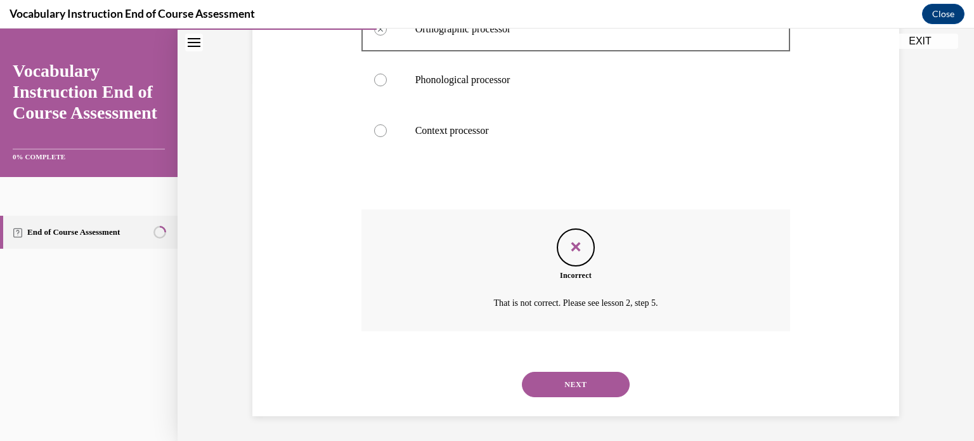
click at [594, 376] on button "NEXT" at bounding box center [576, 384] width 108 height 25
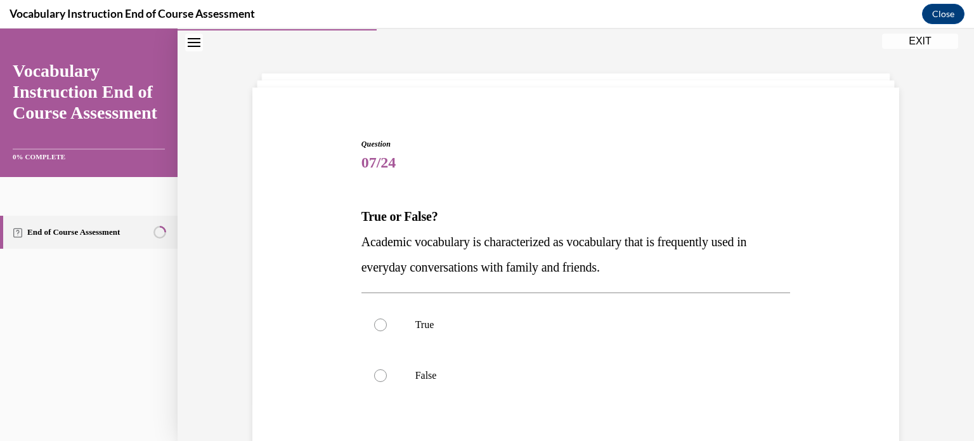
scroll to position [142, 0]
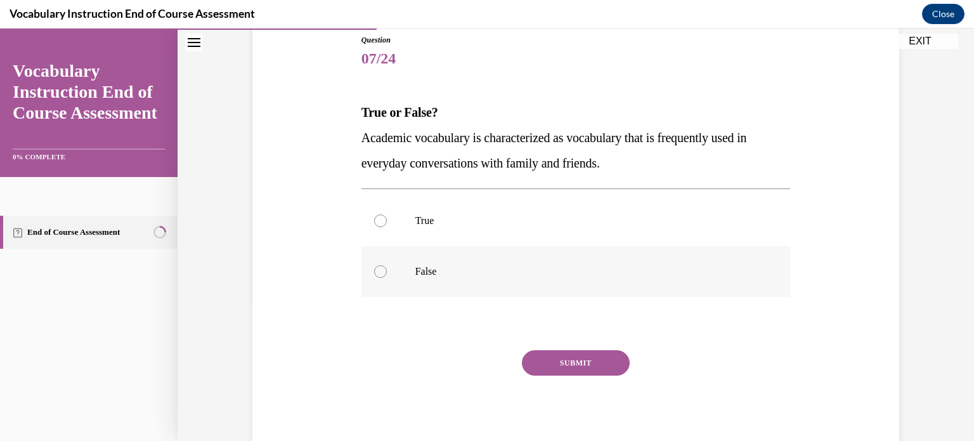
click at [374, 273] on div at bounding box center [380, 271] width 13 height 13
click at [374, 273] on input "False" at bounding box center [380, 271] width 13 height 13
radio input "true"
click at [582, 360] on button "SUBMIT" at bounding box center [576, 362] width 108 height 25
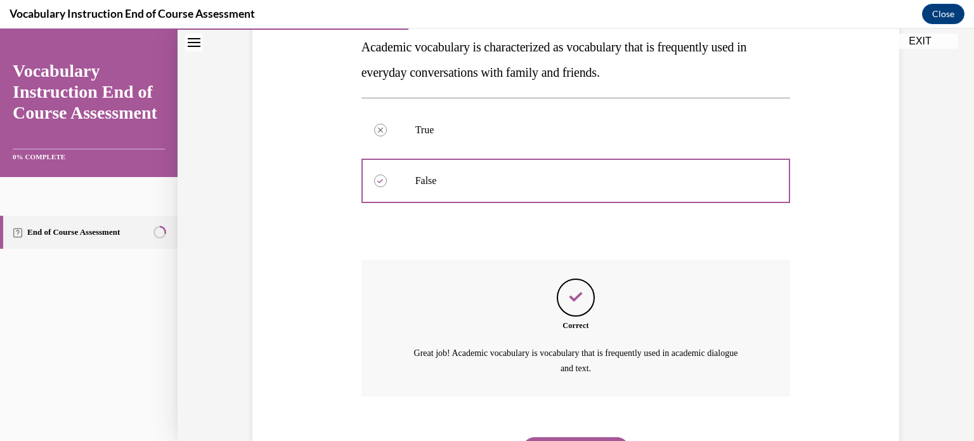
scroll to position [298, 0]
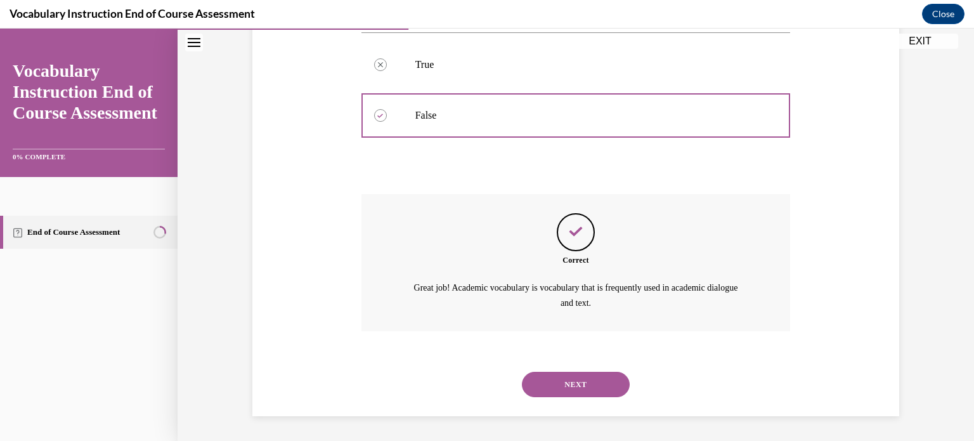
click at [592, 376] on button "NEXT" at bounding box center [576, 384] width 108 height 25
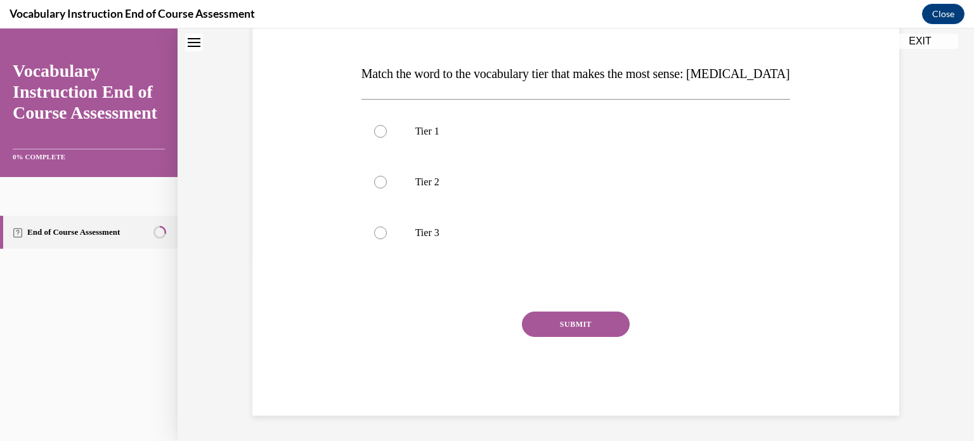
scroll to position [38, 0]
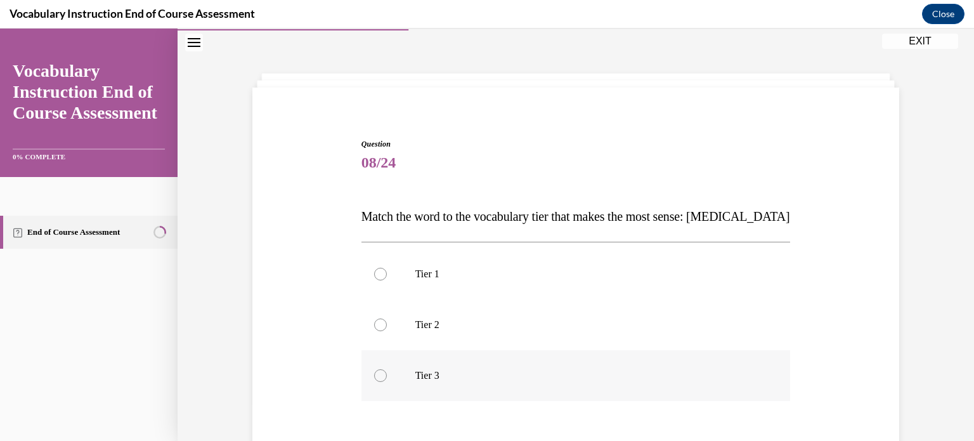
click at [378, 382] on label "Tier 3" at bounding box center [576, 375] width 429 height 51
click at [378, 382] on input "Tier 3" at bounding box center [380, 375] width 13 height 13
radio input "true"
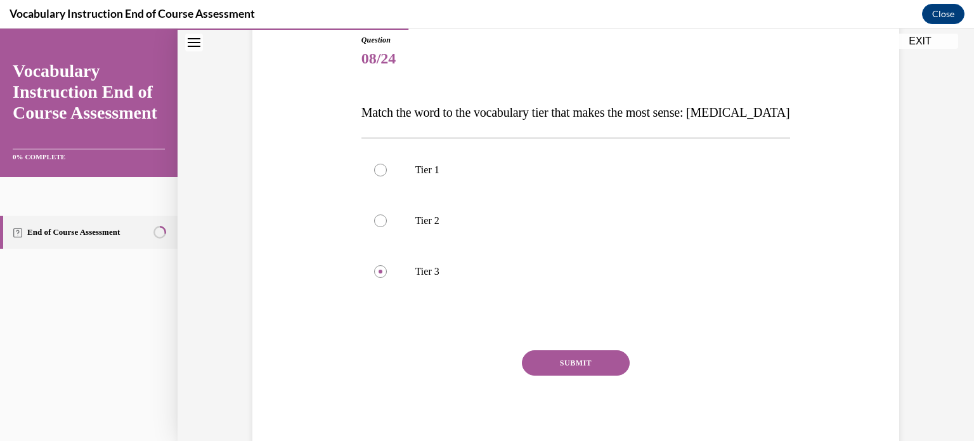
click at [566, 363] on button "SUBMIT" at bounding box center [576, 362] width 108 height 25
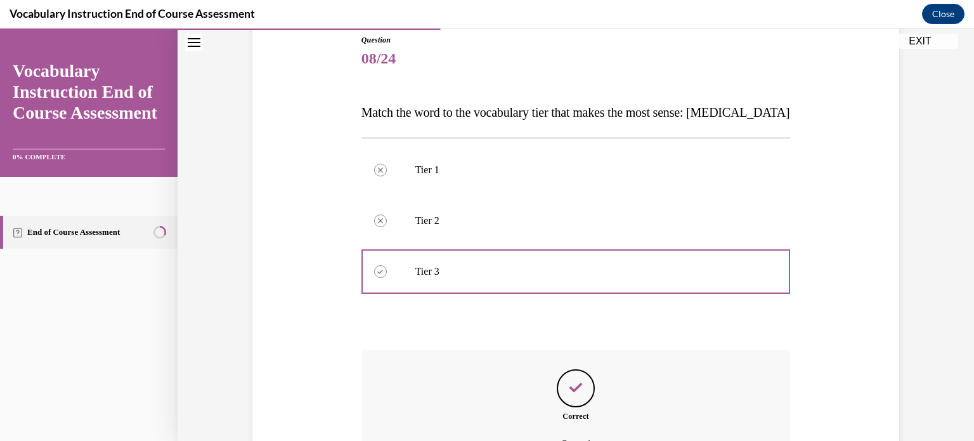
scroll to position [283, 0]
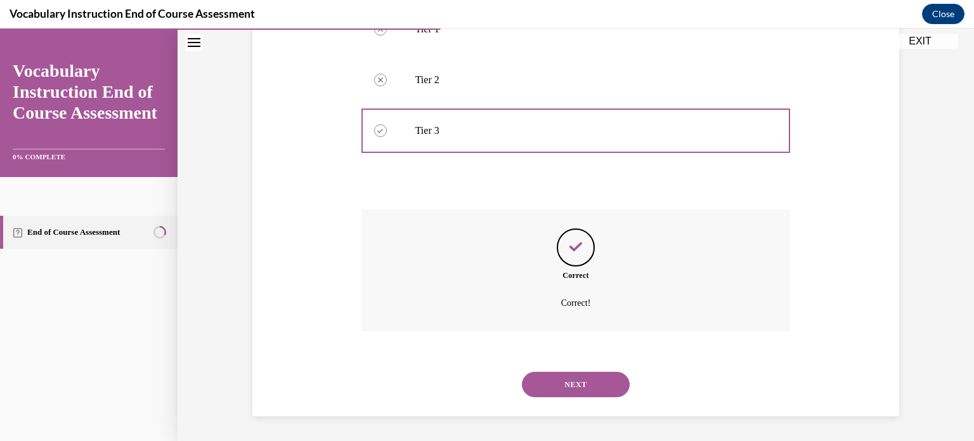
click at [600, 388] on button "NEXT" at bounding box center [576, 384] width 108 height 25
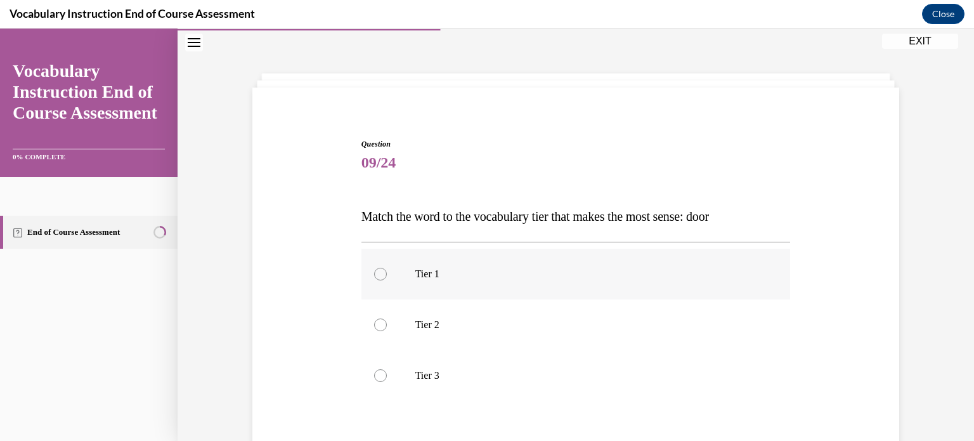
click at [367, 276] on label "Tier 1" at bounding box center [576, 274] width 429 height 51
click at [374, 276] on input "Tier 1" at bounding box center [380, 274] width 13 height 13
radio input "true"
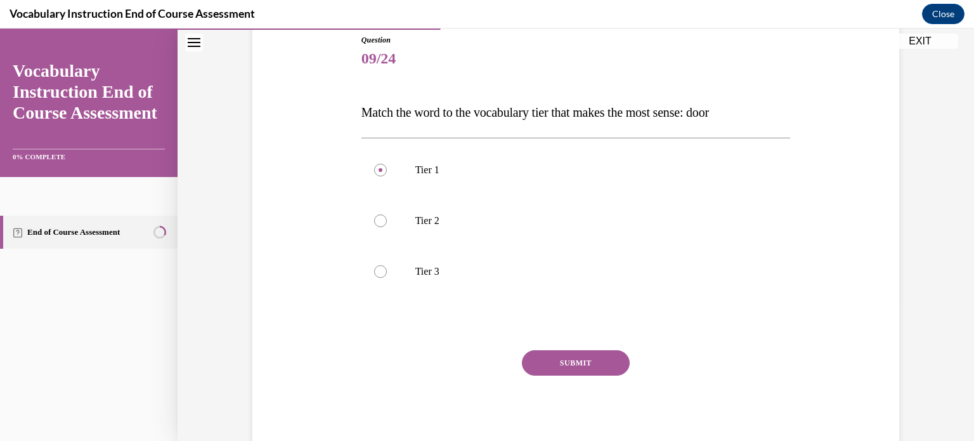
click at [598, 364] on button "SUBMIT" at bounding box center [576, 362] width 108 height 25
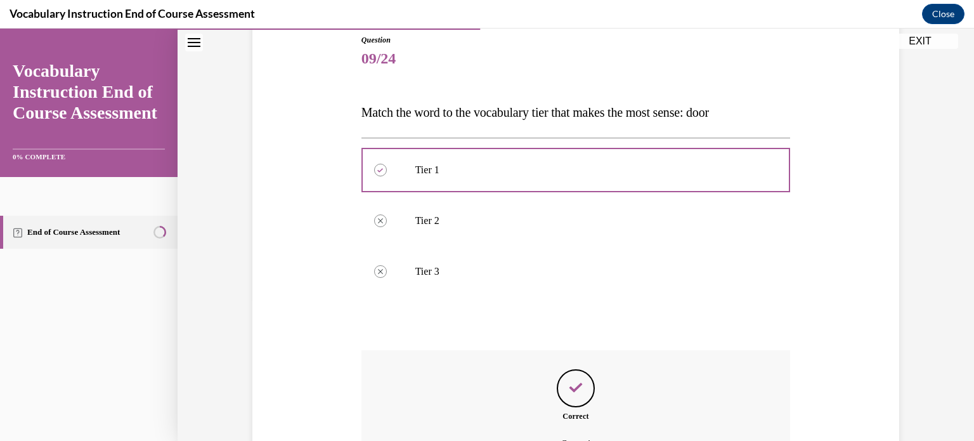
scroll to position [283, 0]
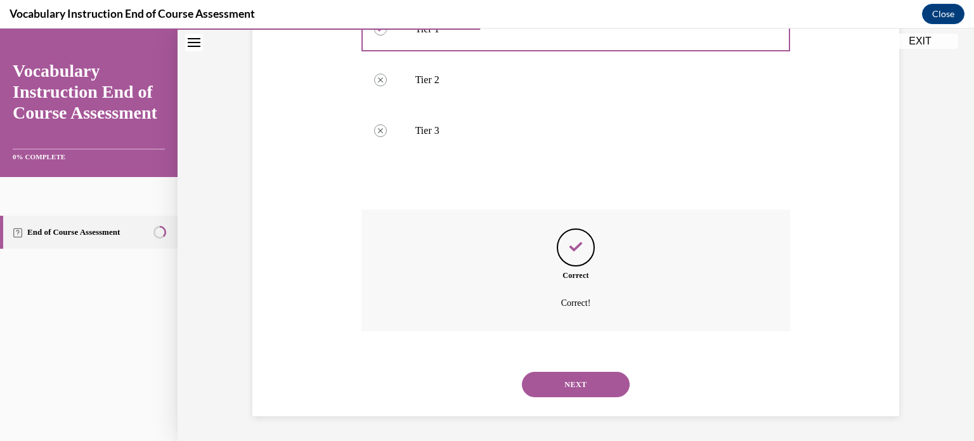
click at [600, 379] on button "NEXT" at bounding box center [576, 384] width 108 height 25
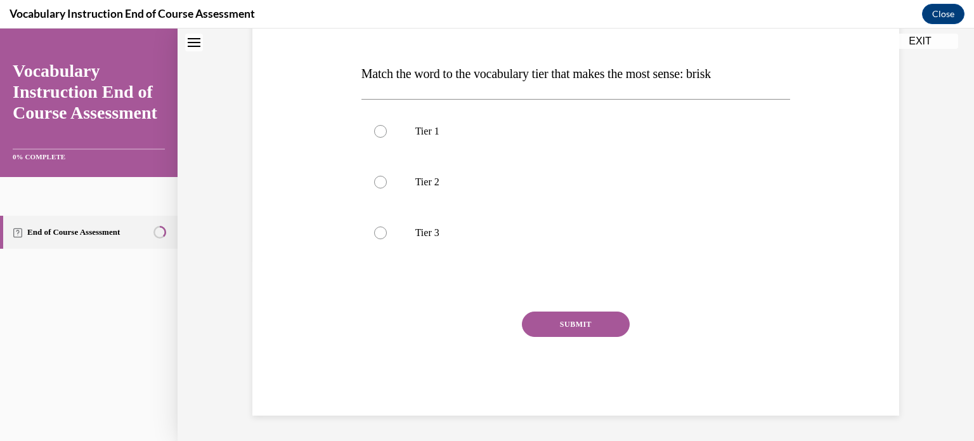
scroll to position [38, 0]
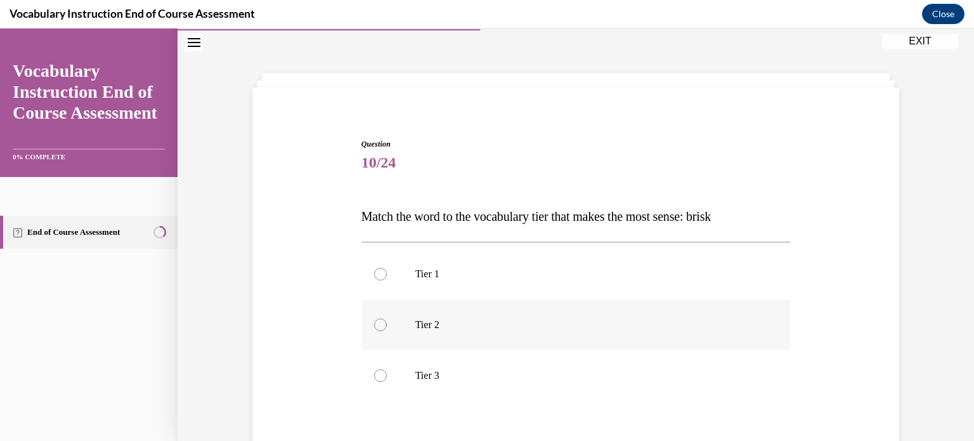
click at [375, 329] on div at bounding box center [380, 324] width 13 height 13
click at [375, 329] on input "Tier 2" at bounding box center [380, 324] width 13 height 13
radio input "true"
click at [374, 369] on input "Tier 3" at bounding box center [380, 375] width 13 height 13
radio input "true"
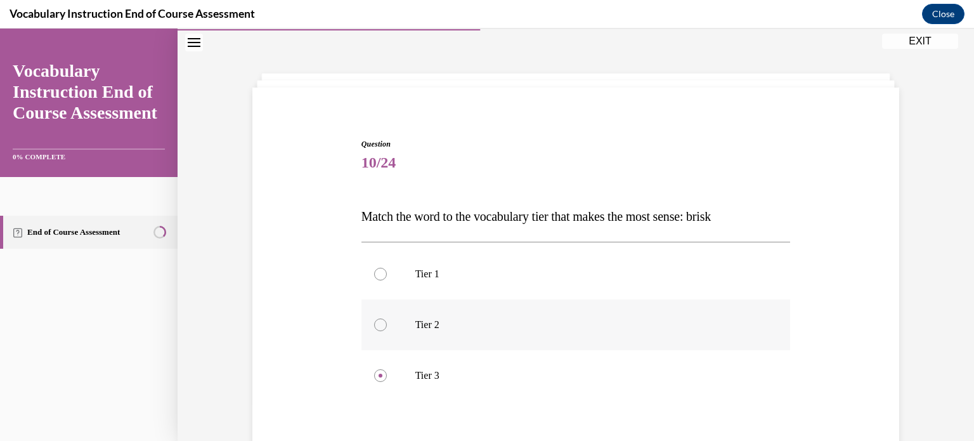
click at [374, 268] on input "Tier 1" at bounding box center [380, 274] width 13 height 13
radio input "true"
click at [374, 318] on input "Tier 2" at bounding box center [380, 324] width 13 height 13
radio input "true"
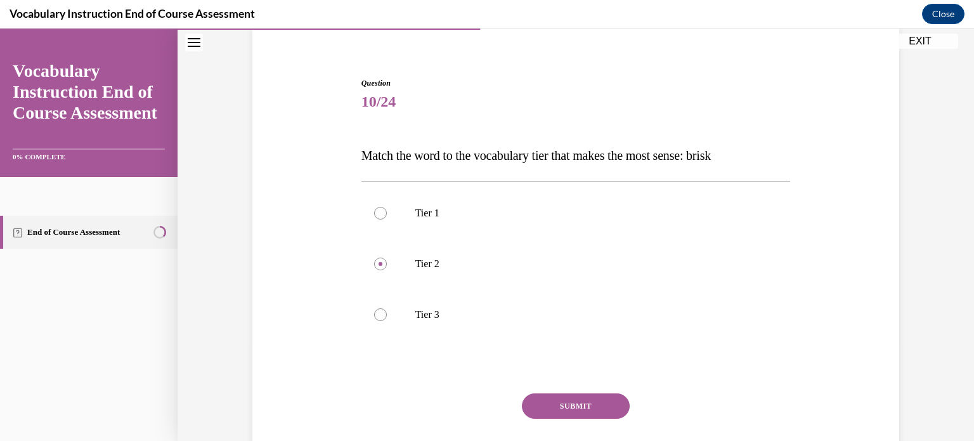
scroll to position [142, 0]
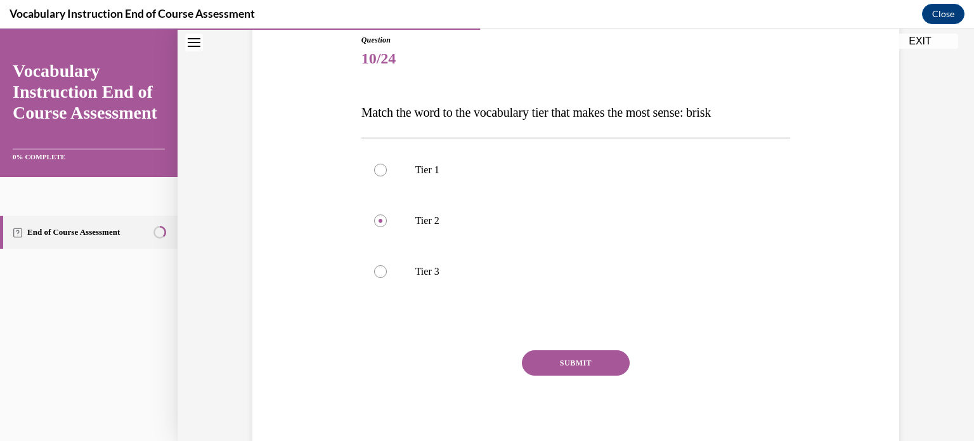
click at [592, 372] on button "SUBMIT" at bounding box center [576, 362] width 108 height 25
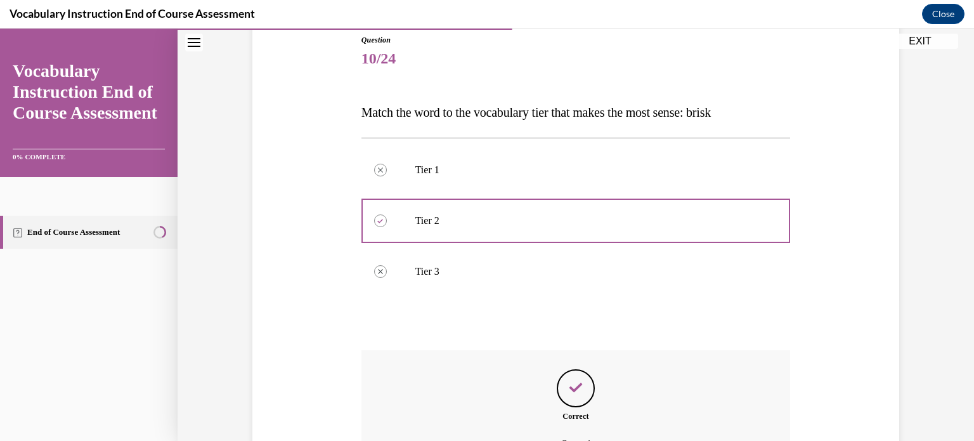
scroll to position [283, 0]
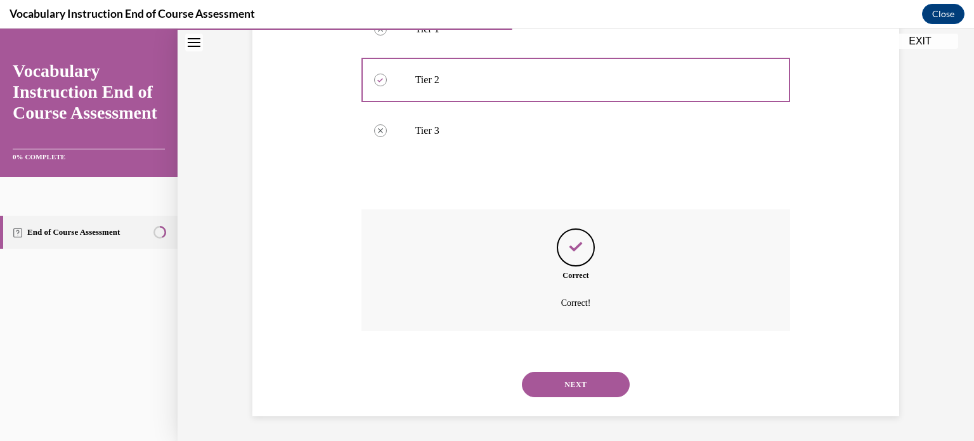
click at [594, 386] on button "NEXT" at bounding box center [576, 384] width 108 height 25
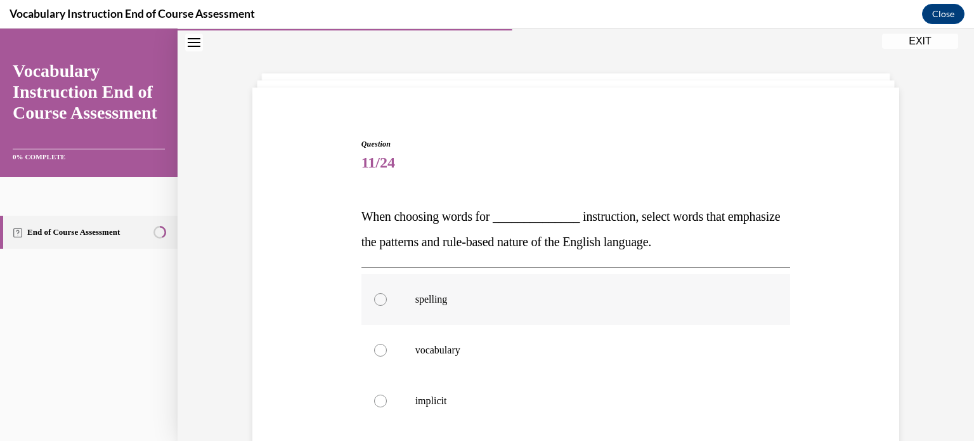
click at [368, 294] on label "spelling" at bounding box center [576, 299] width 429 height 51
click at [374, 294] on input "spelling" at bounding box center [380, 299] width 13 height 13
radio input "true"
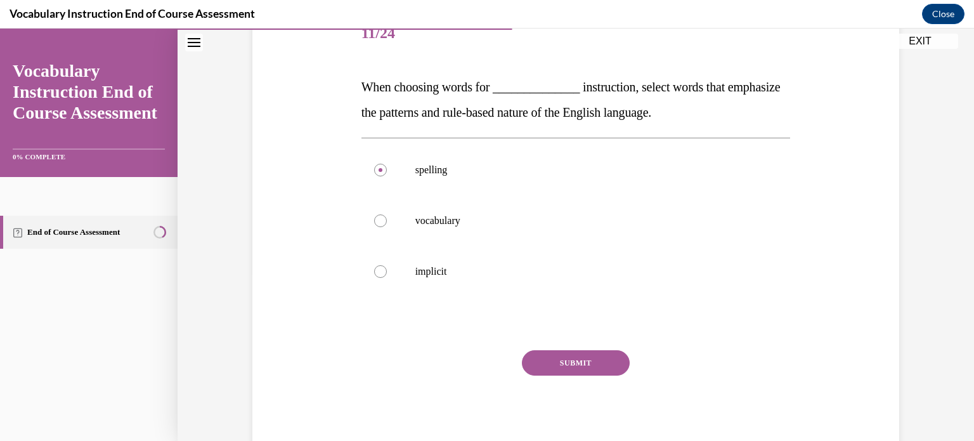
click at [594, 366] on button "SUBMIT" at bounding box center [576, 362] width 108 height 25
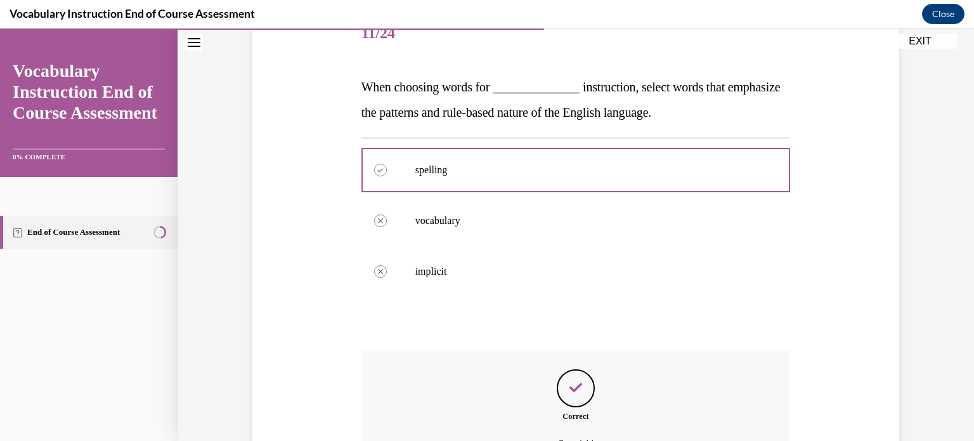
scroll to position [308, 0]
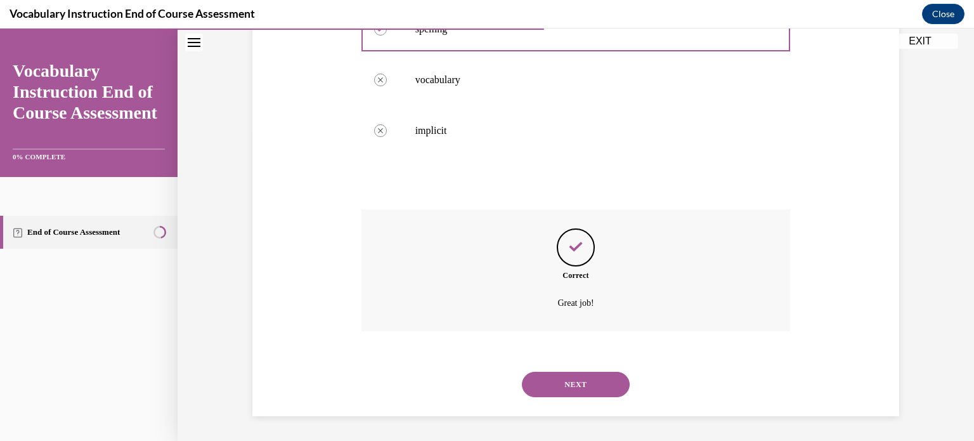
click at [604, 395] on button "NEXT" at bounding box center [576, 384] width 108 height 25
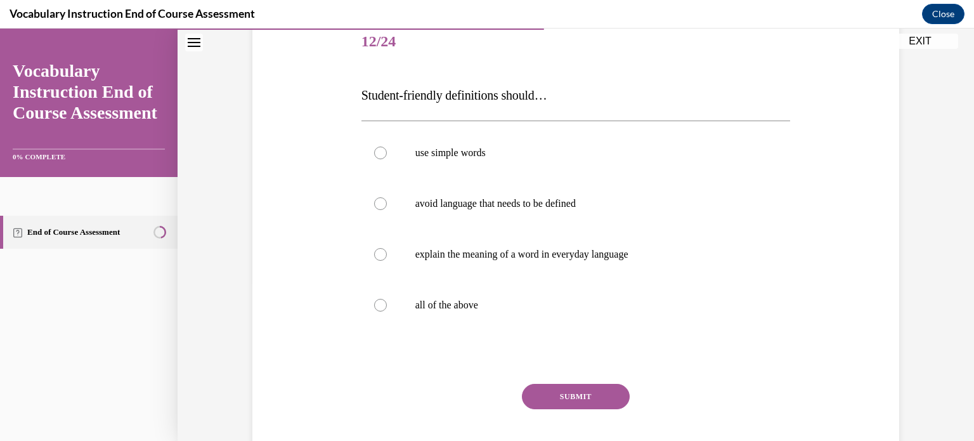
scroll to position [193, 0]
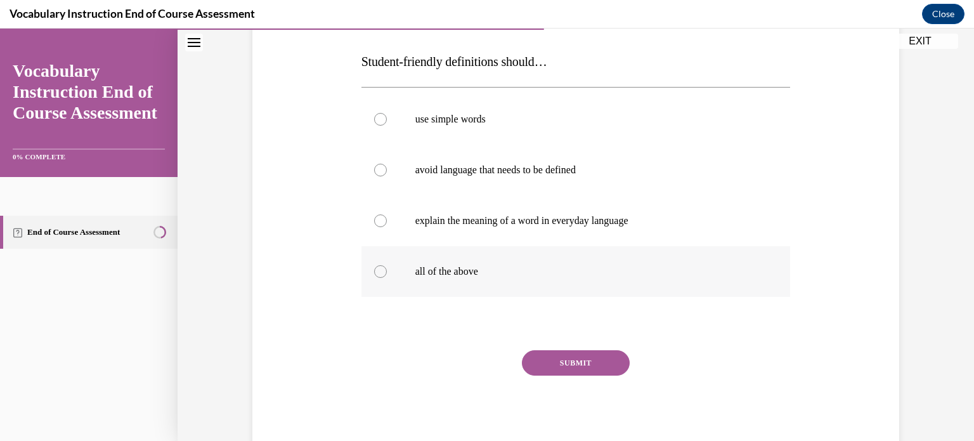
click at [374, 270] on div at bounding box center [380, 271] width 13 height 13
click at [374, 270] on input "all of the above" at bounding box center [380, 271] width 13 height 13
radio input "true"
click at [603, 352] on button "SUBMIT" at bounding box center [576, 362] width 108 height 25
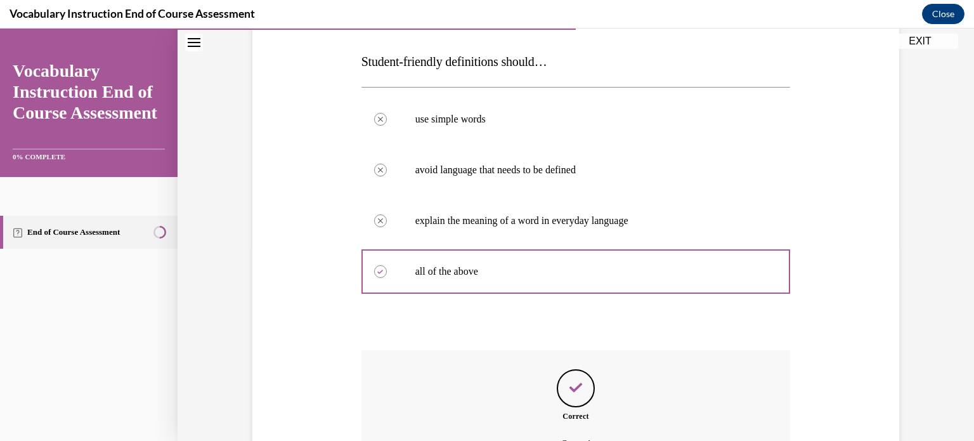
scroll to position [334, 0]
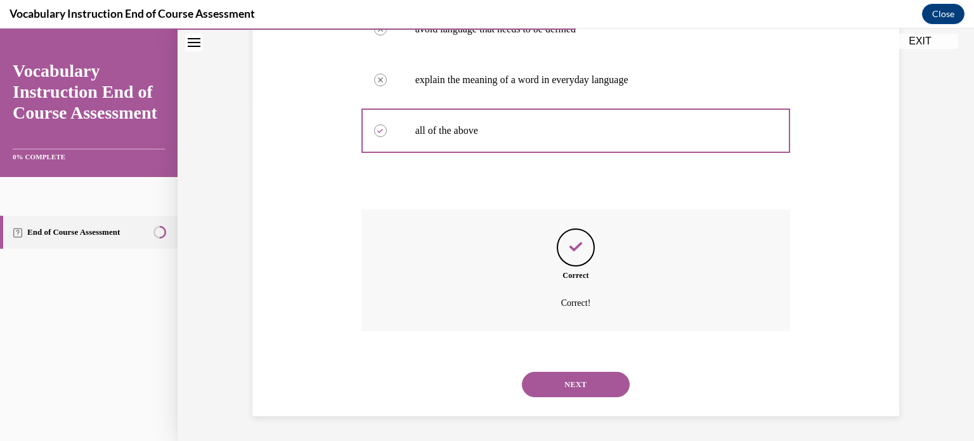
click at [589, 383] on button "NEXT" at bounding box center [576, 384] width 108 height 25
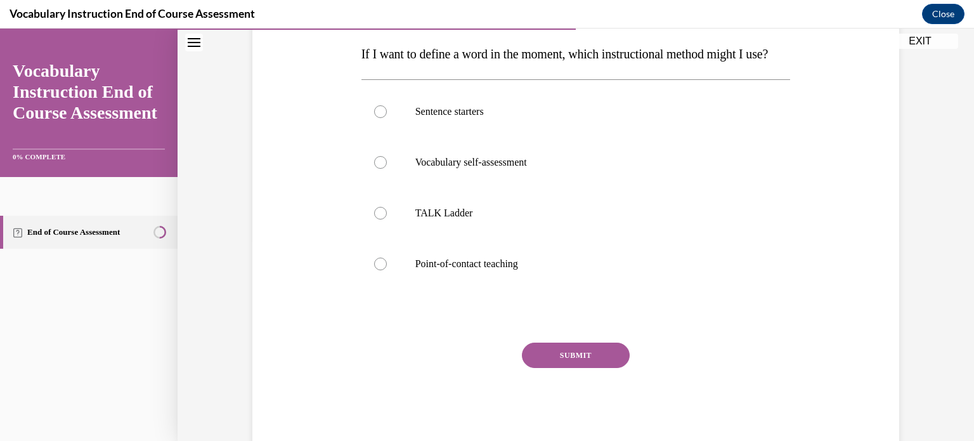
scroll to position [218, 0]
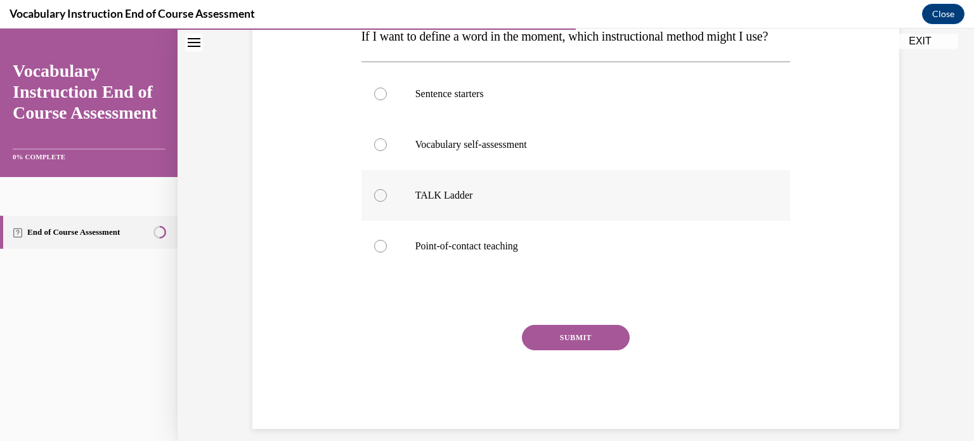
click at [368, 221] on label "TALK Ladder" at bounding box center [576, 195] width 429 height 51
click at [374, 202] on input "TALK Ladder" at bounding box center [380, 195] width 13 height 13
radio input "true"
click at [556, 350] on button "SUBMIT" at bounding box center [576, 337] width 108 height 25
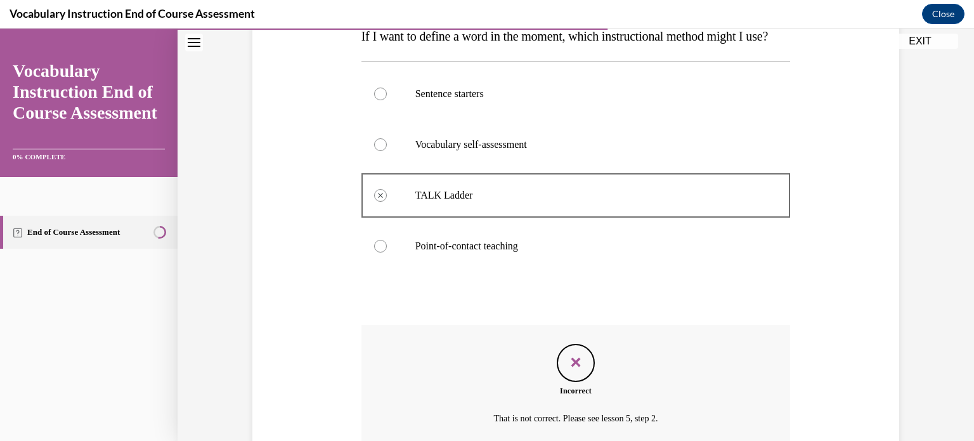
scroll to position [359, 0]
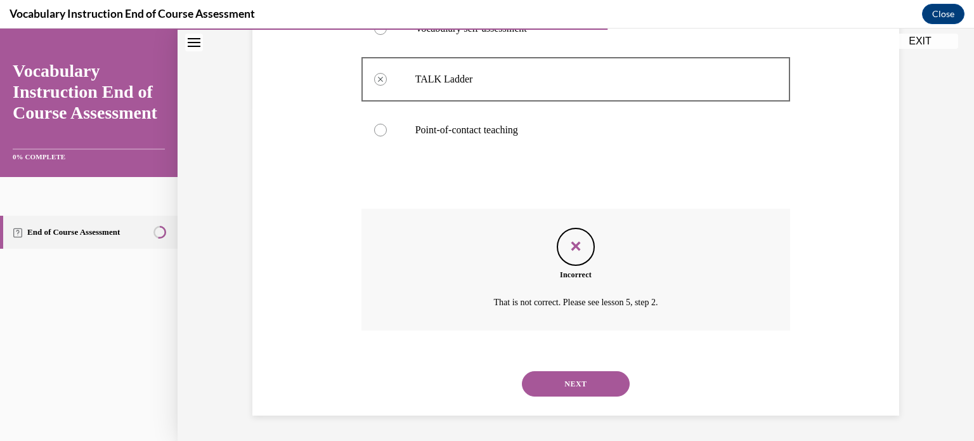
click at [567, 388] on button "NEXT" at bounding box center [576, 383] width 108 height 25
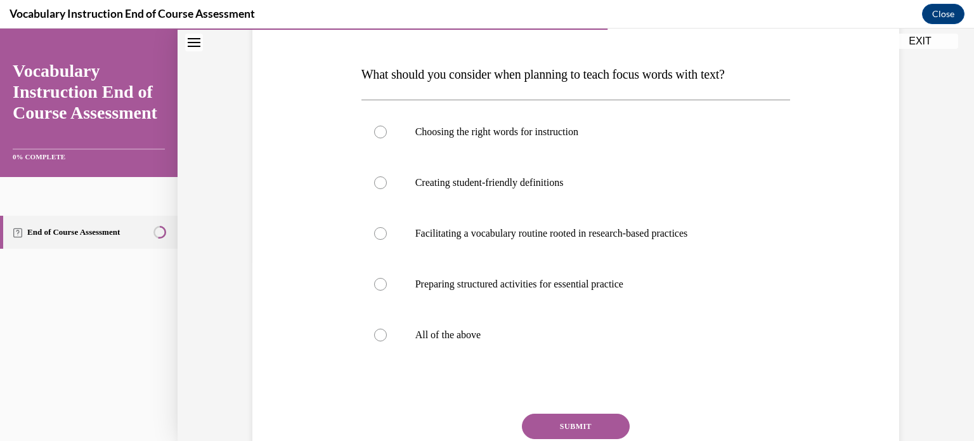
scroll to position [181, 0]
click at [386, 331] on label "All of the above" at bounding box center [576, 334] width 429 height 51
click at [386, 331] on input "All of the above" at bounding box center [380, 334] width 13 height 13
radio input "true"
click at [608, 419] on button "SUBMIT" at bounding box center [576, 425] width 108 height 25
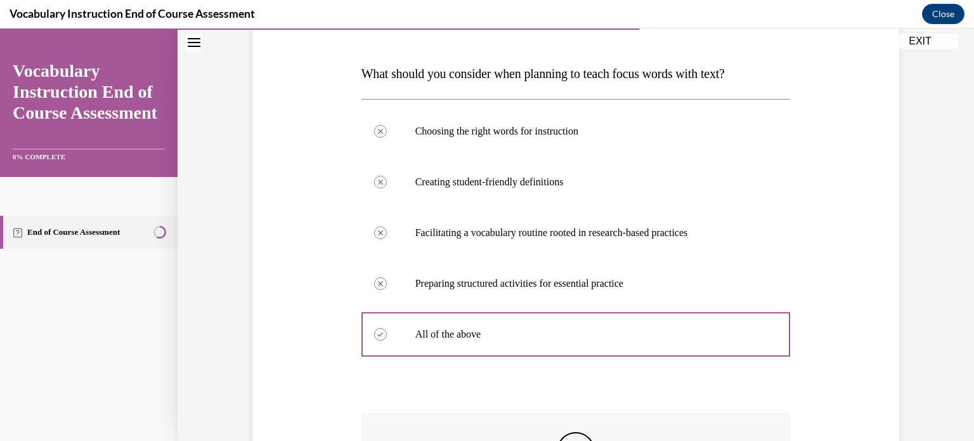
scroll to position [384, 0]
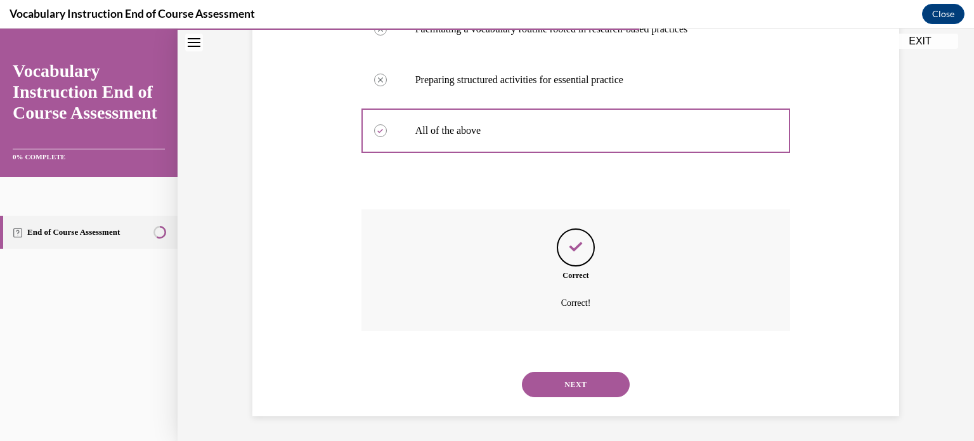
click at [582, 375] on button "NEXT" at bounding box center [576, 384] width 108 height 25
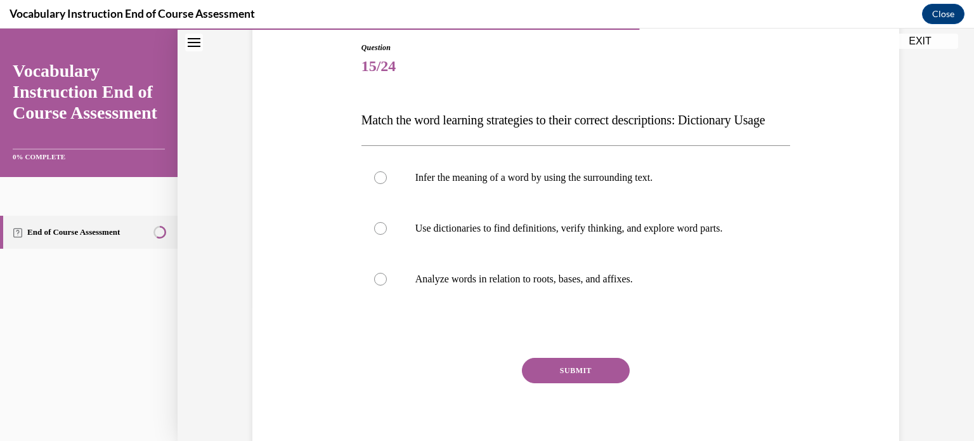
scroll to position [167, 0]
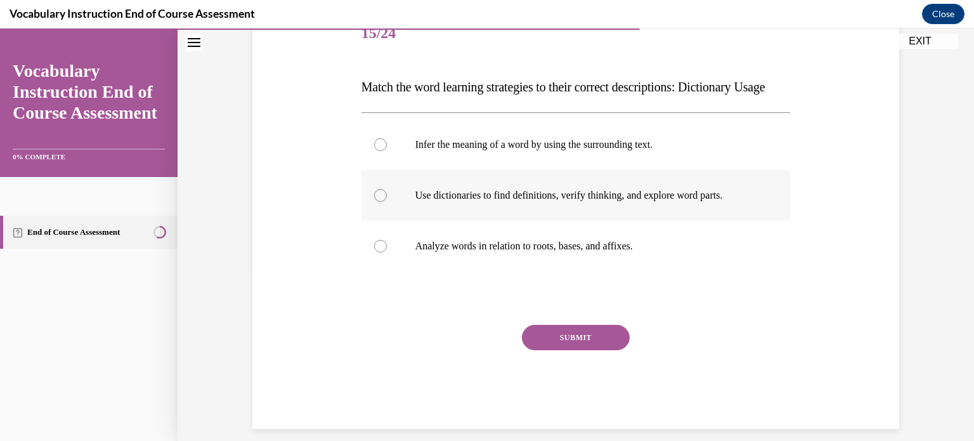
click at [383, 221] on label "Use dictionaries to find definitions, verify thinking, and explore word parts." at bounding box center [576, 195] width 429 height 51
click at [383, 202] on input "Use dictionaries to find definitions, verify thinking, and explore word parts." at bounding box center [380, 195] width 13 height 13
radio input "true"
click at [567, 350] on button "SUBMIT" at bounding box center [576, 337] width 108 height 25
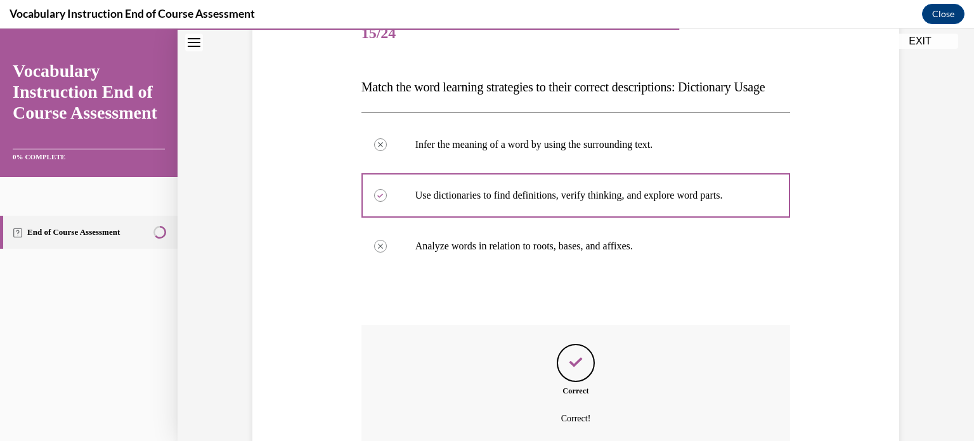
scroll to position [235, 0]
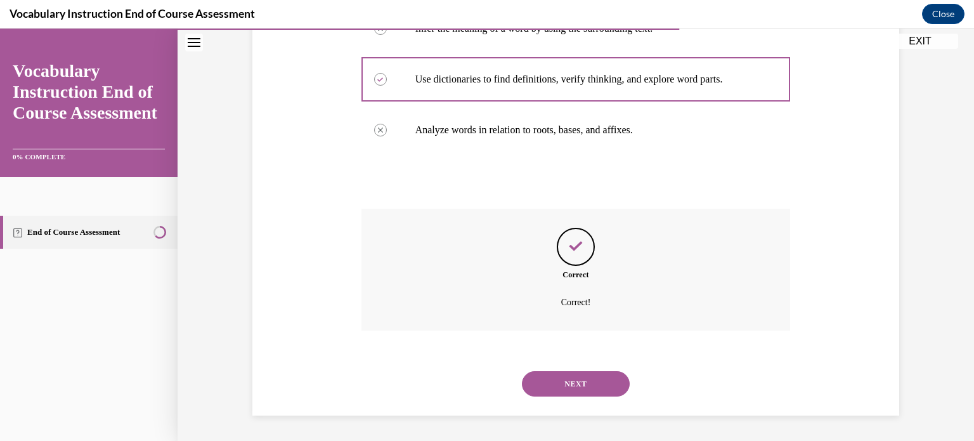
click at [566, 377] on button "NEXT" at bounding box center [576, 383] width 108 height 25
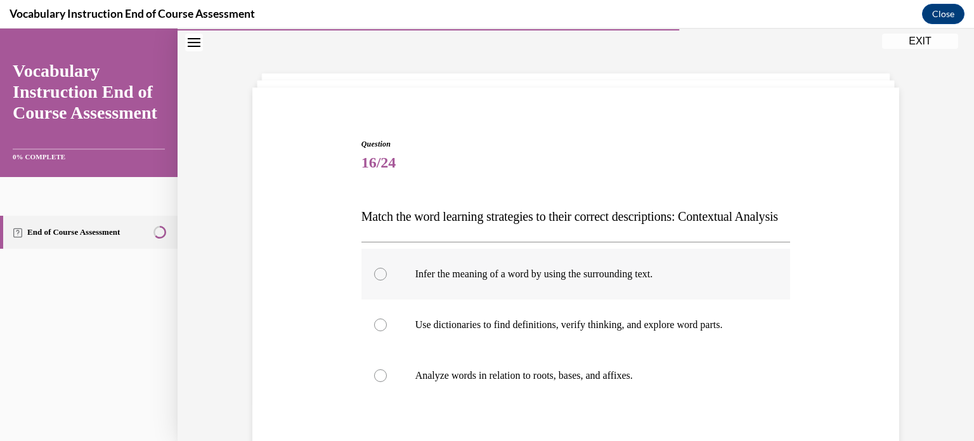
click at [382, 299] on label "Infer the meaning of a word by using the surrounding text." at bounding box center [576, 274] width 429 height 51
click at [382, 280] on input "Infer the meaning of a word by using the surrounding text." at bounding box center [380, 274] width 13 height 13
radio input "true"
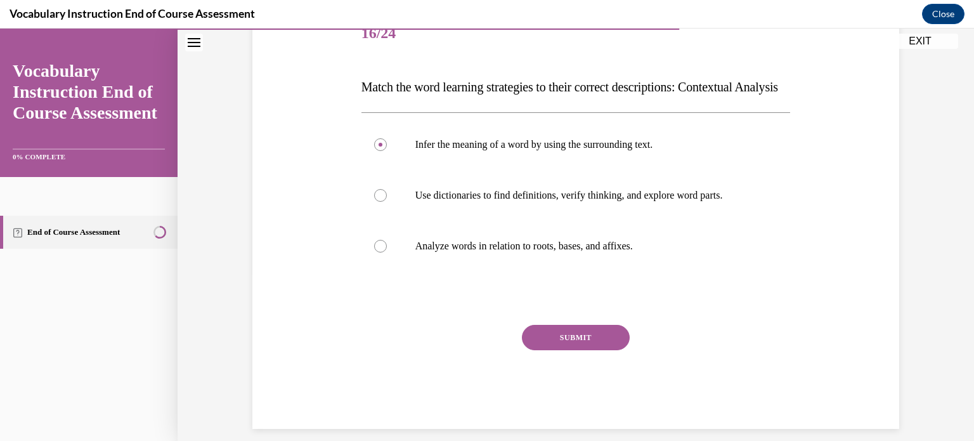
click at [564, 350] on button "SUBMIT" at bounding box center [576, 337] width 108 height 25
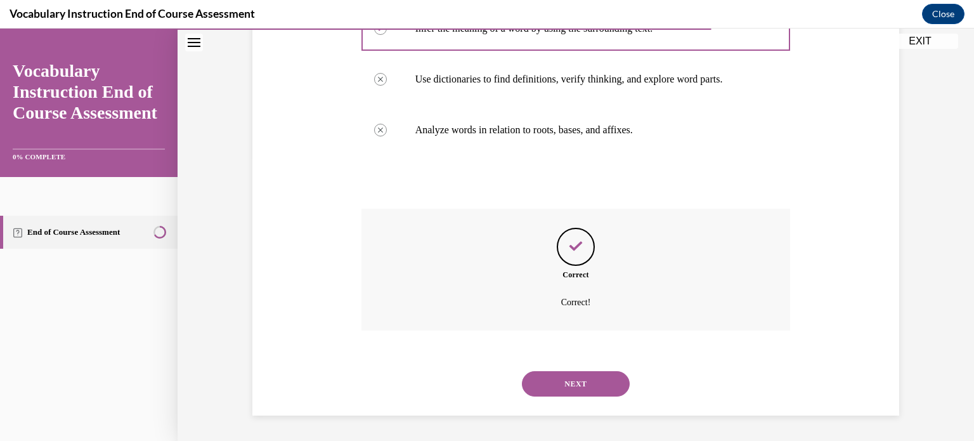
click at [580, 378] on button "NEXT" at bounding box center [576, 383] width 108 height 25
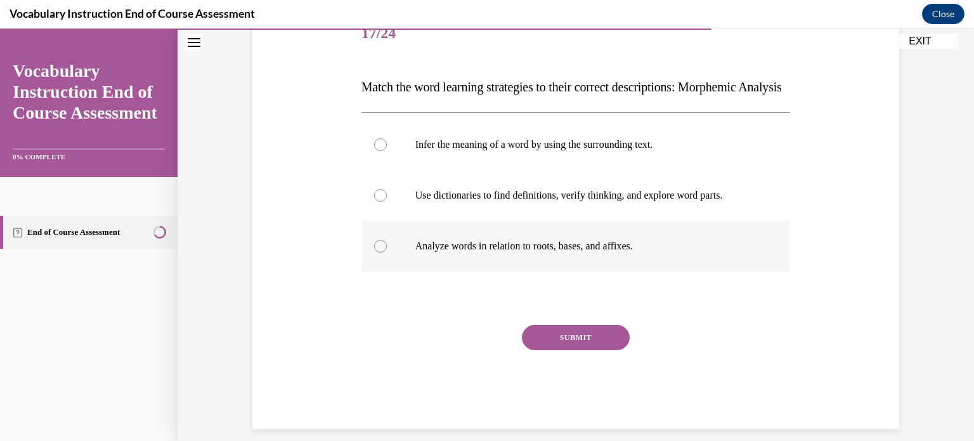
click at [374, 252] on div at bounding box center [380, 246] width 13 height 13
click at [374, 252] on input "Analyze words in relation to roots, bases, and affixes." at bounding box center [380, 246] width 13 height 13
radio input "true"
click at [592, 350] on button "SUBMIT" at bounding box center [576, 337] width 108 height 25
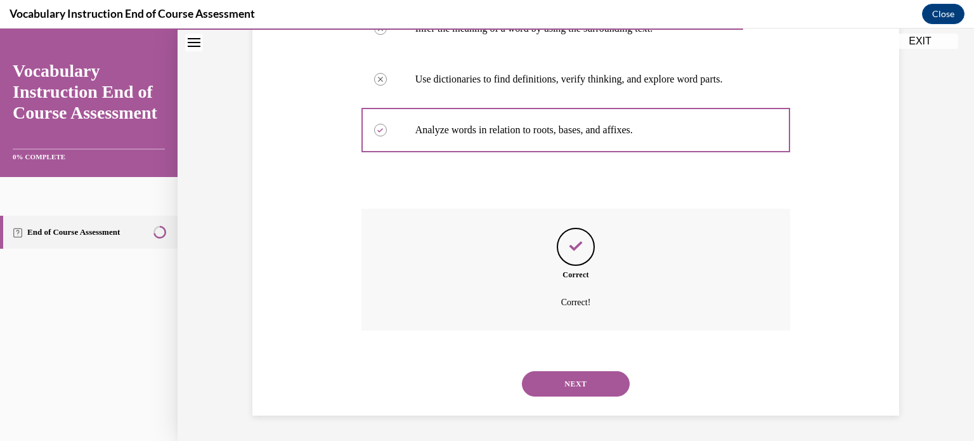
click at [595, 377] on button "NEXT" at bounding box center [576, 383] width 108 height 25
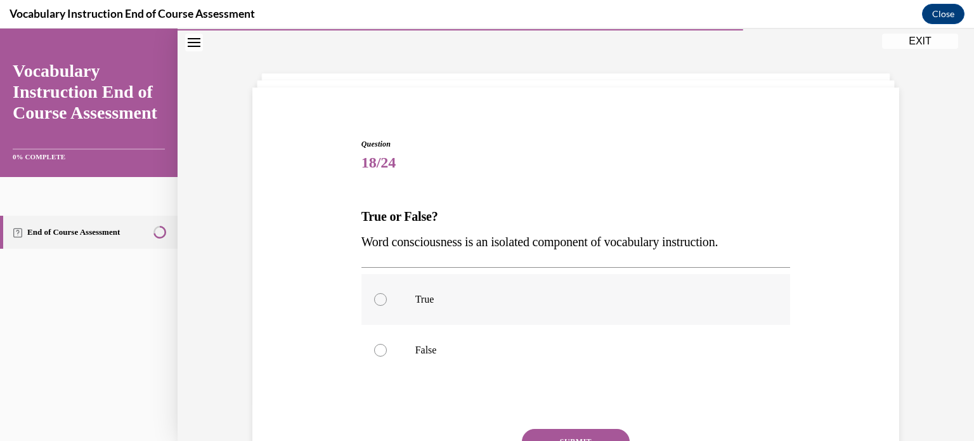
click at [374, 298] on div at bounding box center [380, 299] width 13 height 13
click at [374, 298] on input "True" at bounding box center [380, 299] width 13 height 13
radio input "true"
click at [551, 429] on button "SUBMIT" at bounding box center [576, 441] width 108 height 25
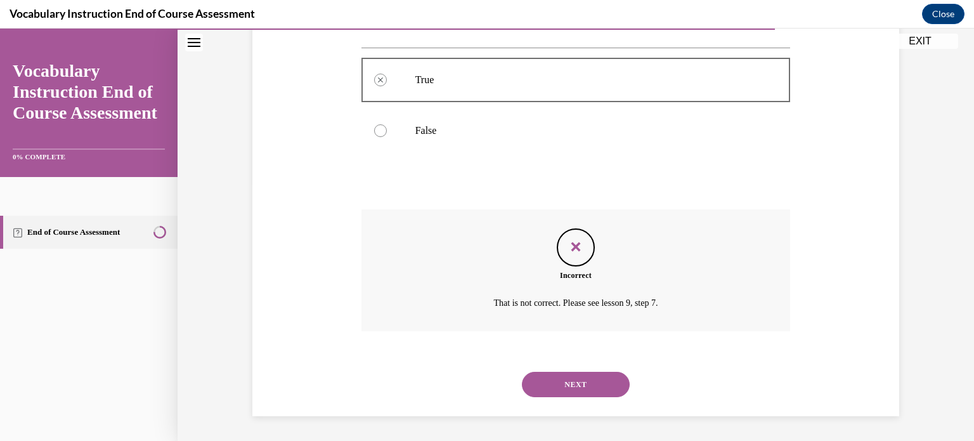
click at [569, 372] on button "NEXT" at bounding box center [576, 384] width 108 height 25
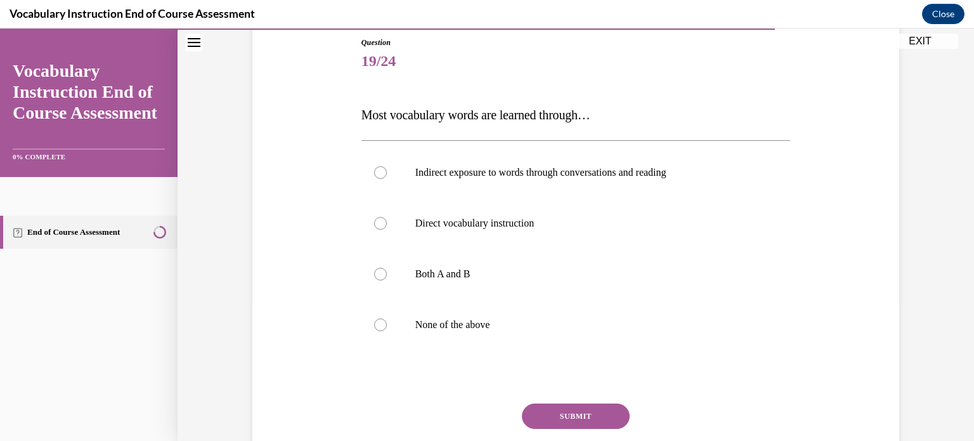
scroll to position [165, 0]
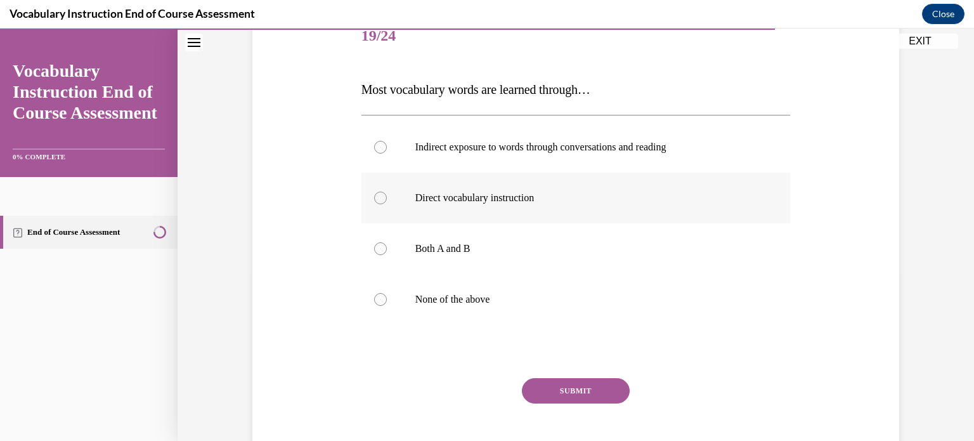
click at [381, 195] on div at bounding box center [380, 198] width 13 height 13
click at [381, 195] on input "Direct vocabulary instruction" at bounding box center [380, 198] width 13 height 13
radio input "true"
click at [591, 389] on button "SUBMIT" at bounding box center [576, 390] width 108 height 25
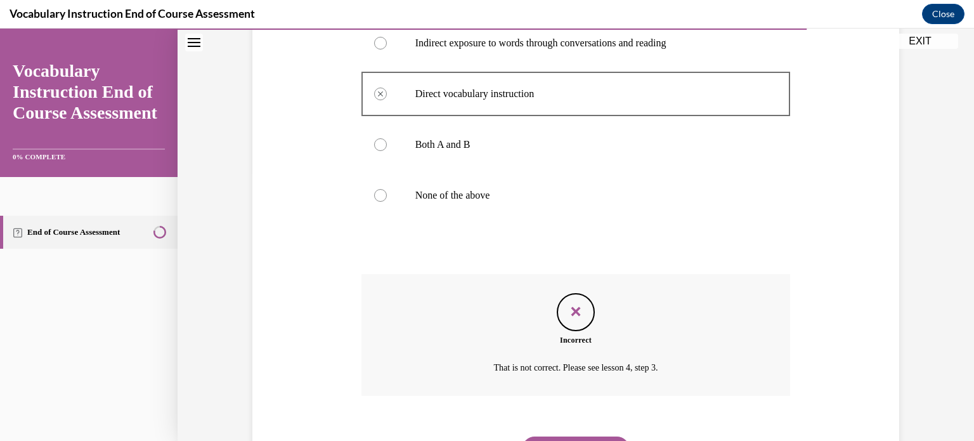
scroll to position [334, 0]
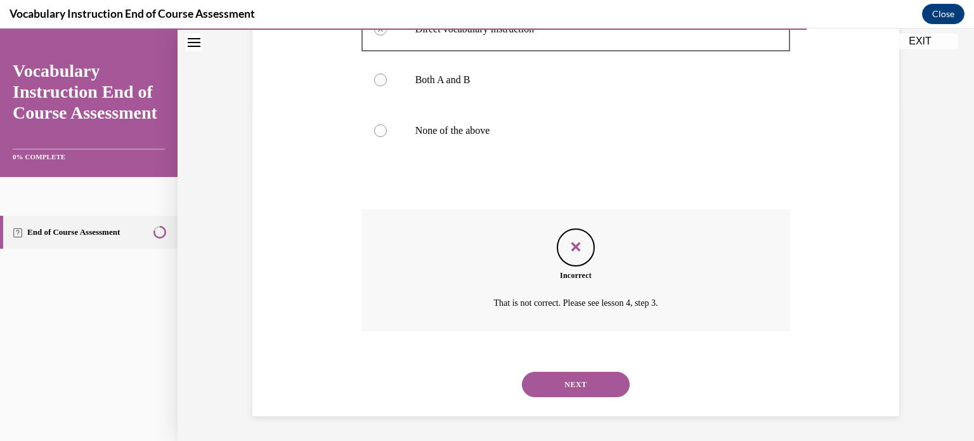
click at [611, 384] on button "NEXT" at bounding box center [576, 384] width 108 height 25
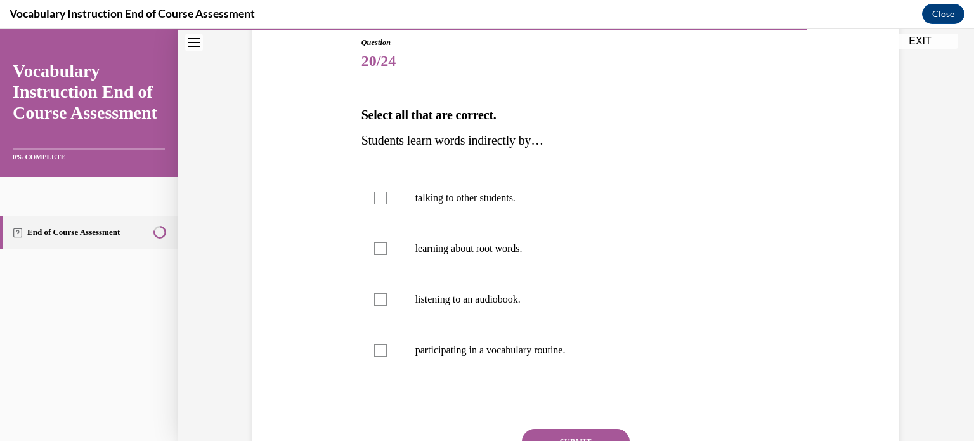
scroll to position [165, 0]
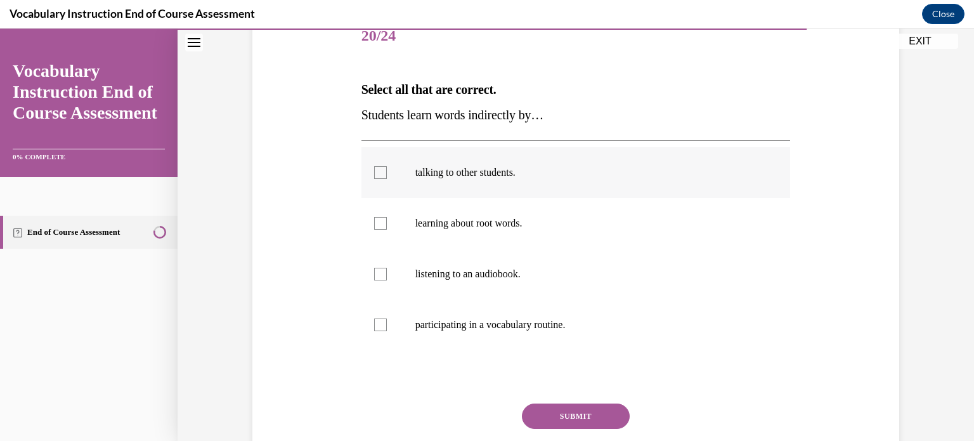
click at [374, 176] on div at bounding box center [380, 172] width 13 height 13
click at [374, 176] on input "talking to other students." at bounding box center [380, 172] width 13 height 13
checkbox input "true"
click at [585, 415] on button "SUBMIT" at bounding box center [576, 415] width 108 height 25
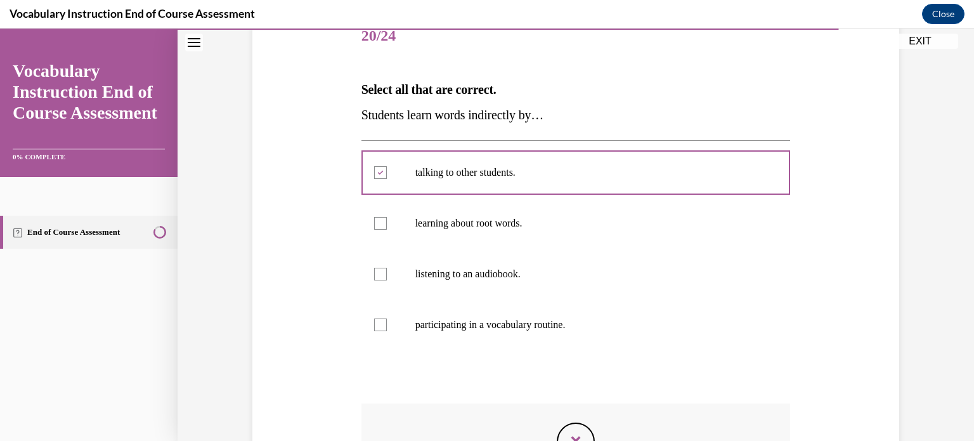
drag, startPoint x: 974, startPoint y: 175, endPoint x: 669, endPoint y: 396, distance: 376.4
click at [669, 396] on div "Question 20/24 Select all that are correct. Students learn words indirectly by……" at bounding box center [576, 310] width 429 height 599
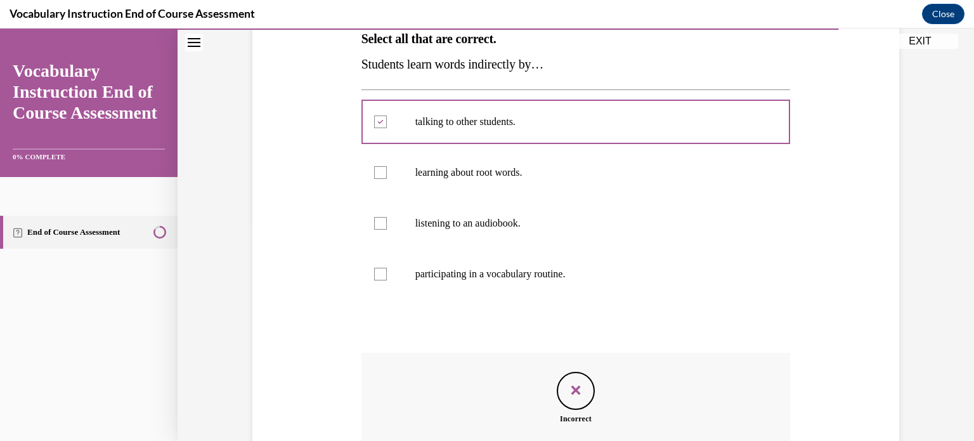
scroll to position [359, 0]
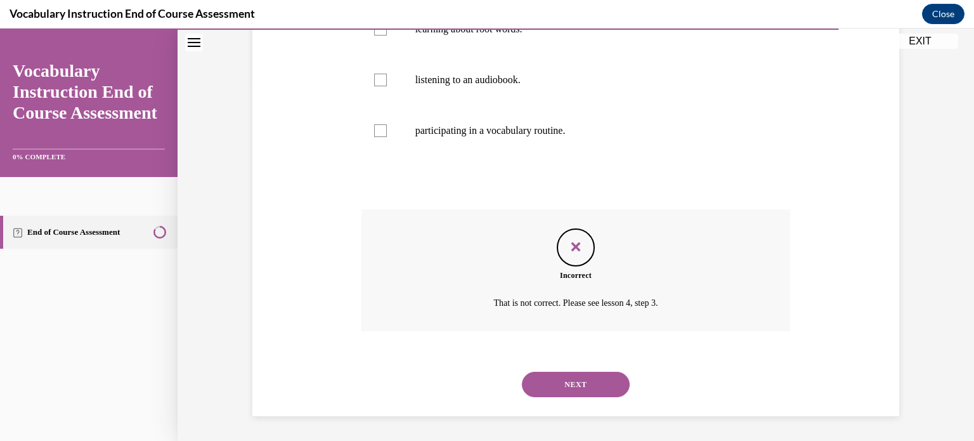
click at [596, 380] on button "NEXT" at bounding box center [576, 384] width 108 height 25
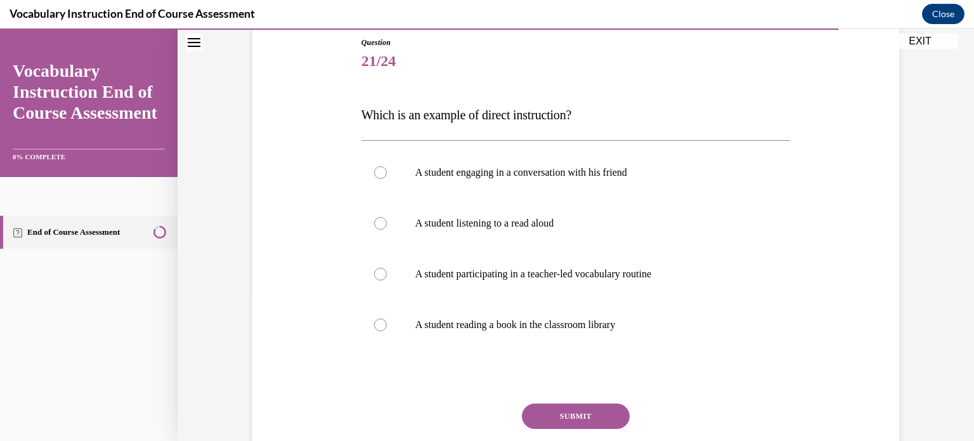
scroll to position [165, 0]
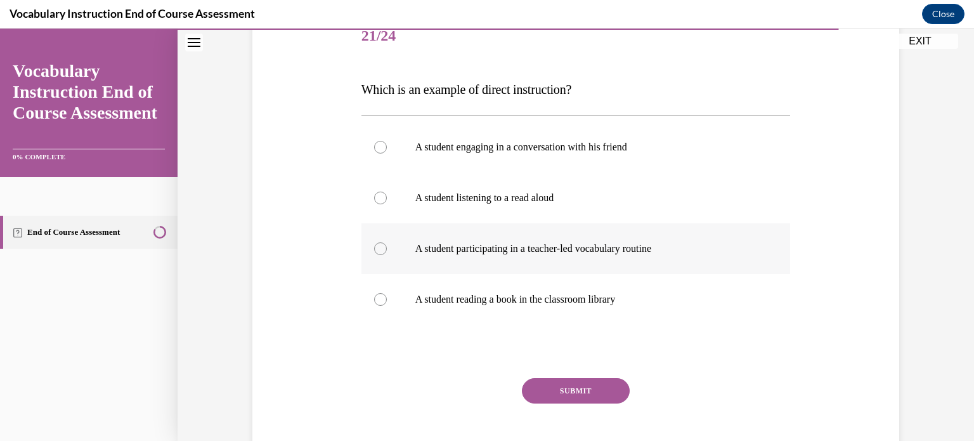
click at [382, 256] on label "A student participating in a teacher-led vocabulary routine" at bounding box center [576, 248] width 429 height 51
click at [382, 255] on input "A student participating in a teacher-led vocabulary routine" at bounding box center [380, 248] width 13 height 13
radio input "true"
click at [600, 390] on button "SUBMIT" at bounding box center [576, 390] width 108 height 25
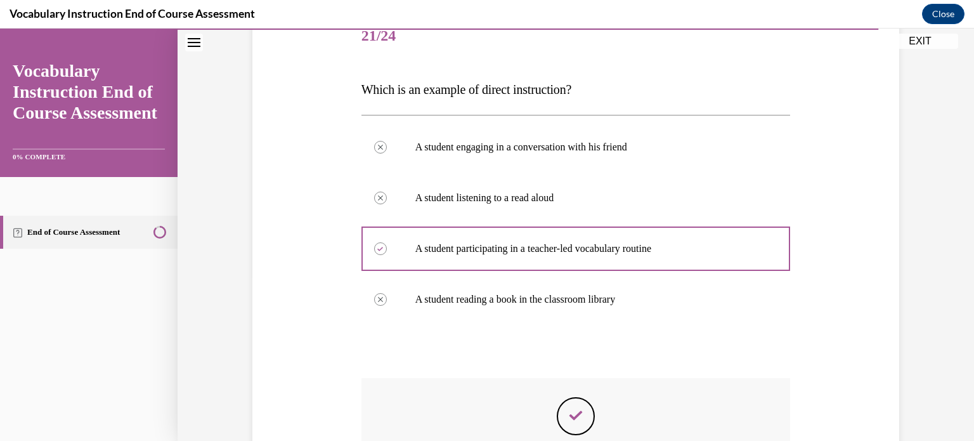
scroll to position [334, 0]
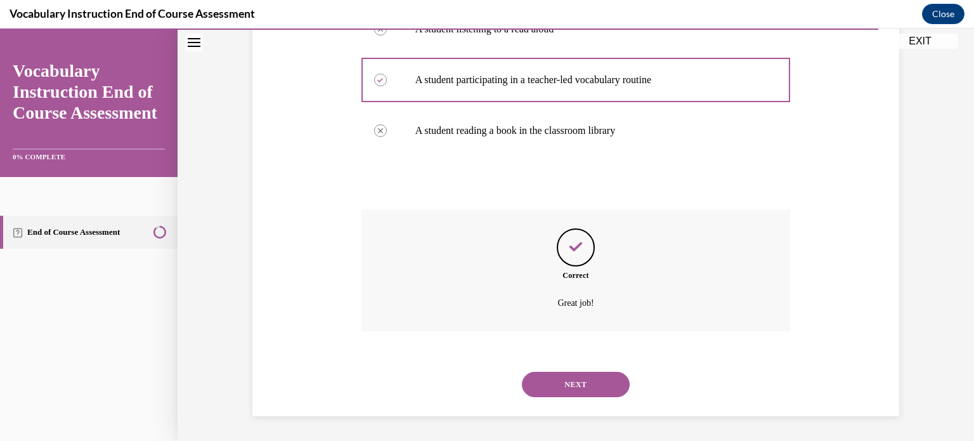
click at [601, 382] on button "NEXT" at bounding box center [576, 384] width 108 height 25
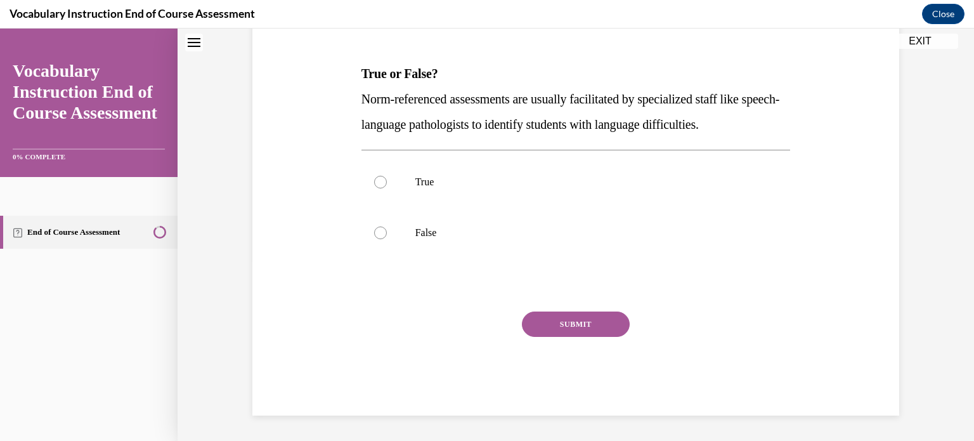
scroll to position [38, 0]
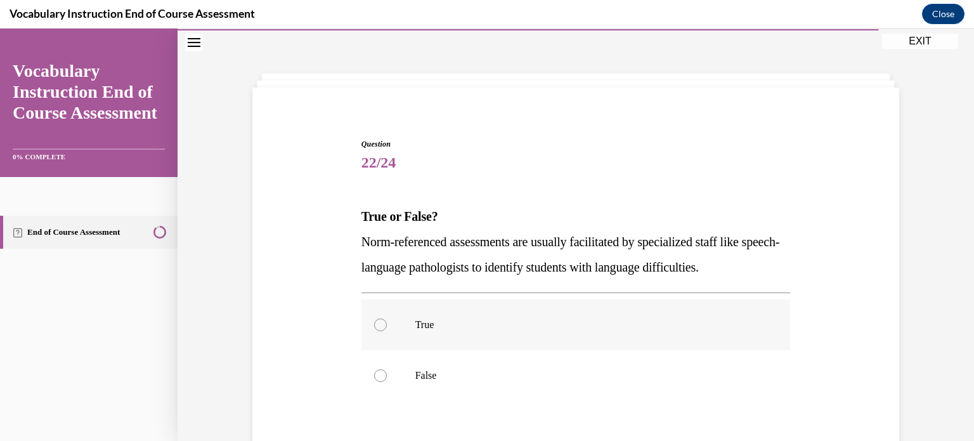
click at [381, 328] on label "True" at bounding box center [576, 324] width 429 height 51
click at [381, 328] on input "True" at bounding box center [380, 324] width 13 height 13
radio input "true"
click at [384, 385] on label "False" at bounding box center [576, 375] width 429 height 51
click at [384, 382] on input "False" at bounding box center [380, 375] width 13 height 13
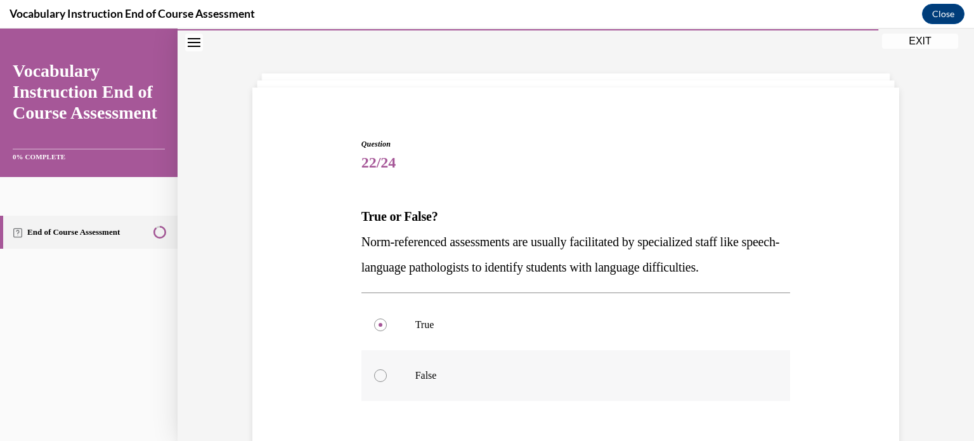
radio input "true"
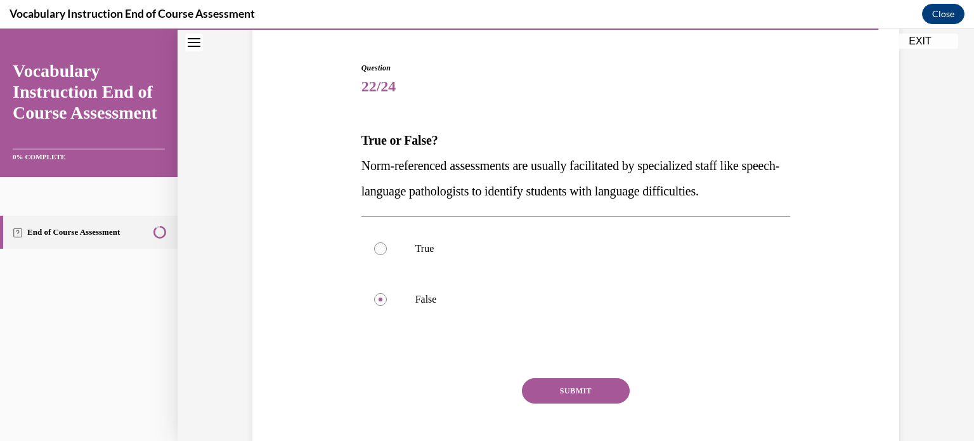
scroll to position [142, 0]
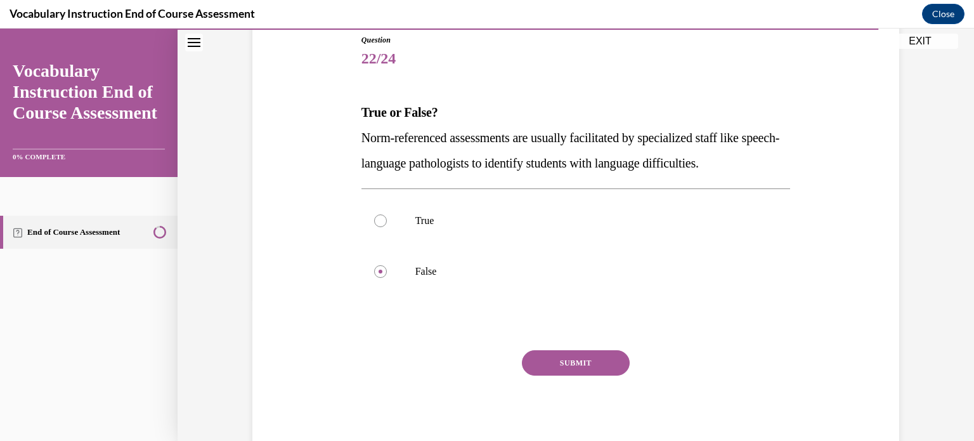
click at [560, 365] on button "SUBMIT" at bounding box center [576, 362] width 108 height 25
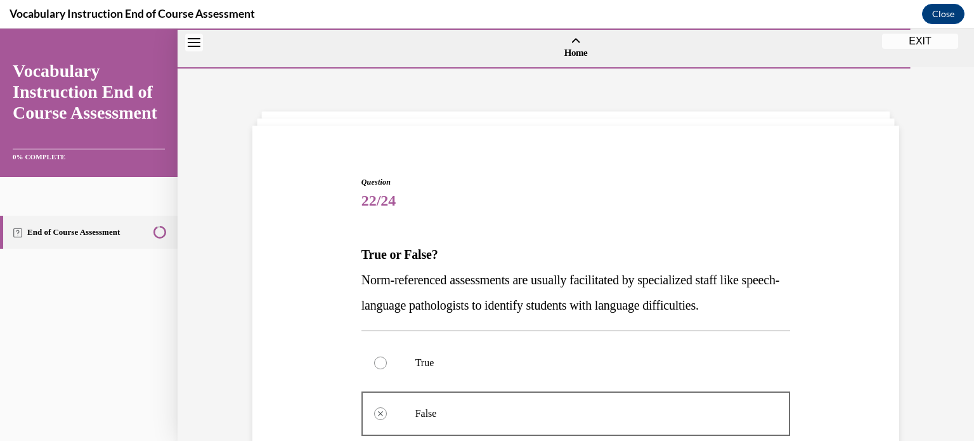
scroll to position [283, 0]
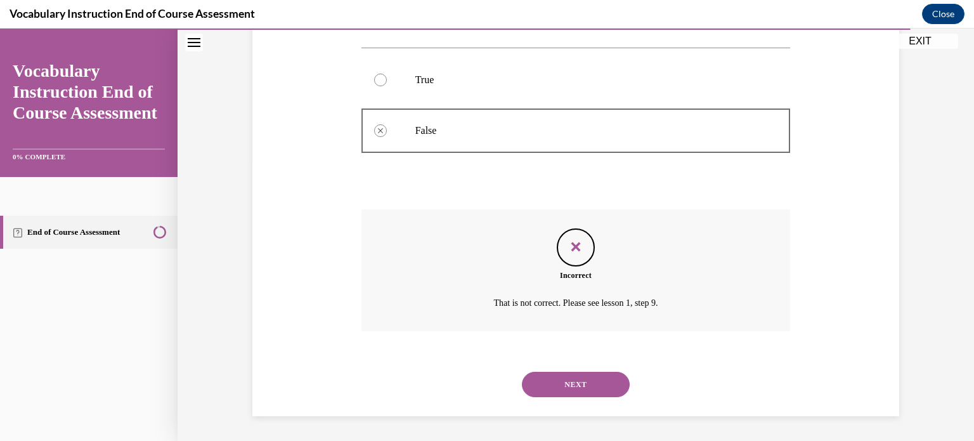
click at [597, 388] on button "NEXT" at bounding box center [576, 384] width 108 height 25
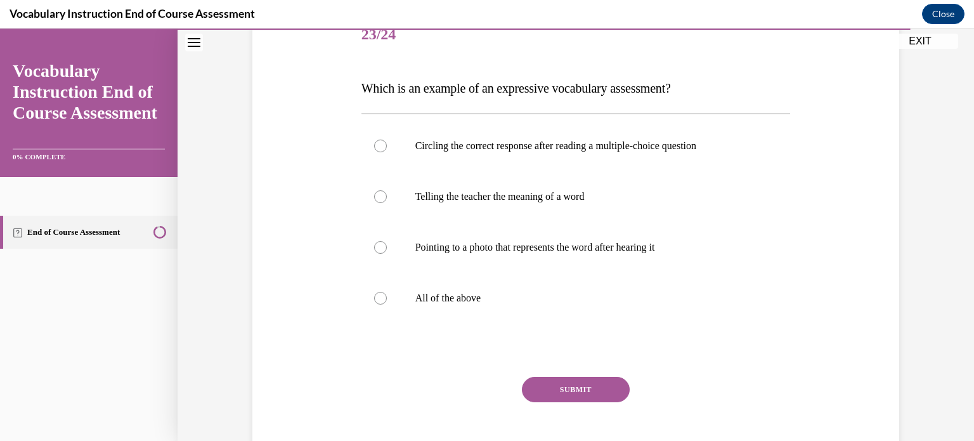
scroll to position [185, 0]
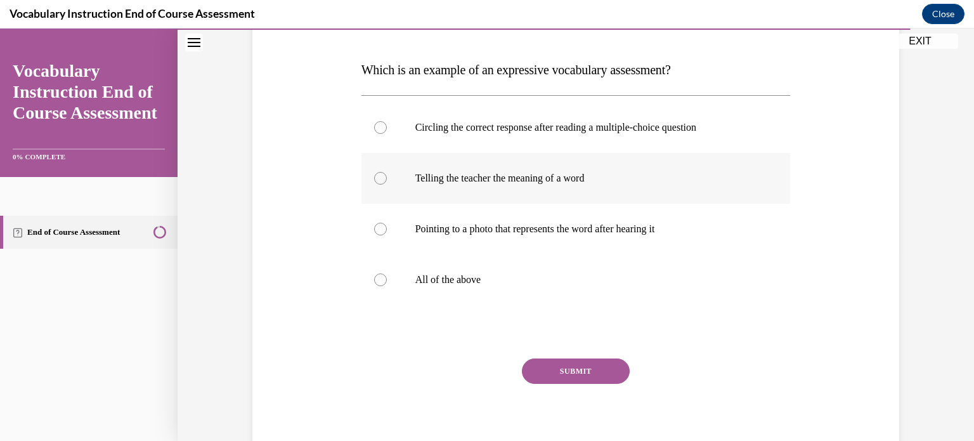
click at [374, 179] on div at bounding box center [380, 178] width 13 height 13
click at [374, 179] on input "Telling the teacher the meaning of a word" at bounding box center [380, 178] width 13 height 13
radio input "true"
click at [597, 375] on button "SUBMIT" at bounding box center [576, 370] width 108 height 25
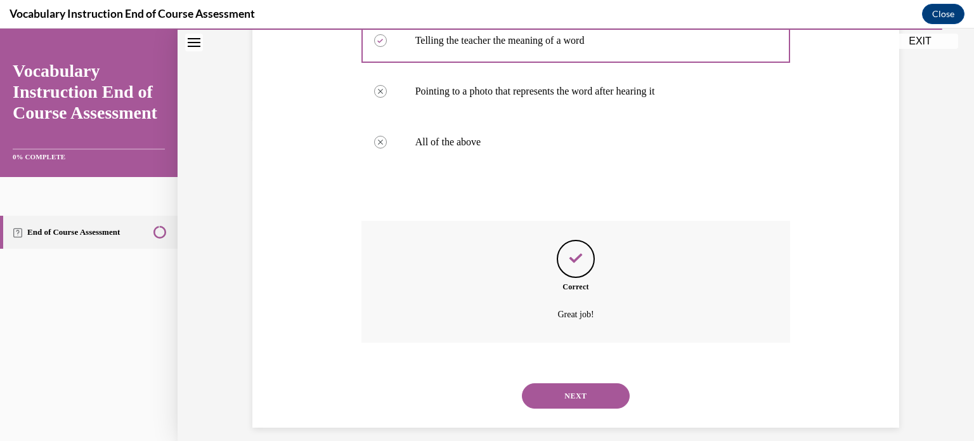
scroll to position [334, 0]
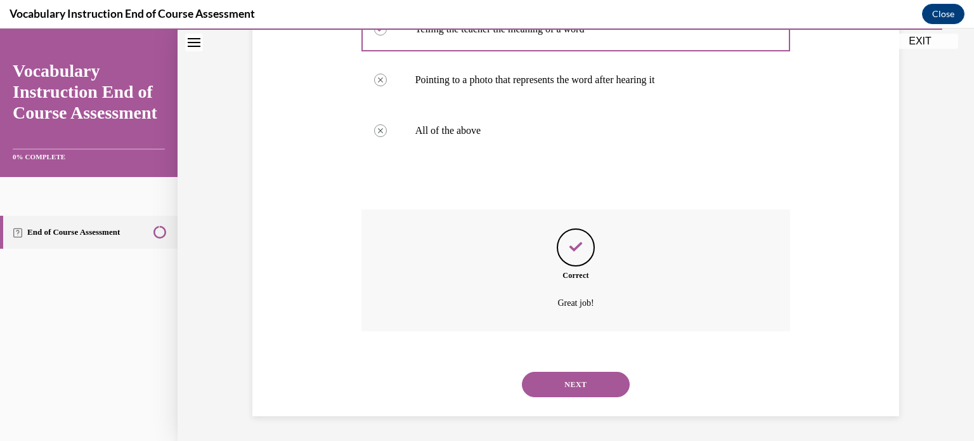
click at [604, 391] on button "NEXT" at bounding box center [576, 384] width 108 height 25
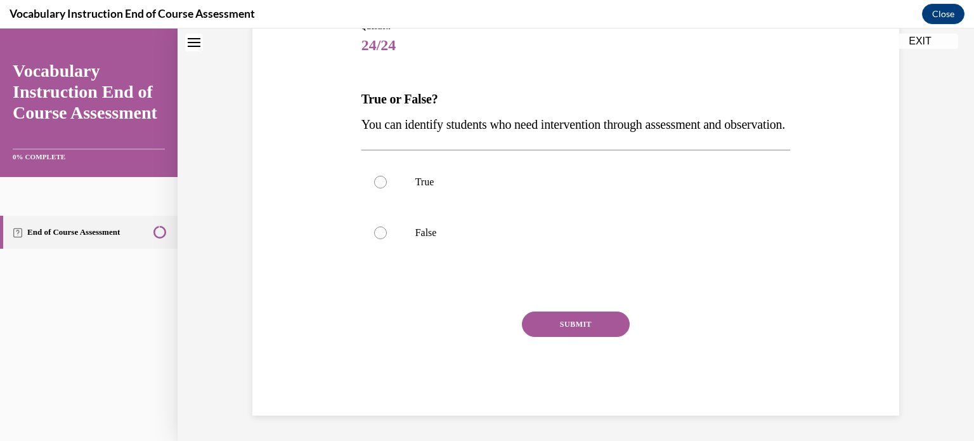
scroll to position [38, 0]
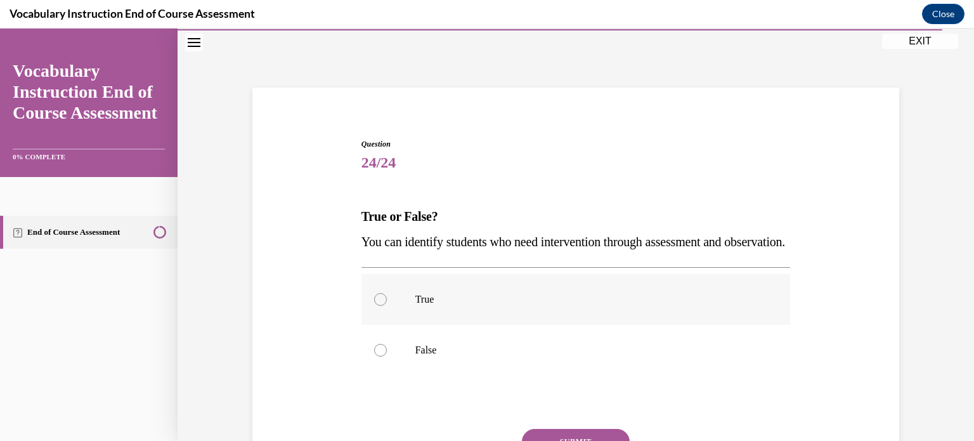
click at [377, 325] on label "True" at bounding box center [576, 299] width 429 height 51
click at [377, 306] on input "True" at bounding box center [380, 299] width 13 height 13
radio input "true"
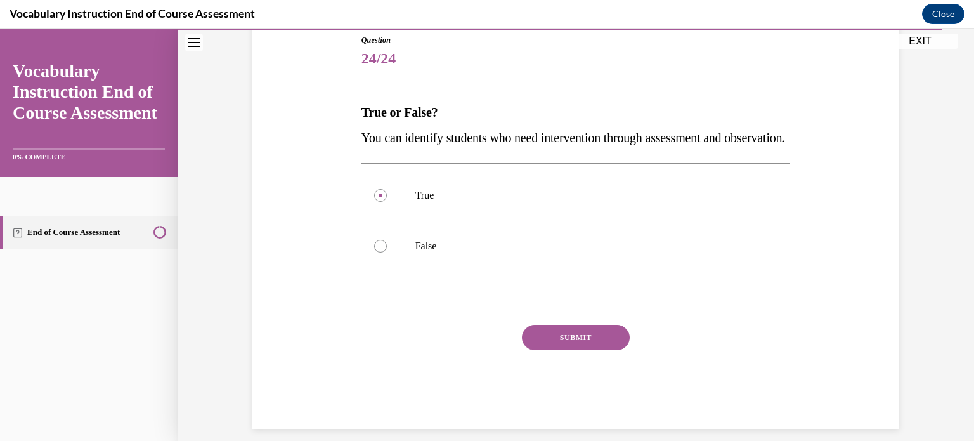
click at [583, 350] on button "SUBMIT" at bounding box center [576, 337] width 108 height 25
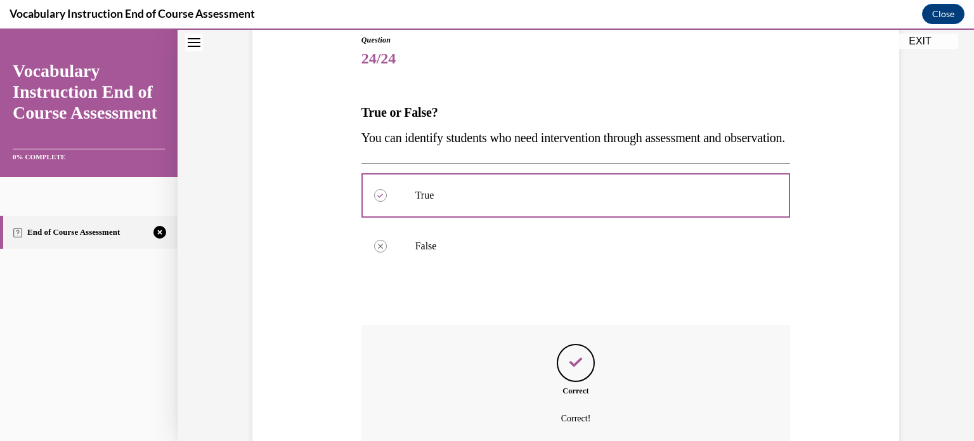
scroll to position [283, 0]
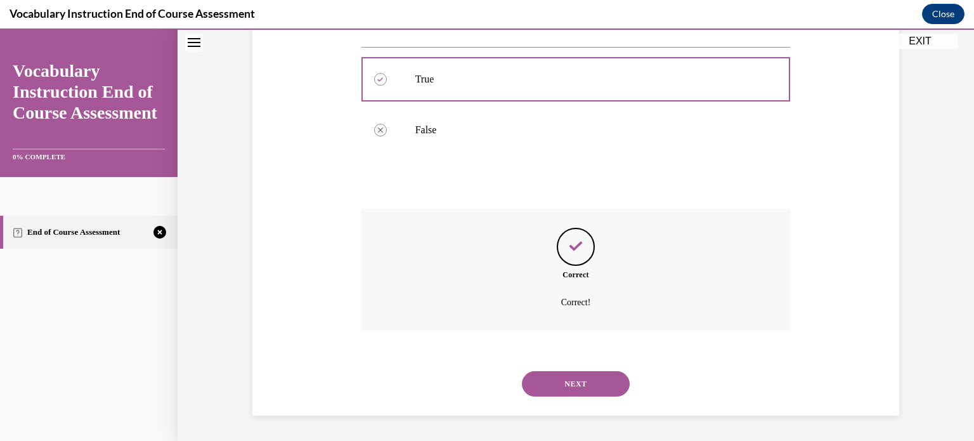
click at [601, 385] on button "NEXT" at bounding box center [576, 383] width 108 height 25
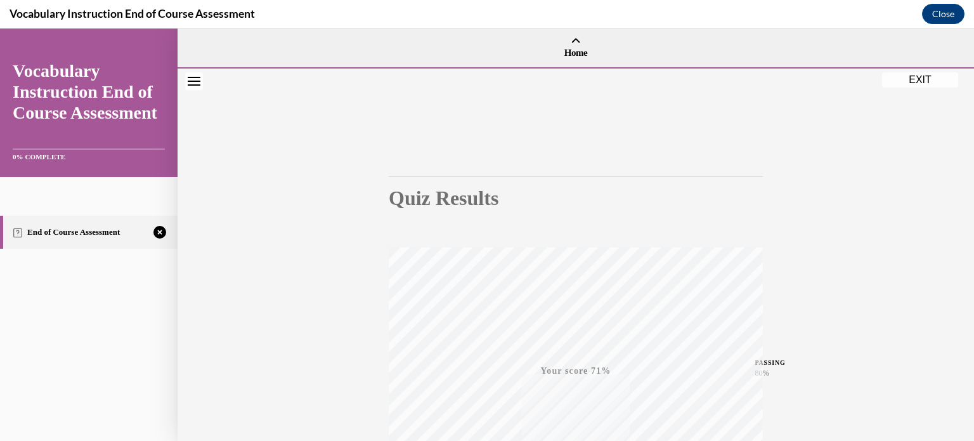
scroll to position [237, 0]
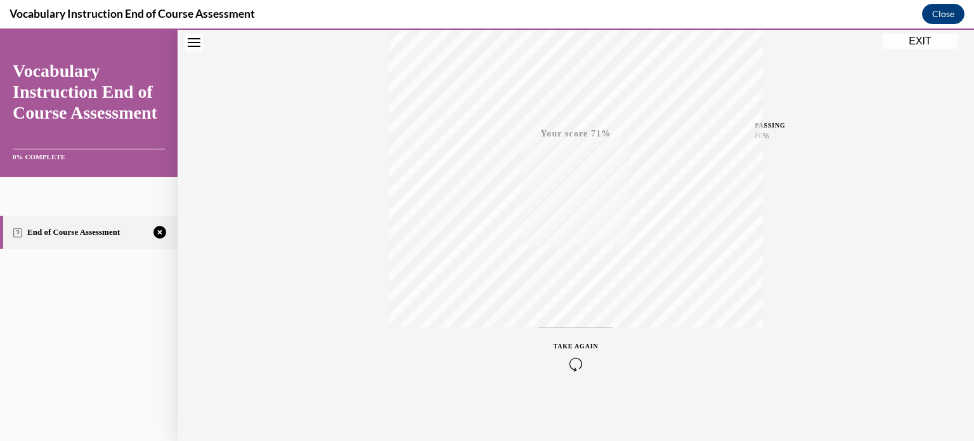
click at [565, 359] on icon "button" at bounding box center [576, 364] width 45 height 14
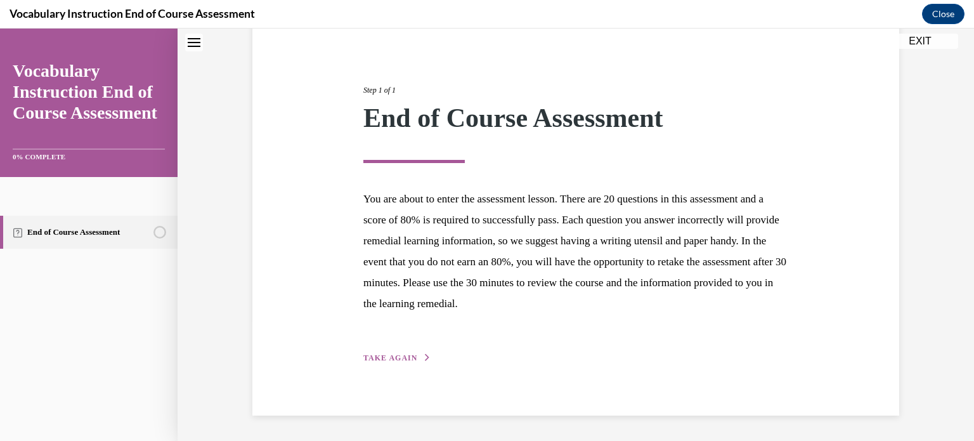
scroll to position [120, 0]
